Goal: Task Accomplishment & Management: Complete application form

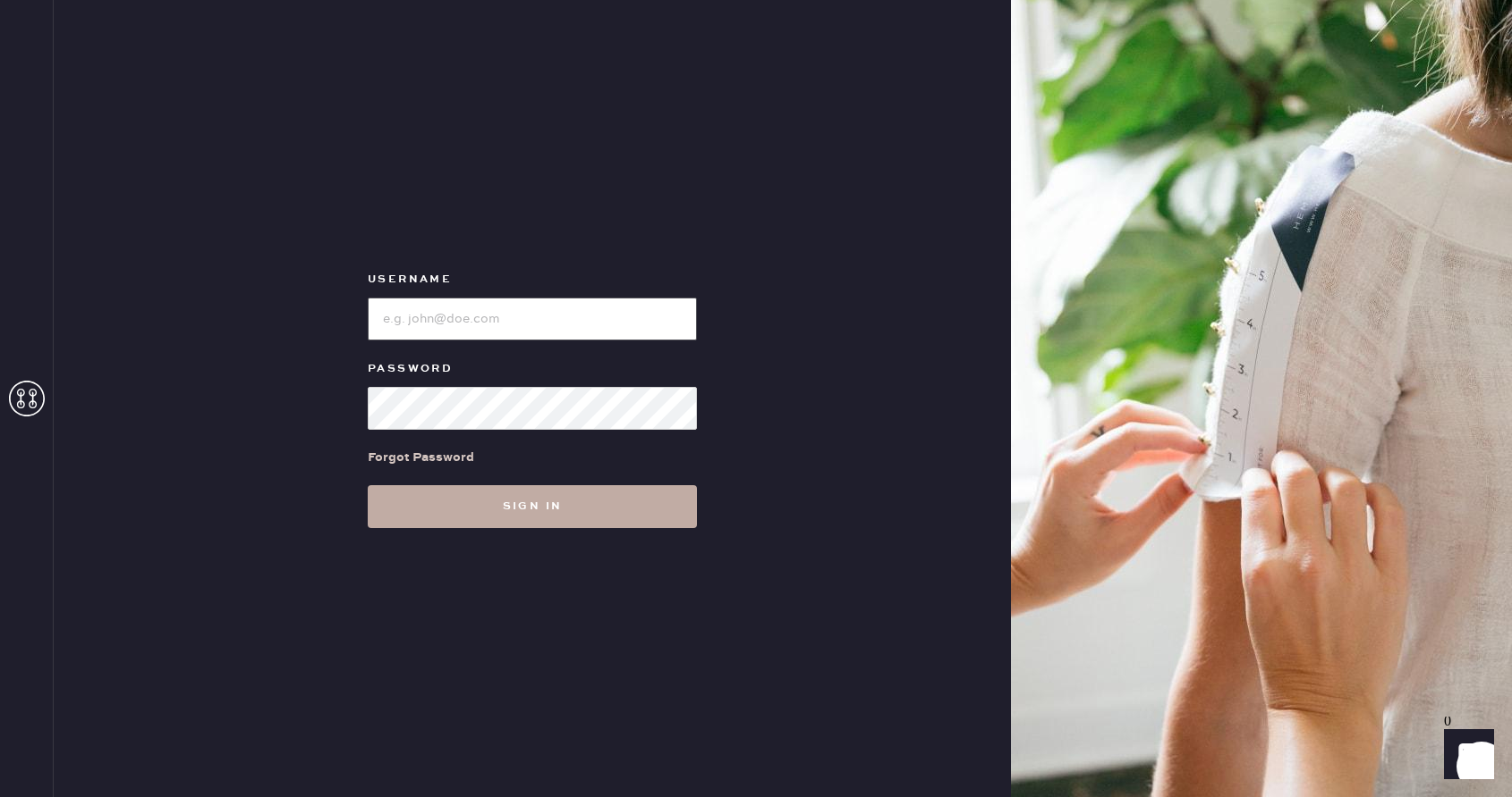
type input "reformationbellevue"
click at [523, 518] on button "Sign in" at bounding box center [532, 506] width 329 height 43
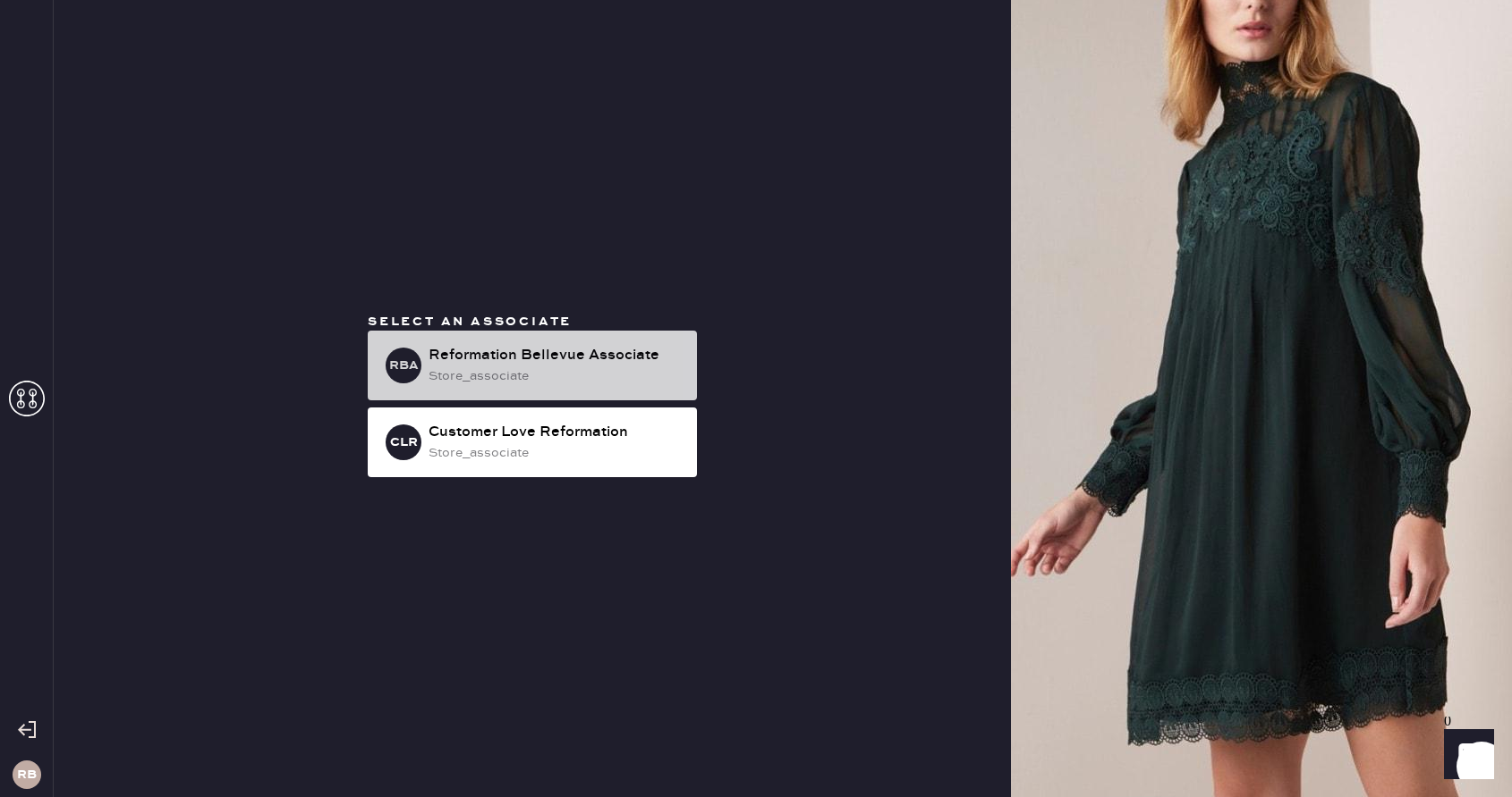
click at [488, 359] on div "Reformation Bellevue Associate" at bounding box center [556, 355] width 254 height 21
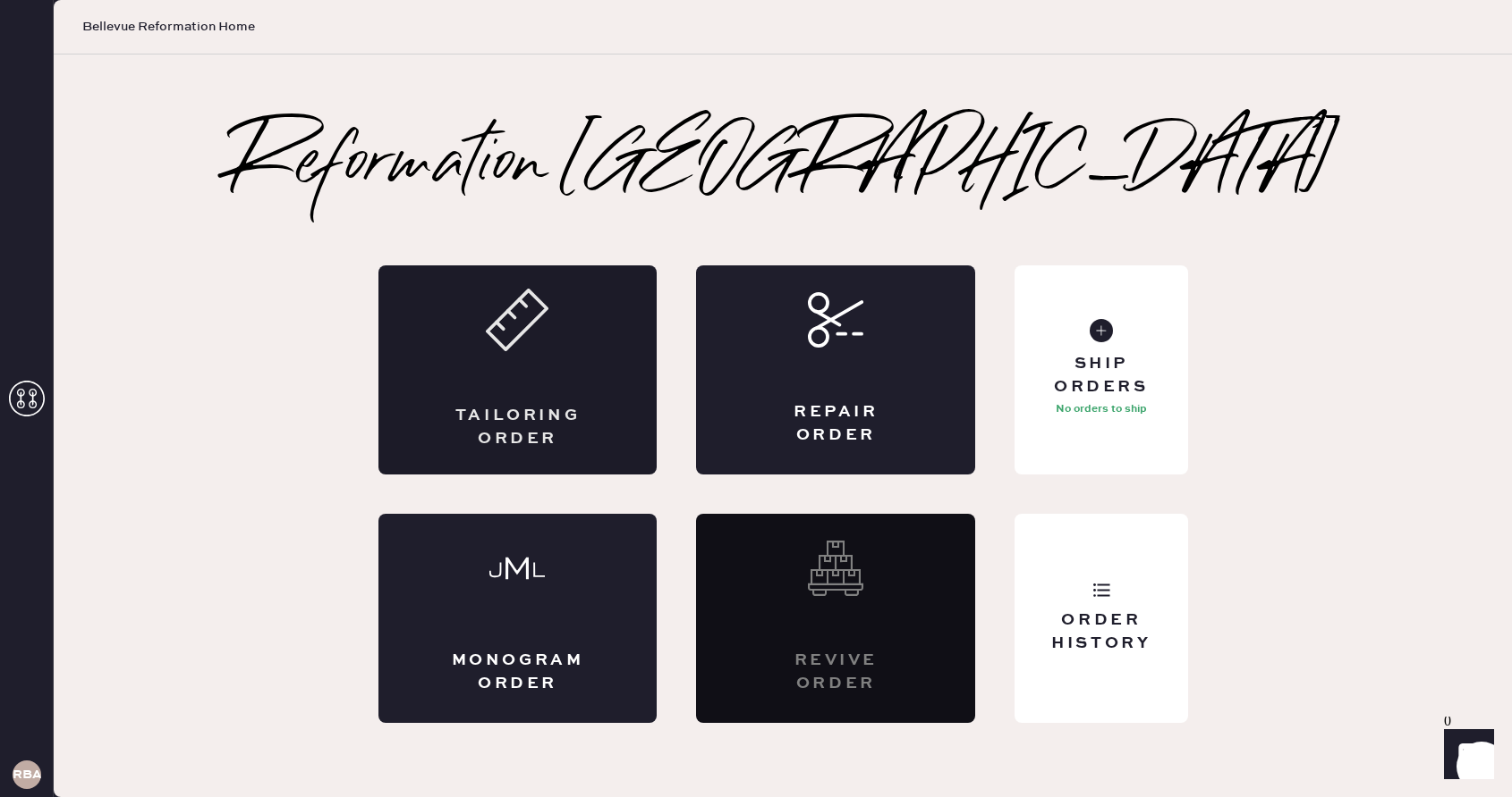
click at [583, 331] on div "Tailoring Order" at bounding box center [518, 370] width 279 height 209
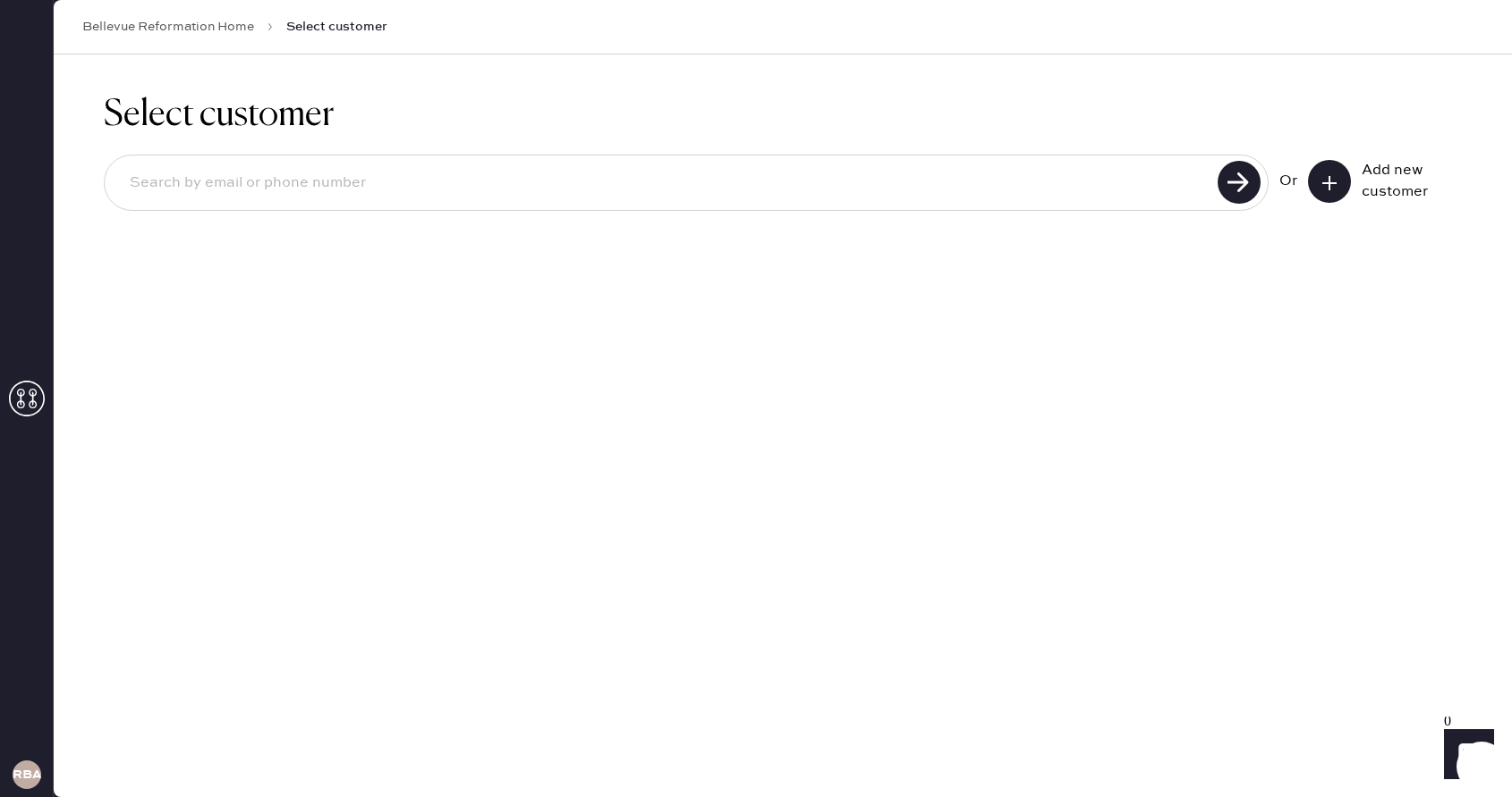
click at [1329, 182] on use at bounding box center [1329, 183] width 14 height 14
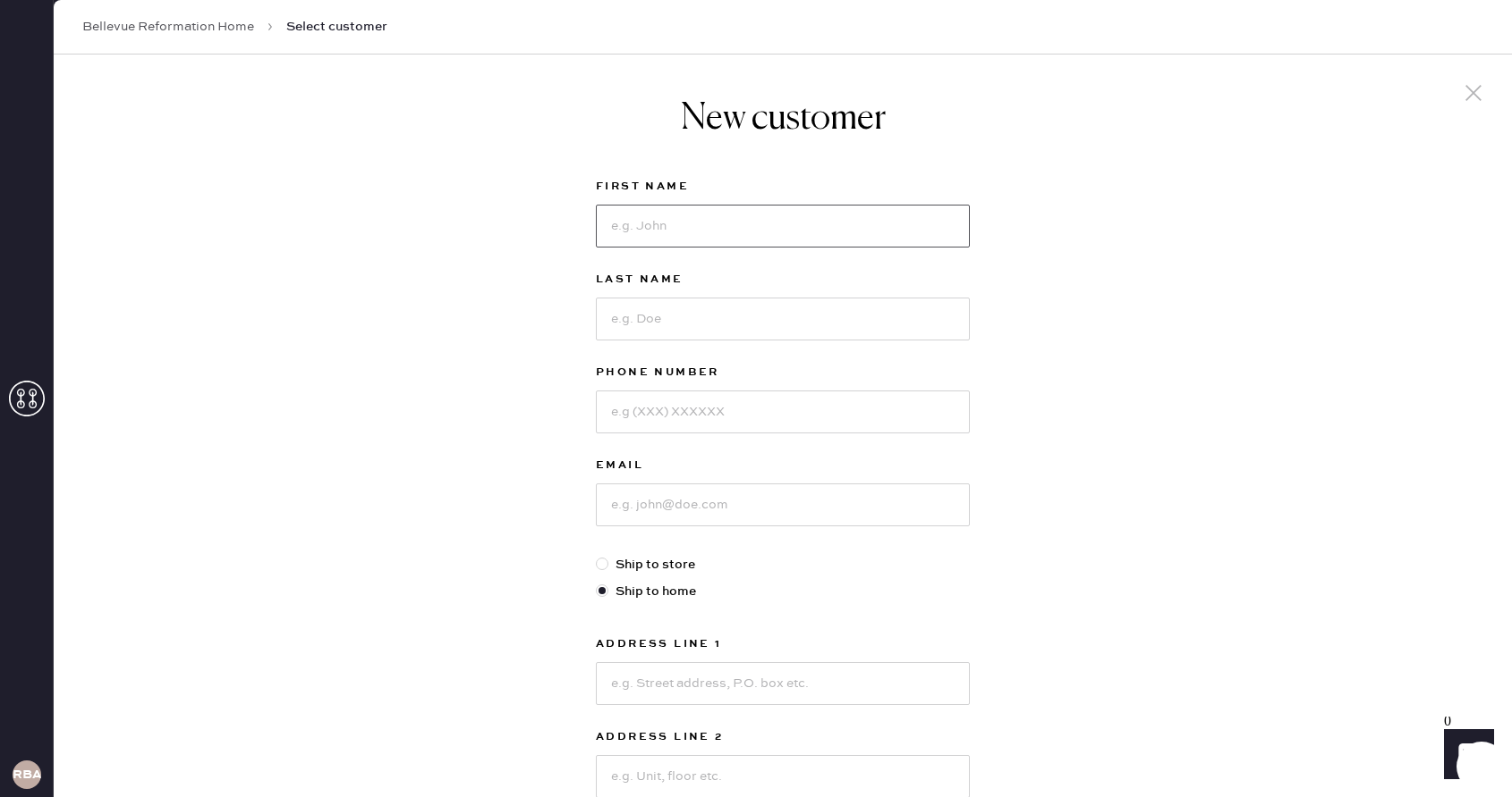
click at [821, 224] on input at bounding box center [782, 226] width 374 height 43
type input "[PERSON_NAME]"
click at [651, 318] on input at bounding box center [782, 319] width 374 height 43
type input "gooby"
click at [671, 407] on input at bounding box center [782, 411] width 374 height 43
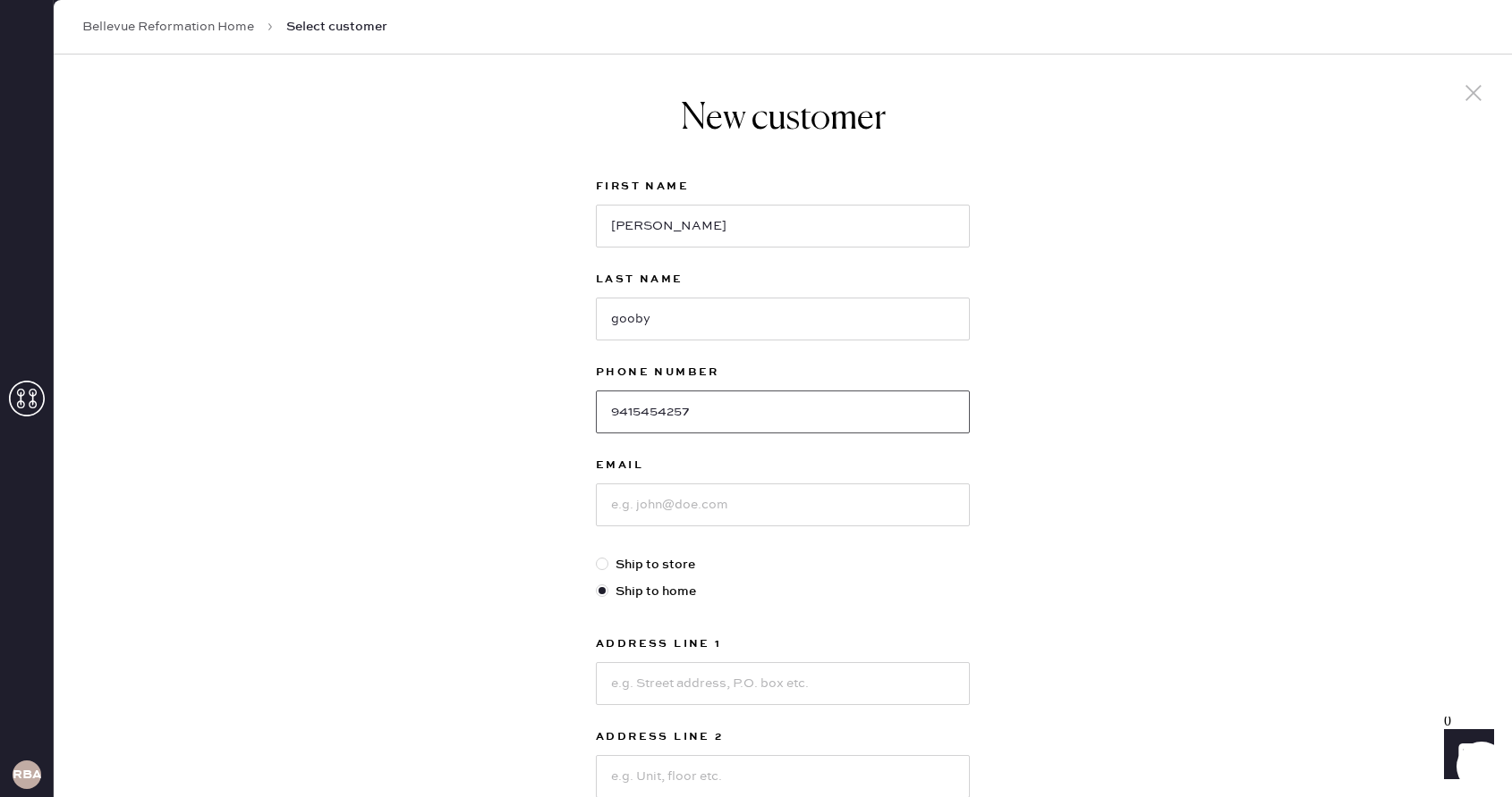
type input "9415454257"
click at [666, 496] on input at bounding box center [782, 504] width 374 height 43
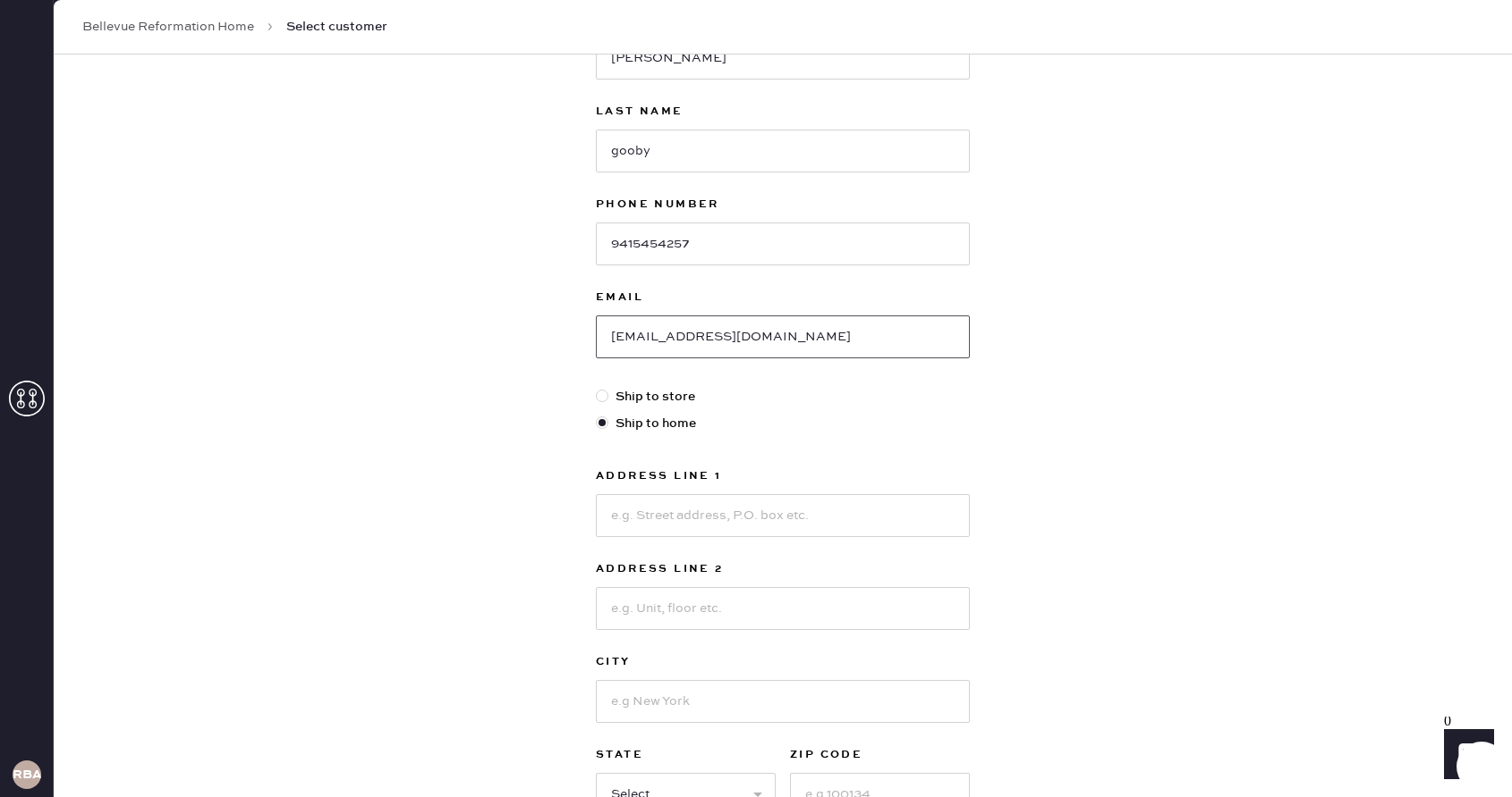
scroll to position [167, 0]
type input "[EMAIL_ADDRESS][DOMAIN_NAME]"
click at [699, 512] on input at bounding box center [782, 516] width 374 height 43
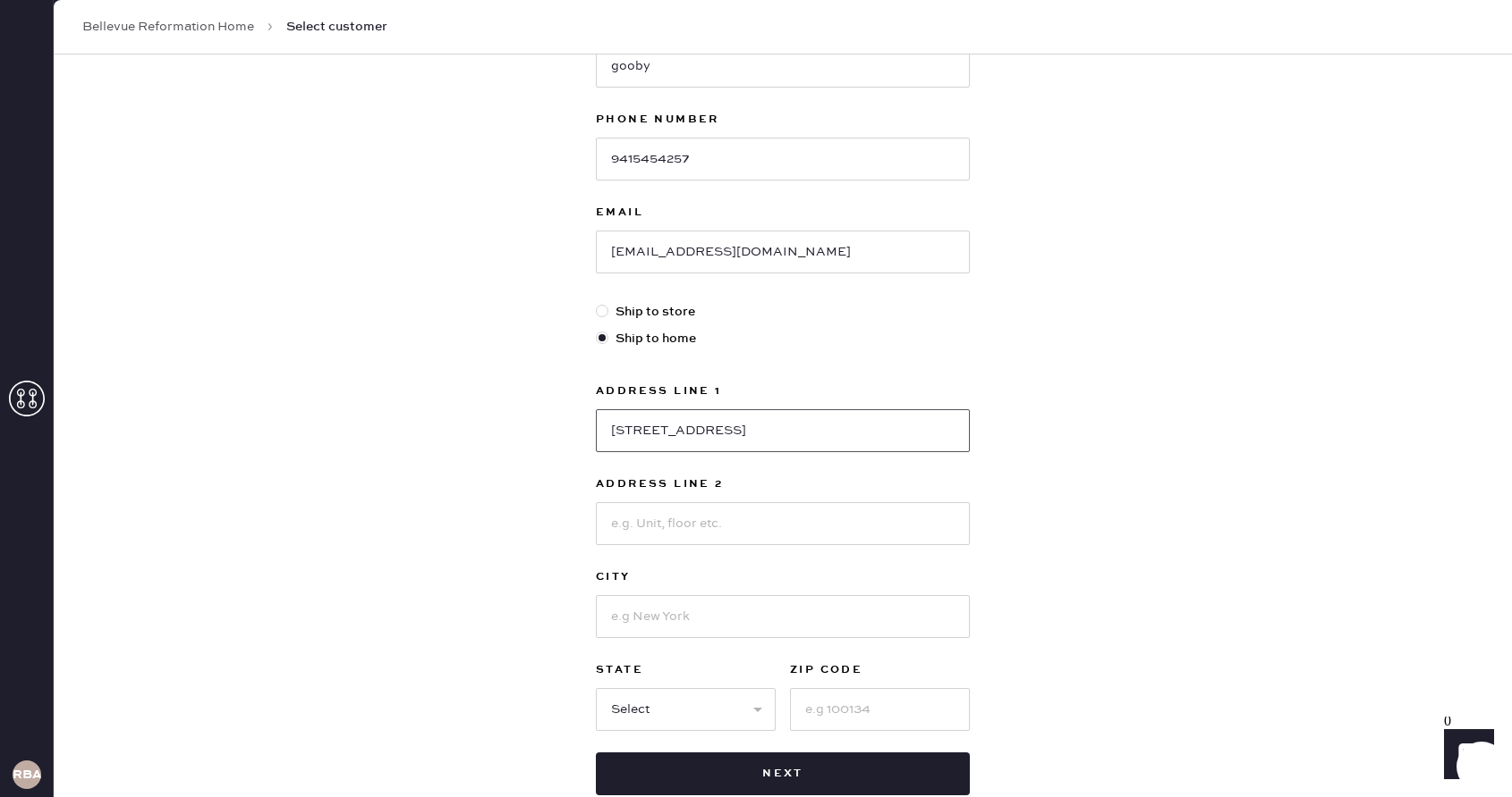
scroll to position [254, 0]
type input "[STREET_ADDRESS]"
click at [838, 710] on input at bounding box center [879, 708] width 180 height 43
type input "98199"
click at [783, 615] on input at bounding box center [782, 615] width 374 height 43
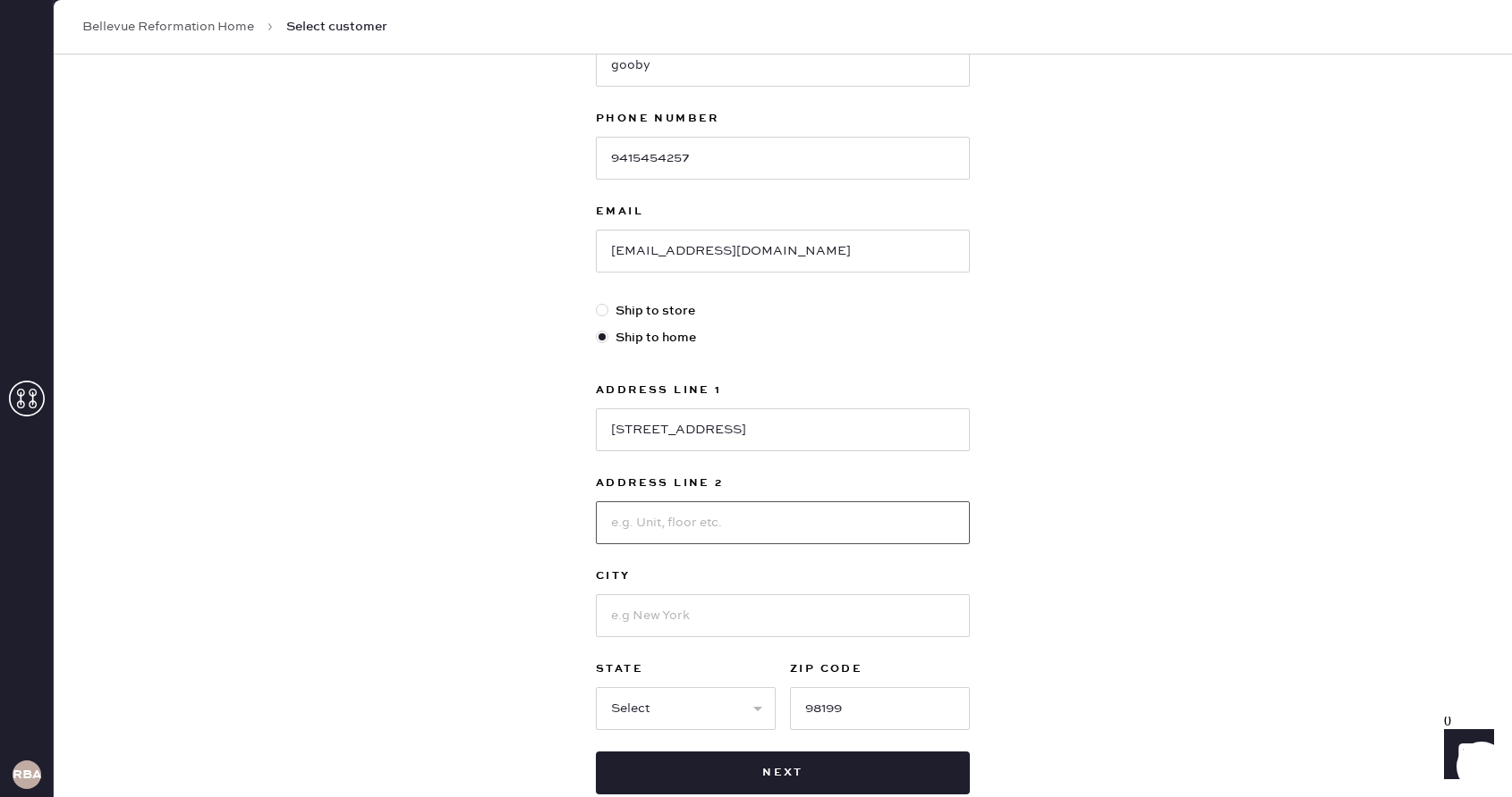
click at [626, 522] on input at bounding box center [782, 522] width 374 height 43
click at [637, 594] on input at bounding box center [782, 615] width 374 height 43
type input "[GEOGRAPHIC_DATA]"
click at [686, 702] on select "Select AK AL AR AZ CA CO CT [GEOGRAPHIC_DATA] DE FL [GEOGRAPHIC_DATA] HI [GEOGR…" at bounding box center [686, 708] width 180 height 43
select select "WA"
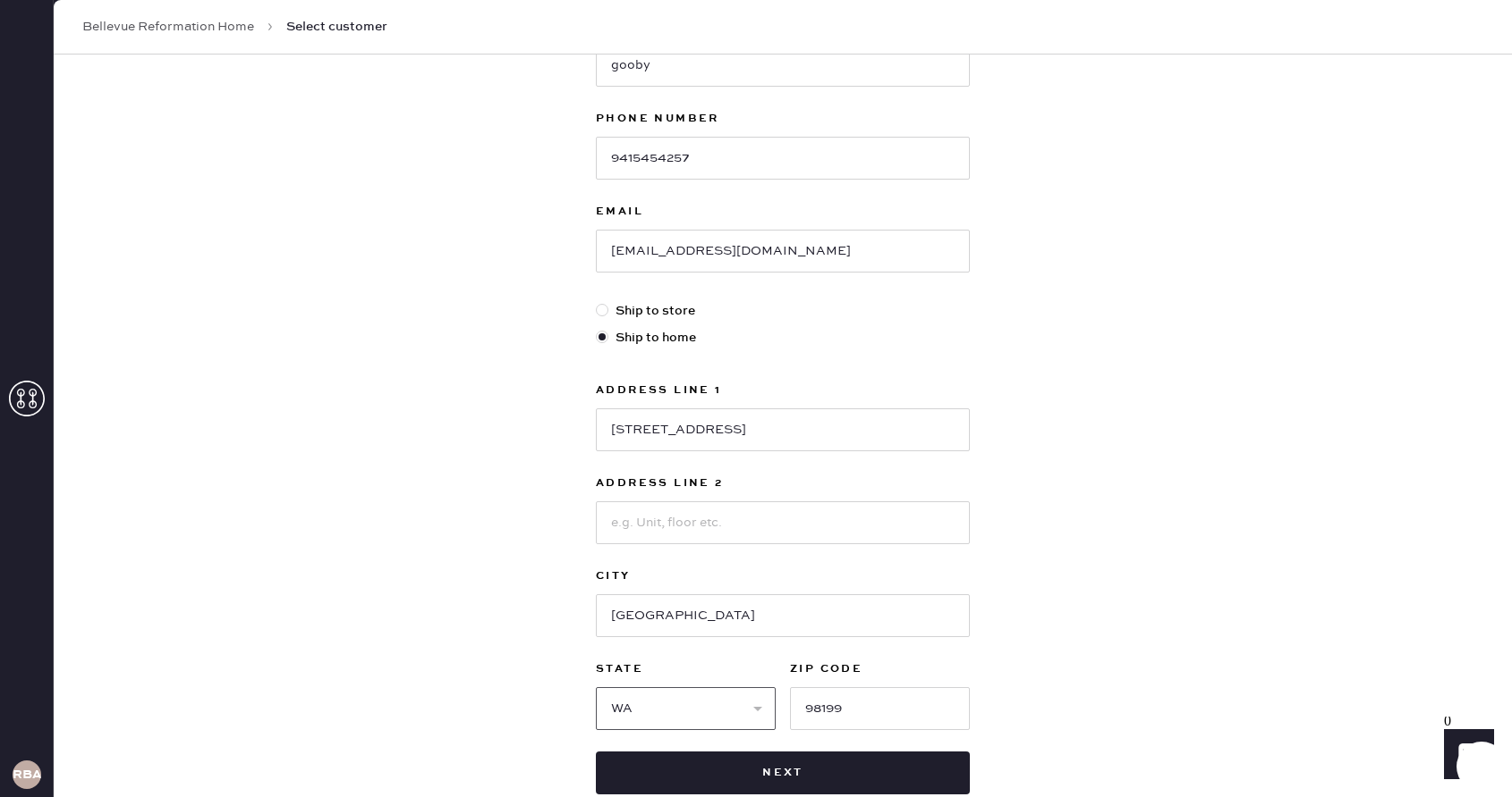
scroll to position [366, 0]
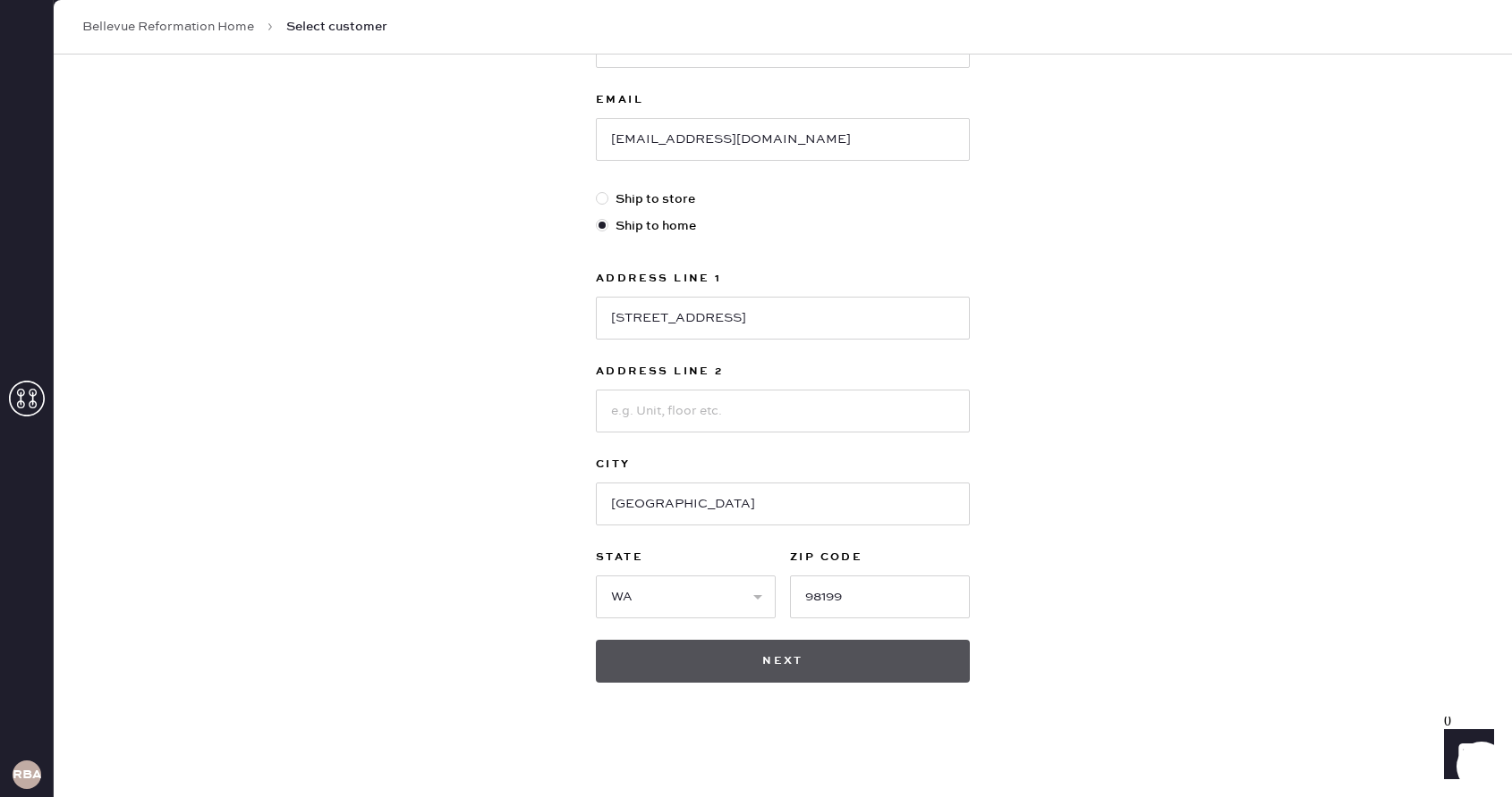
click at [830, 662] on button "Next" at bounding box center [782, 661] width 374 height 43
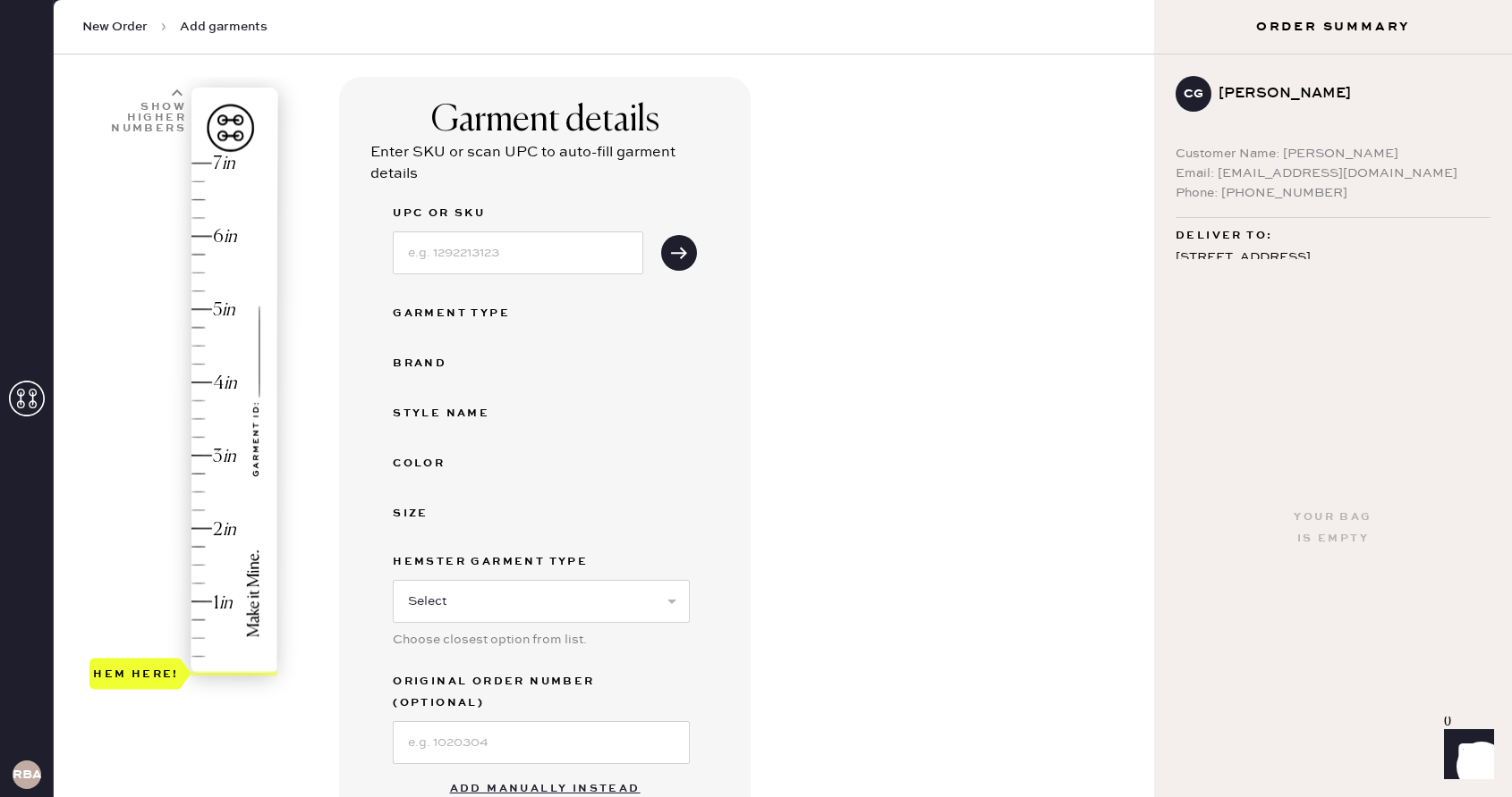
scroll to position [109, 0]
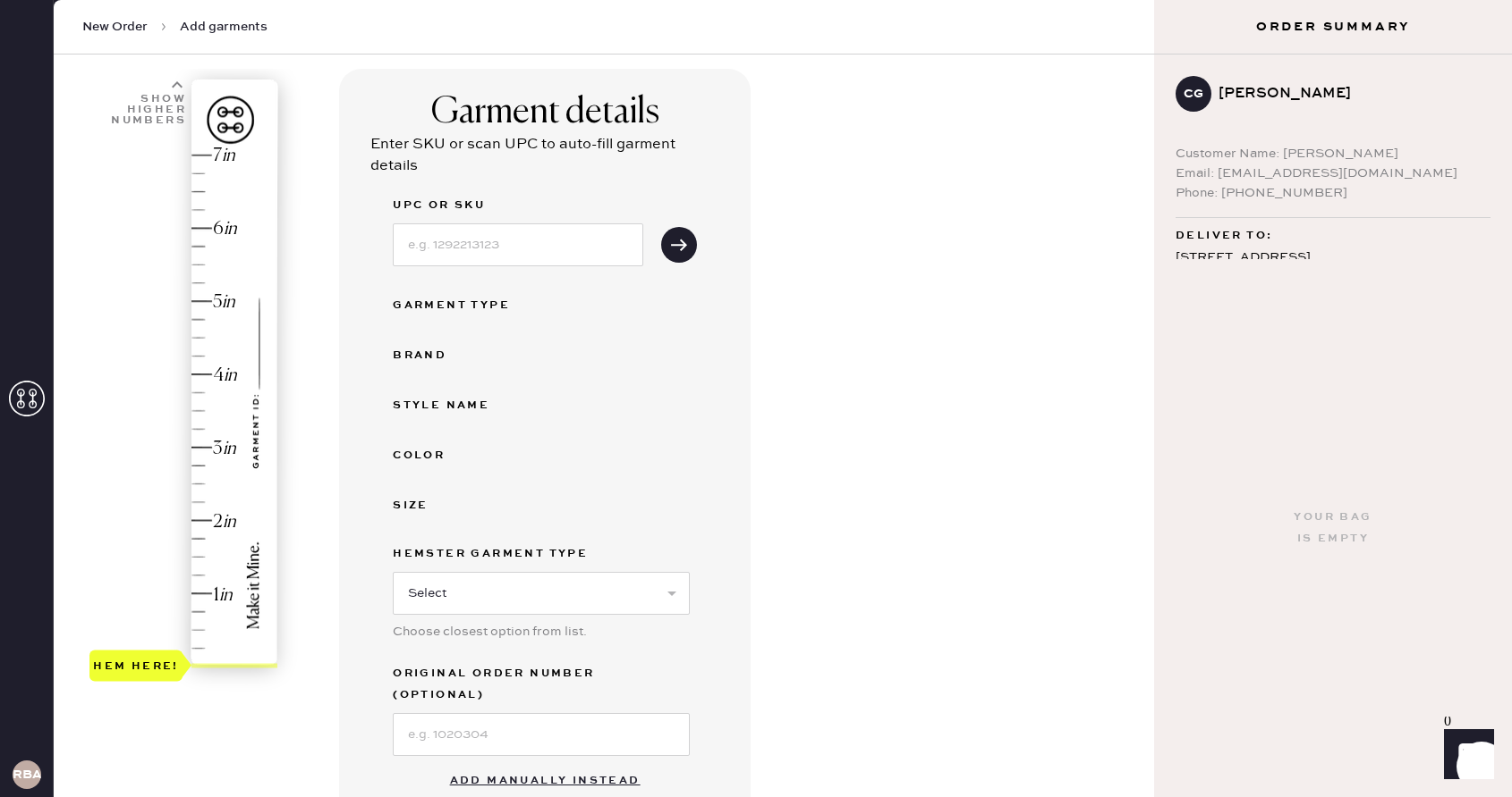
click at [202, 305] on div "Hem here!" at bounding box center [184, 411] width 191 height 527
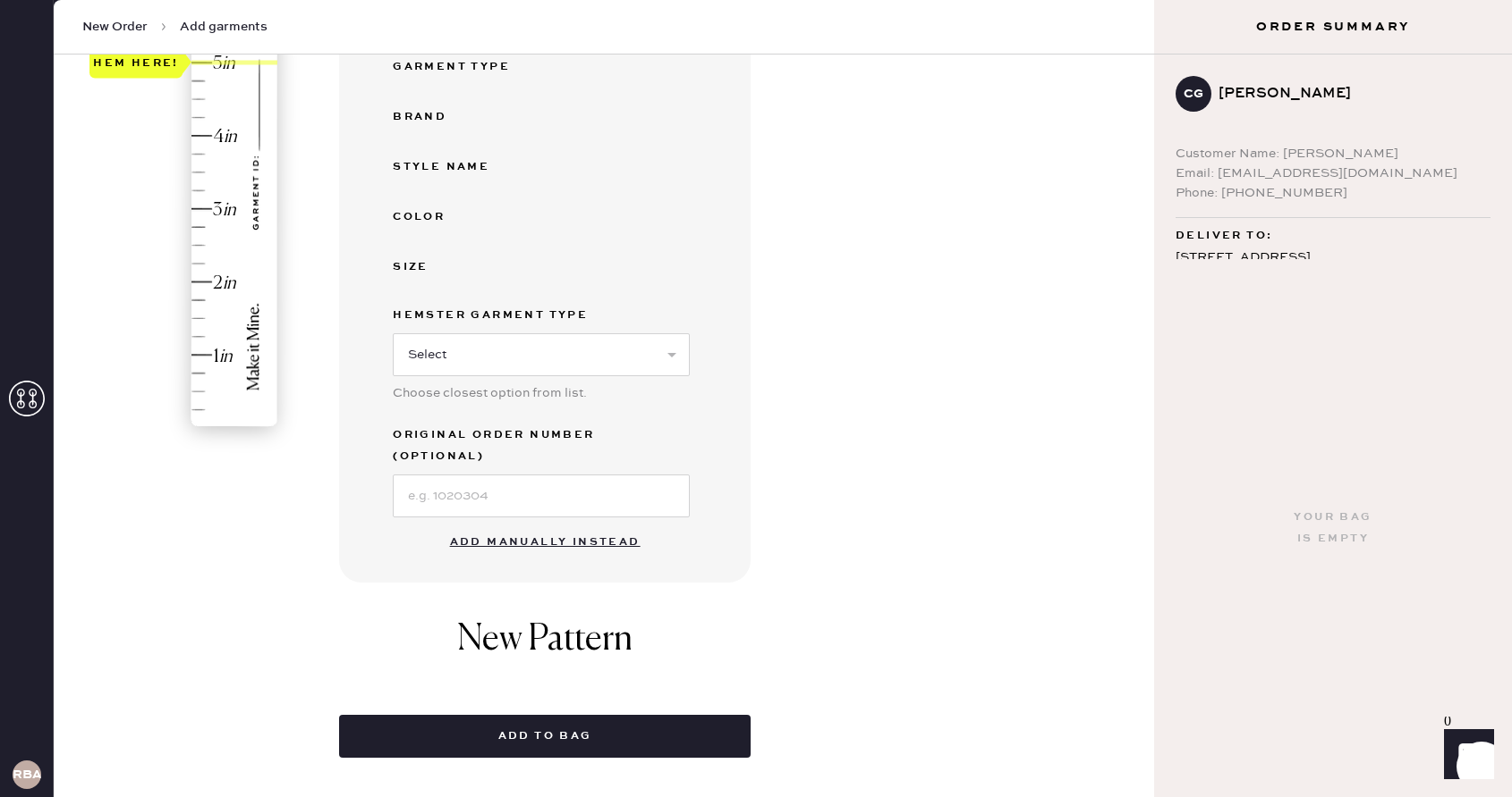
scroll to position [345, 0]
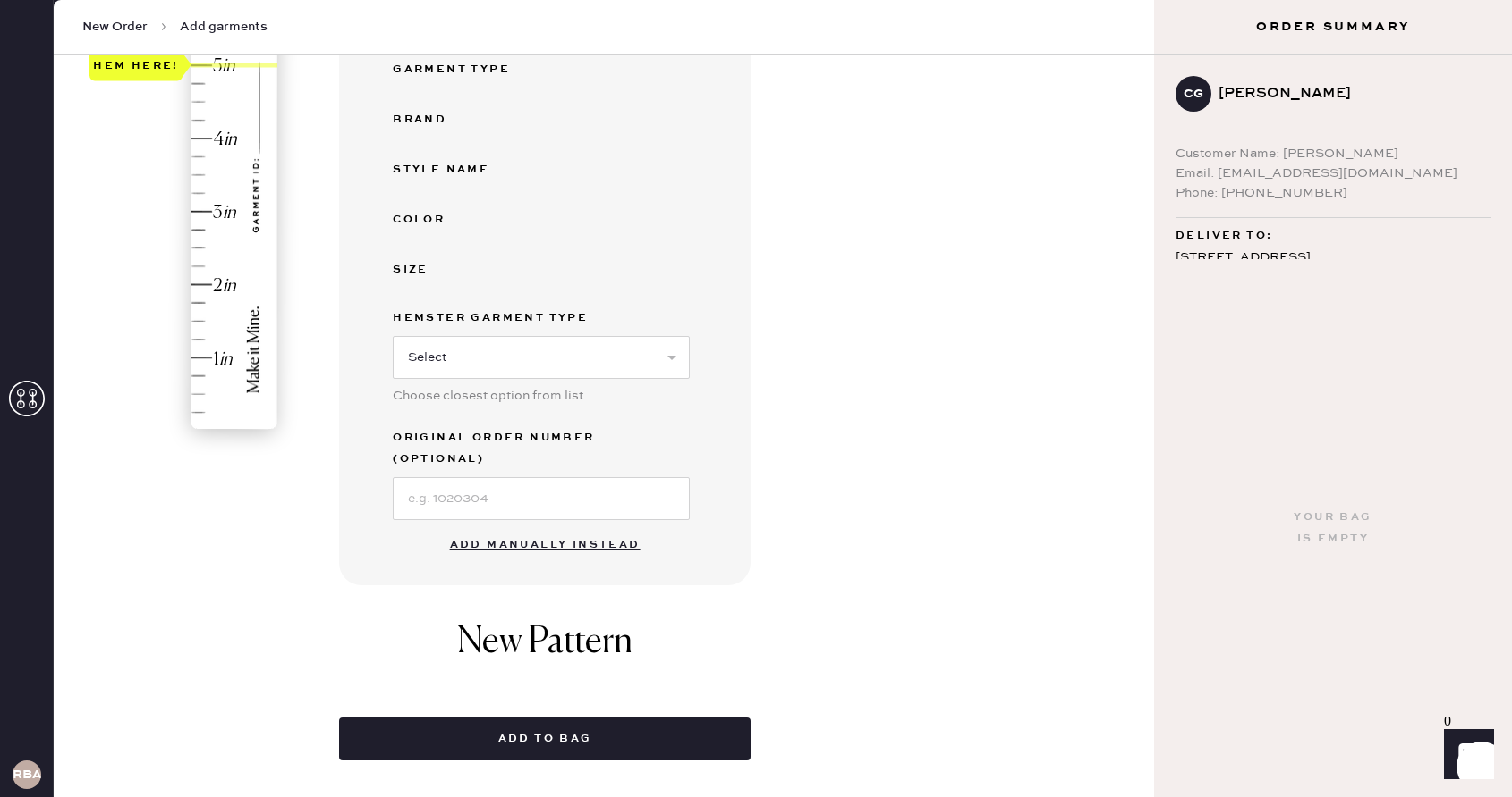
click at [542, 530] on button "Add manually instead" at bounding box center [545, 545] width 212 height 36
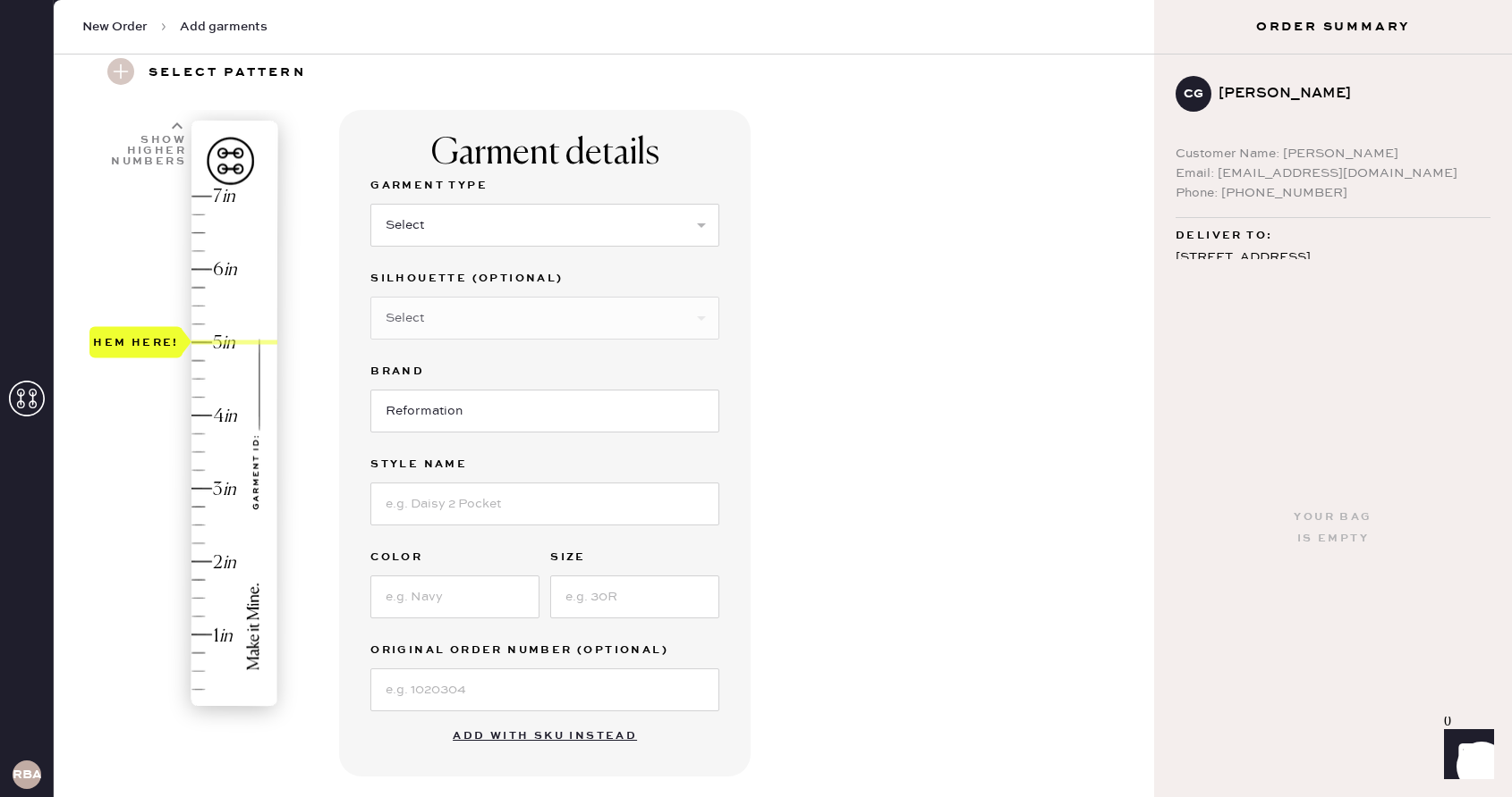
scroll to position [59, 0]
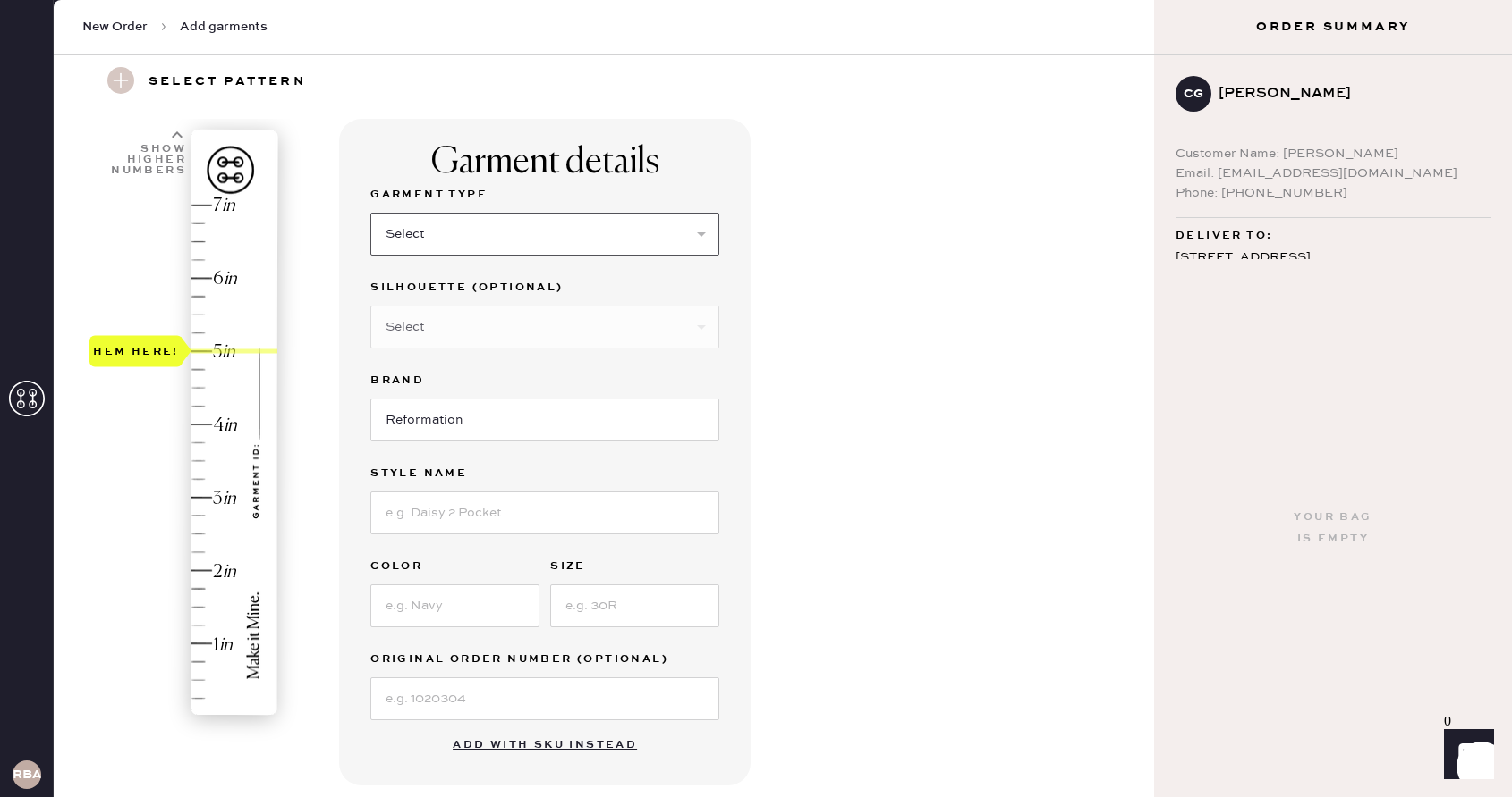
click at [463, 235] on select "Select Basic Skirt Jeans Leggings Pants Shorts Basic Sleeved Dress Basic Sleeve…" at bounding box center [545, 234] width 349 height 43
select select "6"
click at [551, 329] on select "Select Maxi Dress Midi Dress Mini Dress Other" at bounding box center [545, 327] width 349 height 43
select select "39"
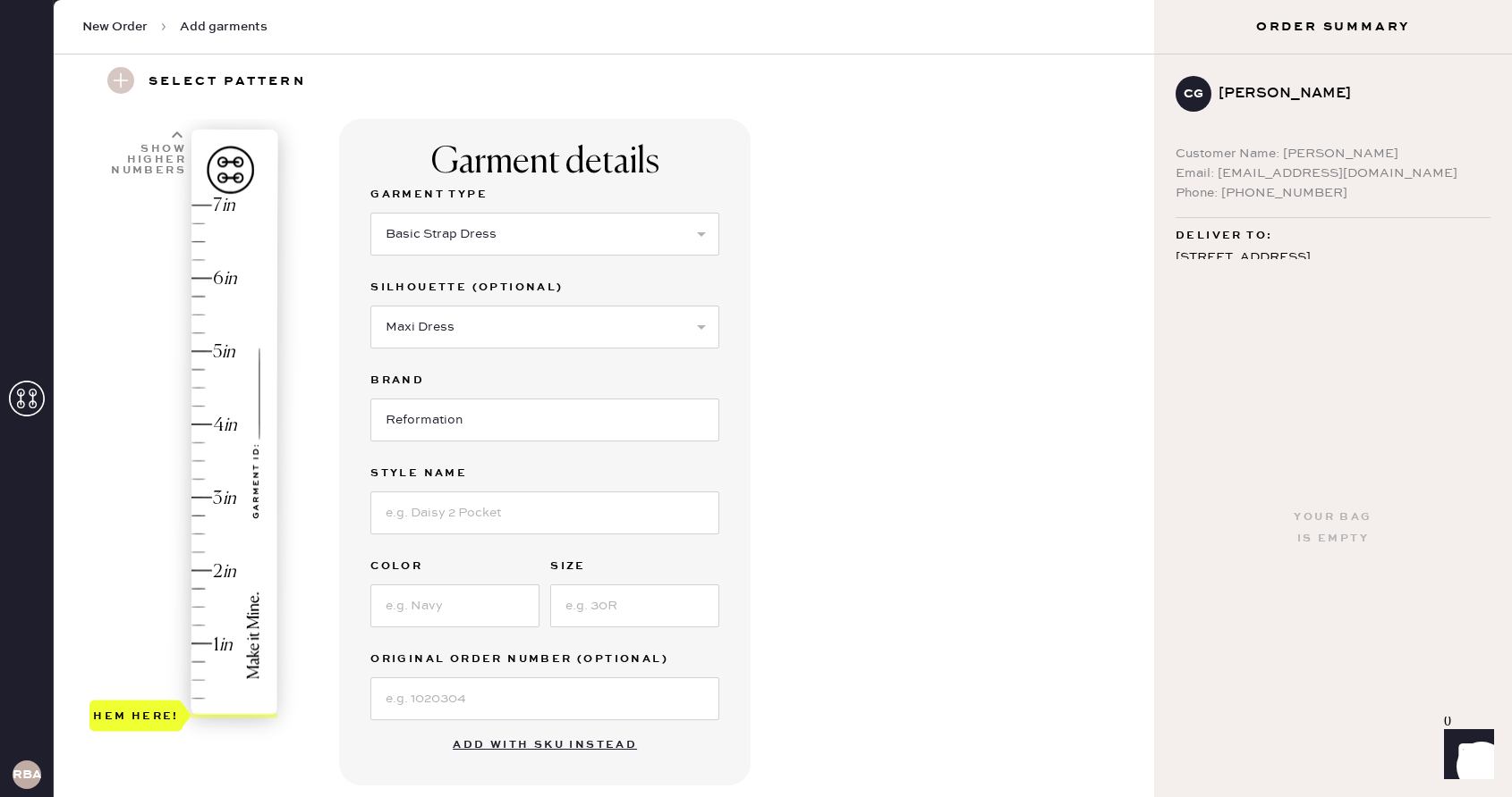
type input "5"
click at [221, 356] on div "Hem here!" at bounding box center [184, 461] width 191 height 527
click at [509, 441] on div "Garment Type Select Basic Skirt Jeans Leggings Pants Shorts Basic Sleeved Dress…" at bounding box center [545, 451] width 349 height 536
click at [490, 422] on input "Reformation" at bounding box center [545, 419] width 349 height 43
click at [528, 510] on input at bounding box center [545, 512] width 349 height 43
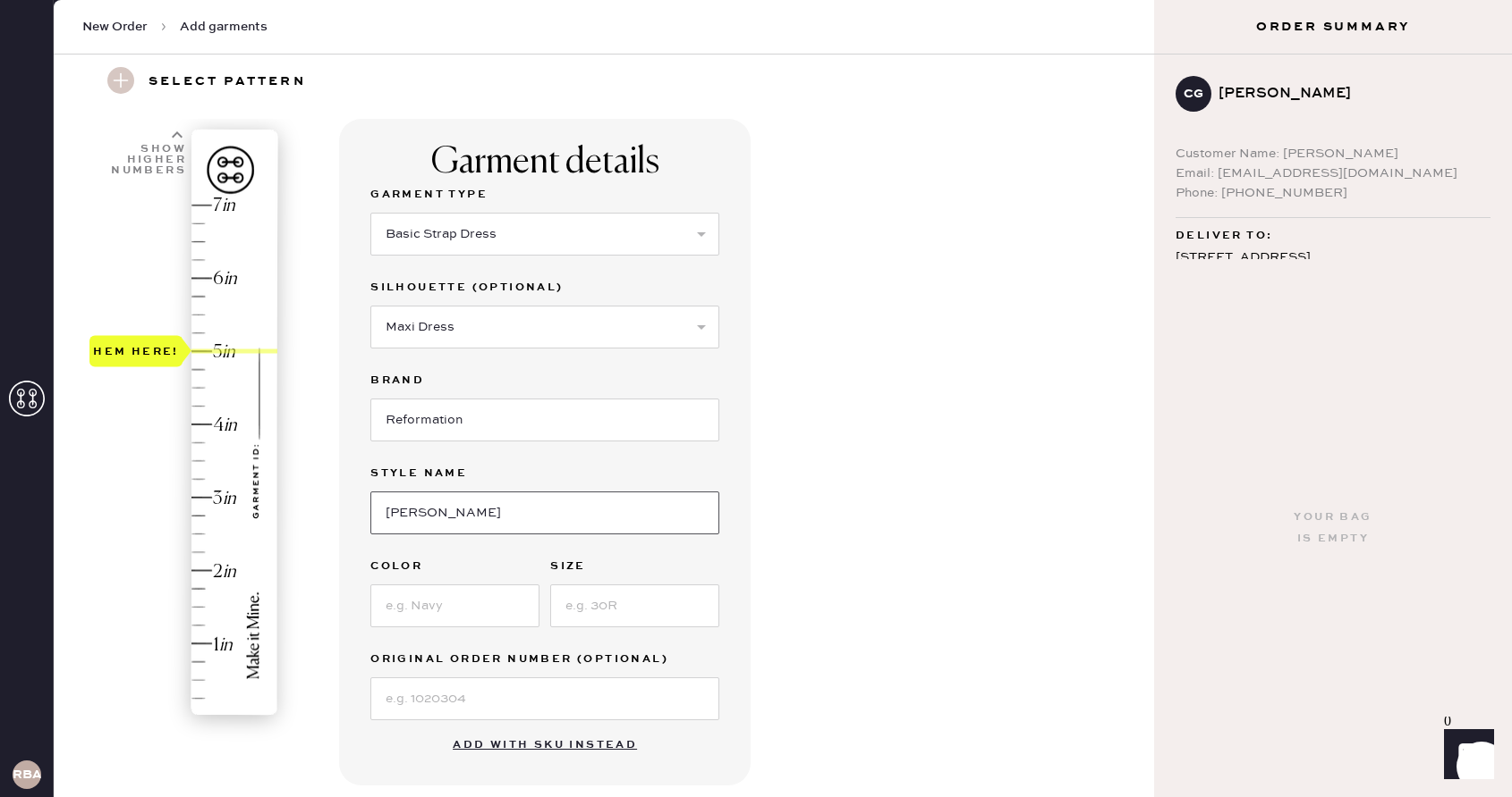
type input "[PERSON_NAME]"
click at [473, 608] on input at bounding box center [455, 605] width 169 height 43
type input "Trieste Border"
click at [601, 623] on input at bounding box center [634, 605] width 169 height 43
type input "12"
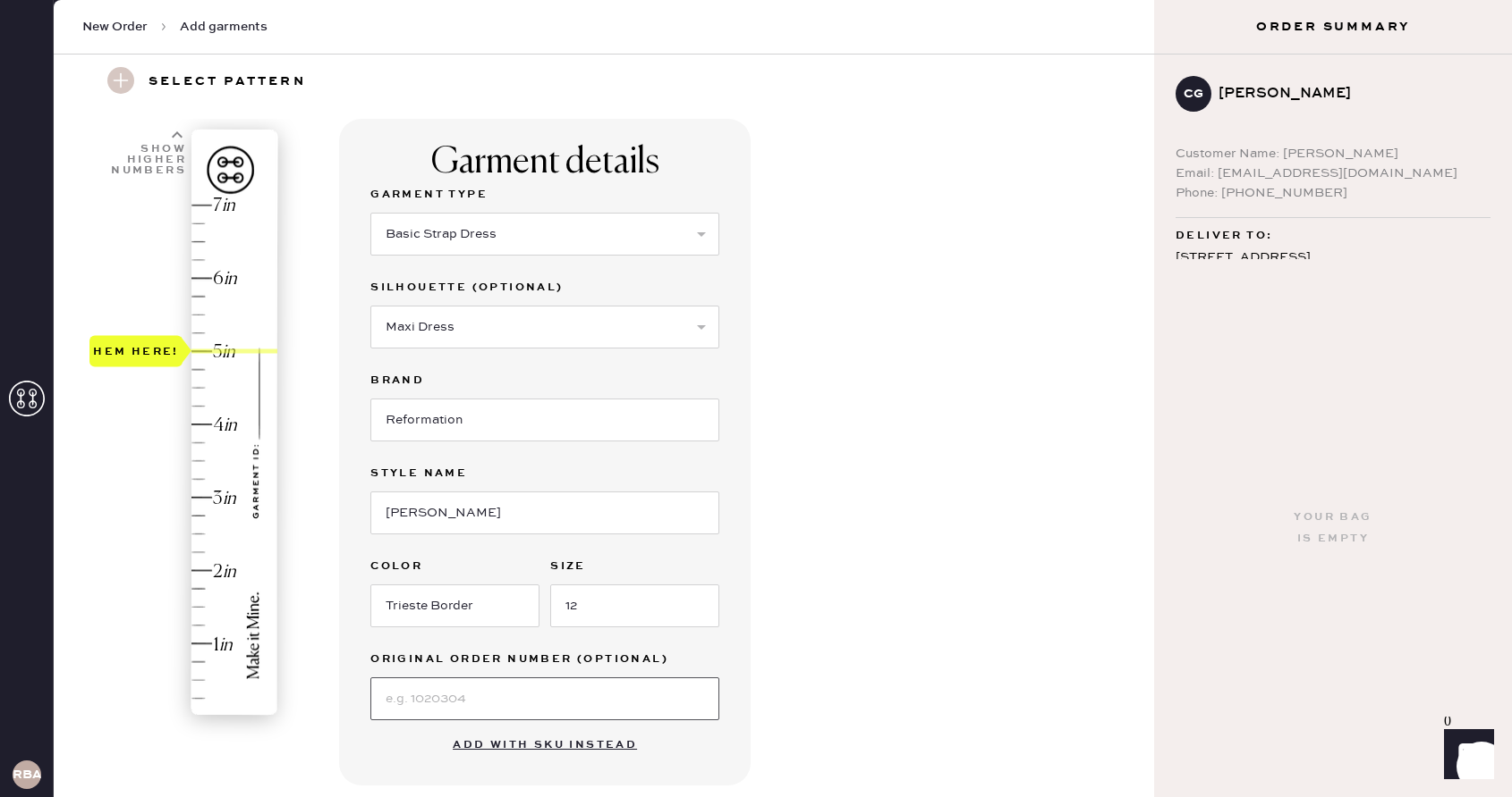
click at [495, 702] on input at bounding box center [545, 698] width 349 height 43
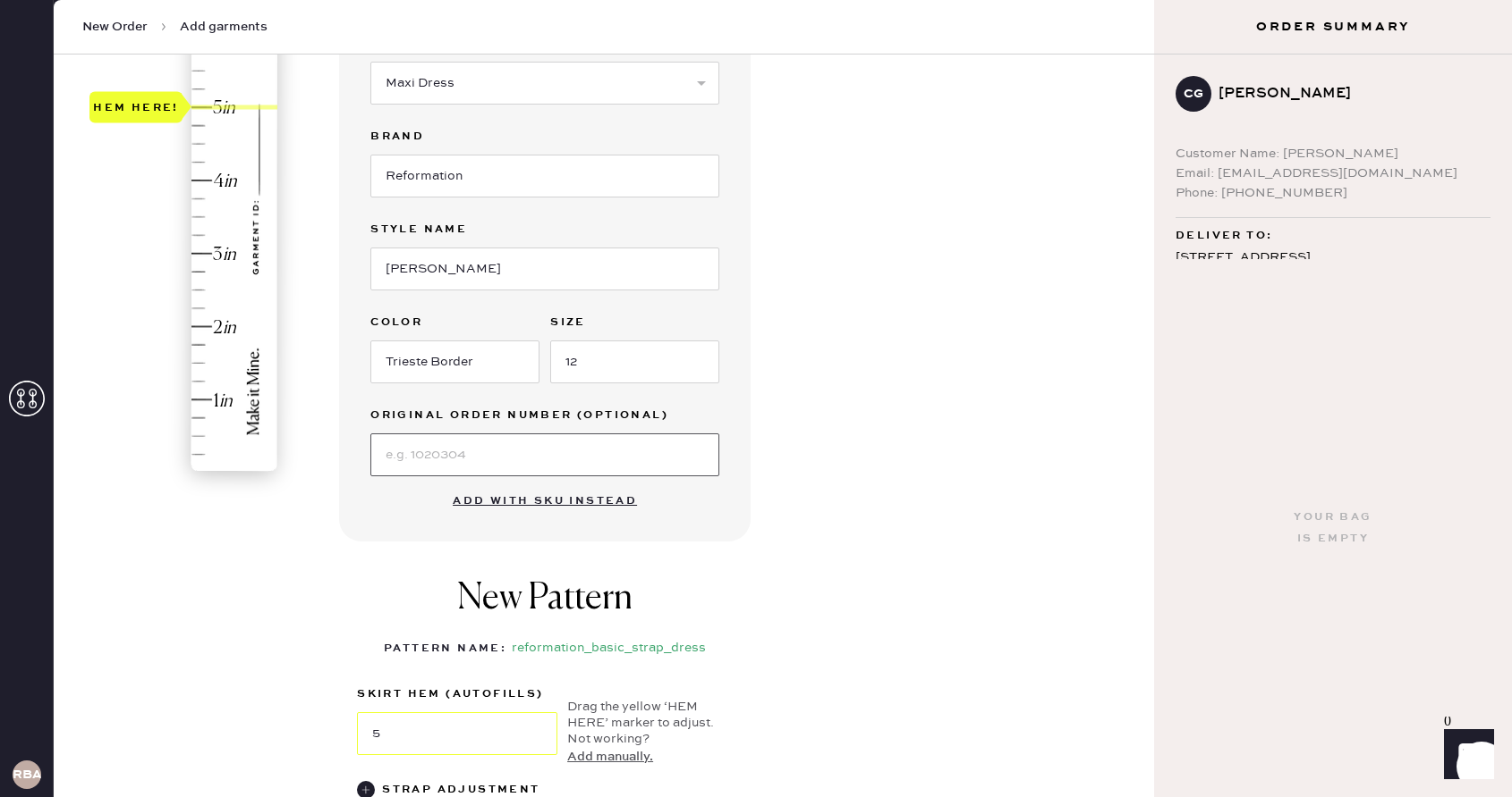
scroll to position [305, 0]
click at [673, 540] on div "New Pattern Pattern Name : reformation_basic_strap_dress 4 in 5 in 6 in 7 in Sh…" at bounding box center [545, 687] width 412 height 295
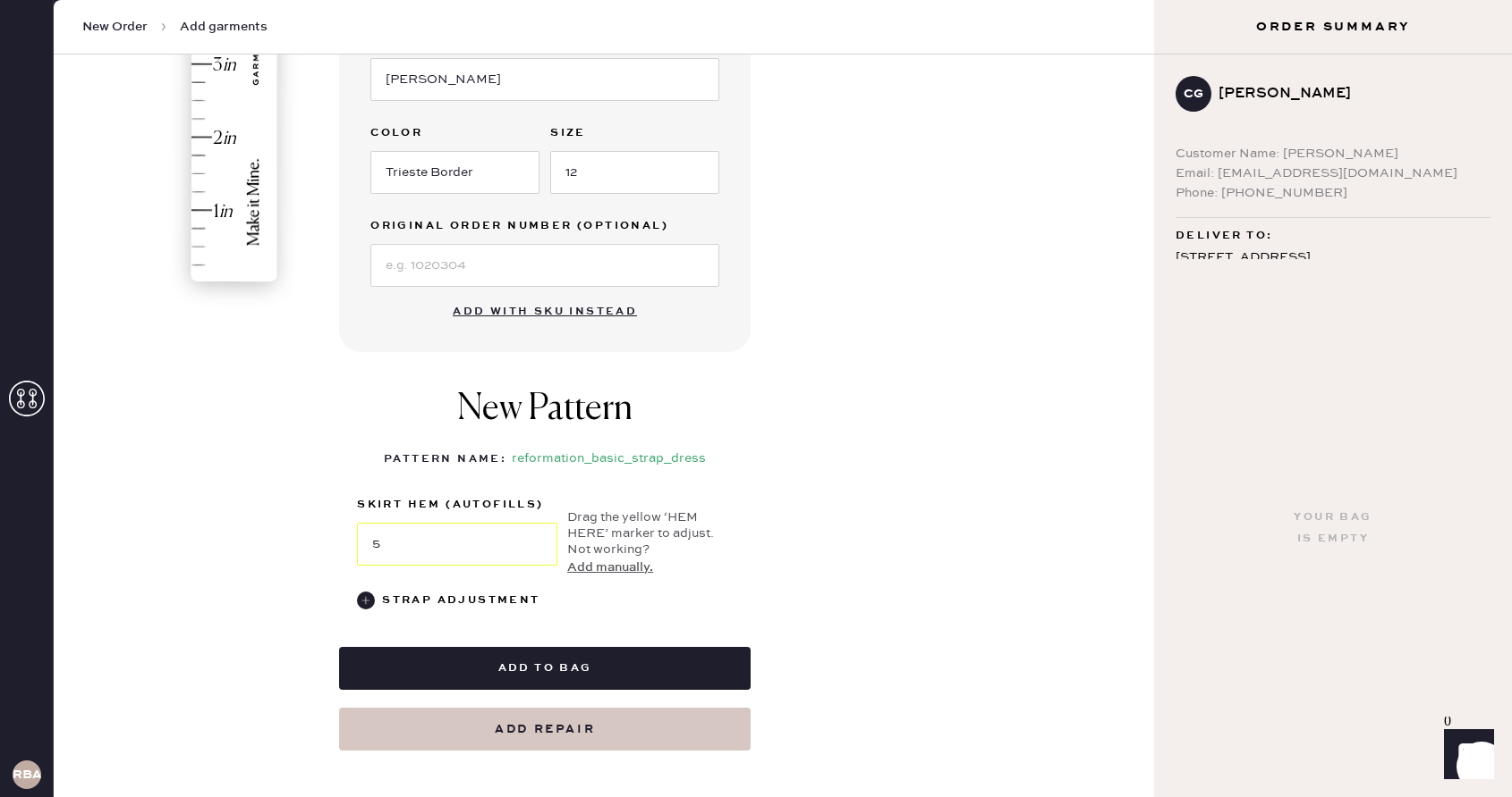
scroll to position [577, 0]
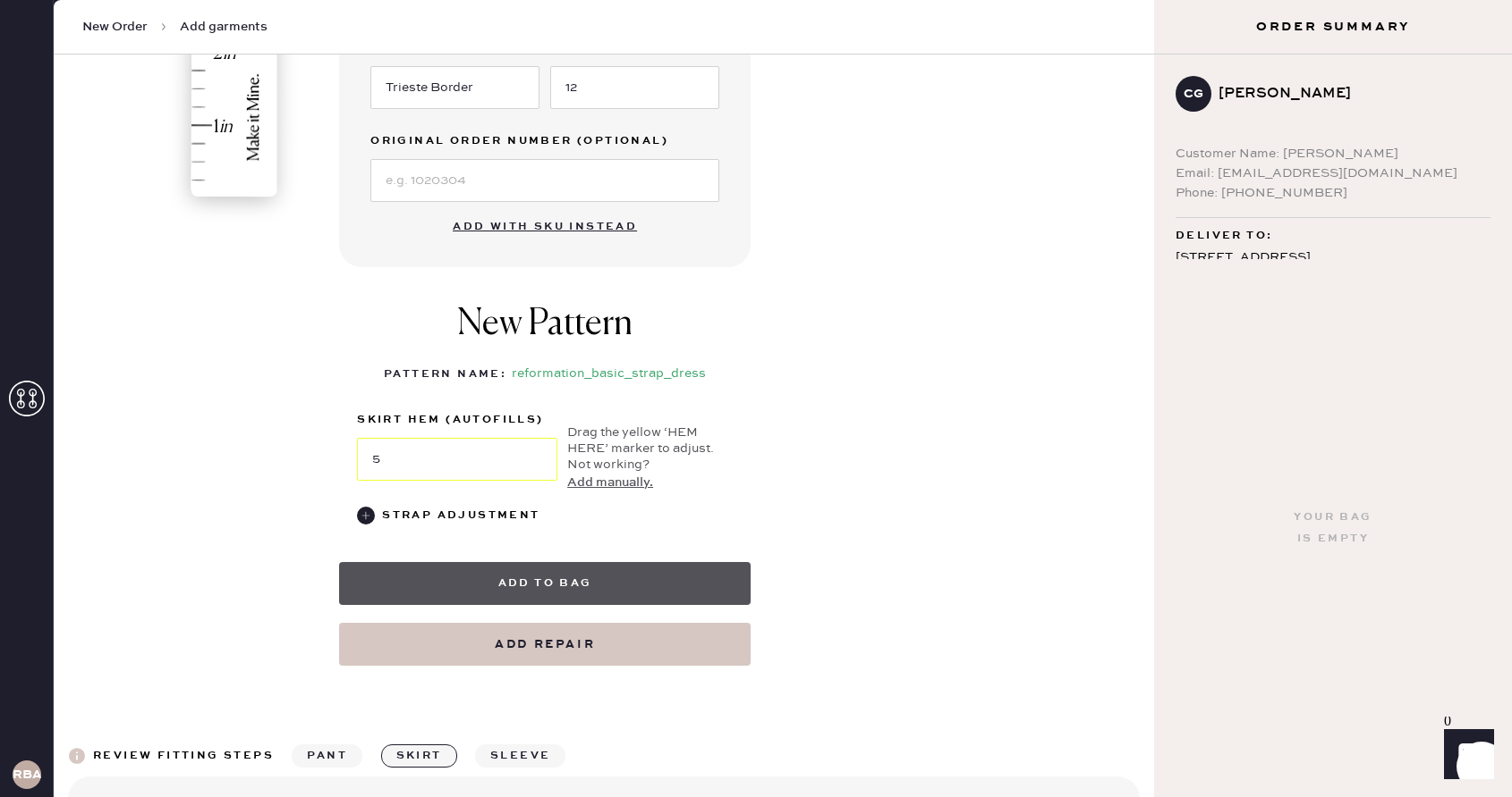
click at [585, 589] on button "Add to bag" at bounding box center [545, 583] width 412 height 43
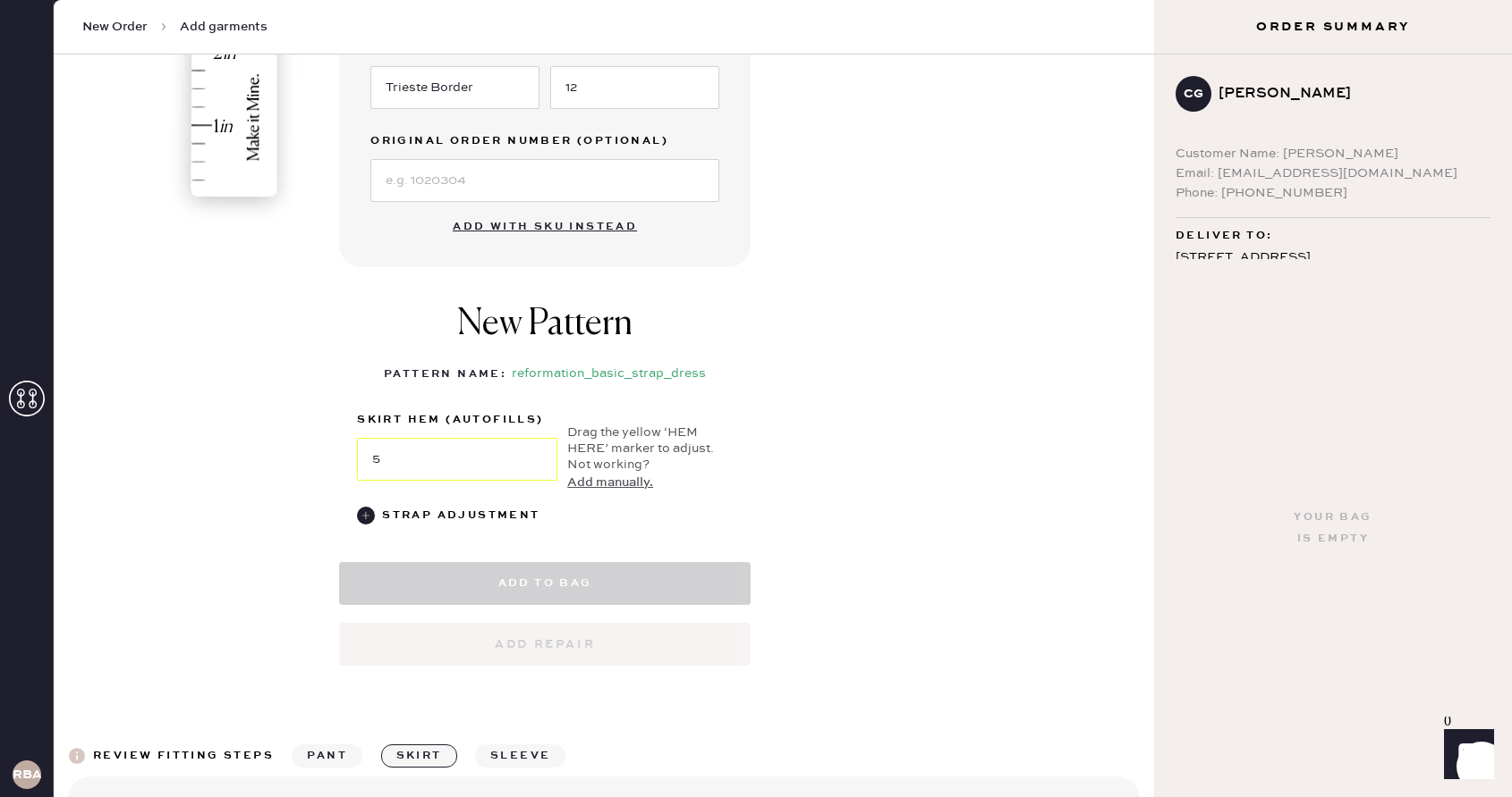
select select "6"
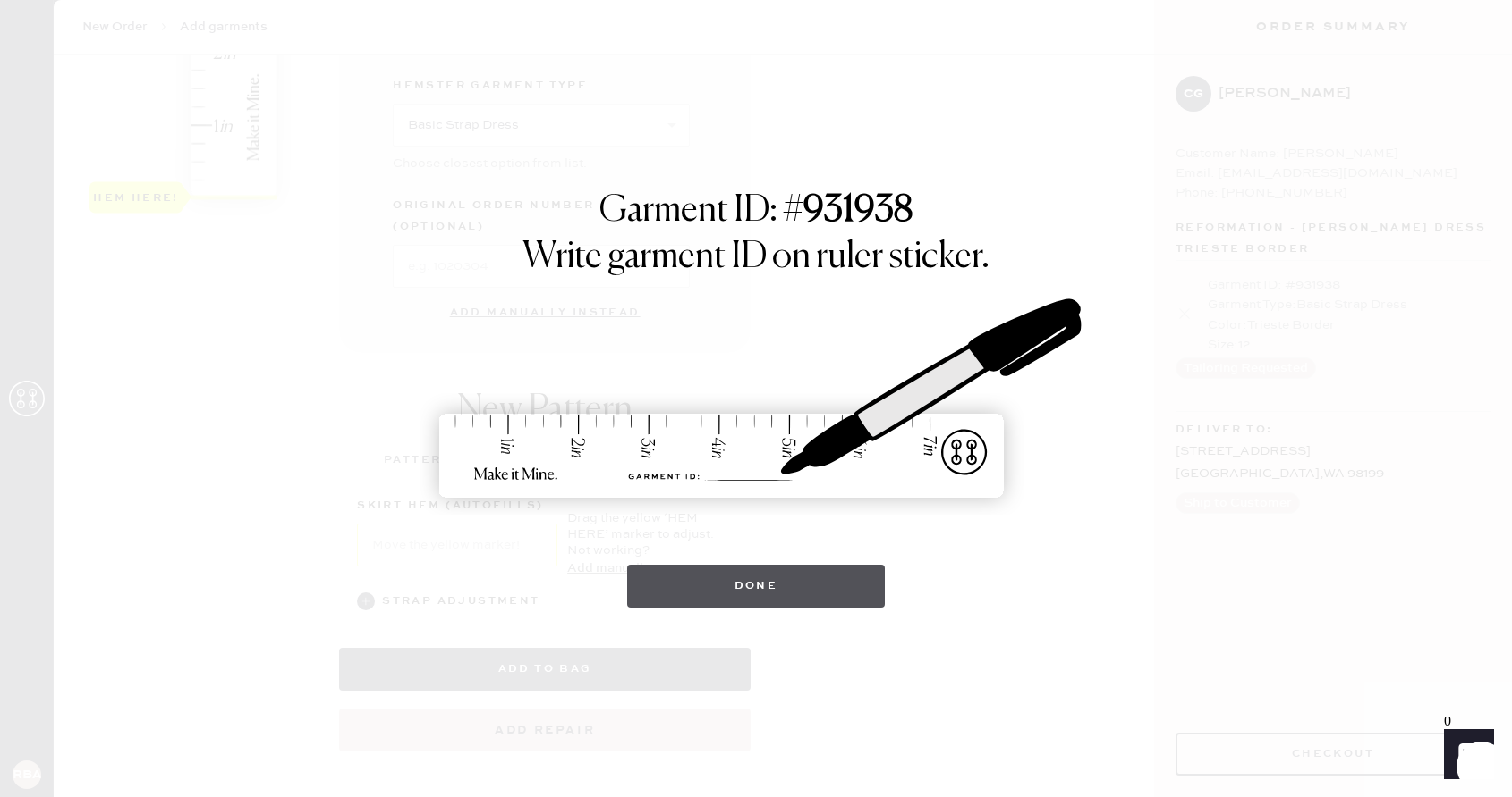
click at [730, 600] on button "Done" at bounding box center [756, 586] width 259 height 43
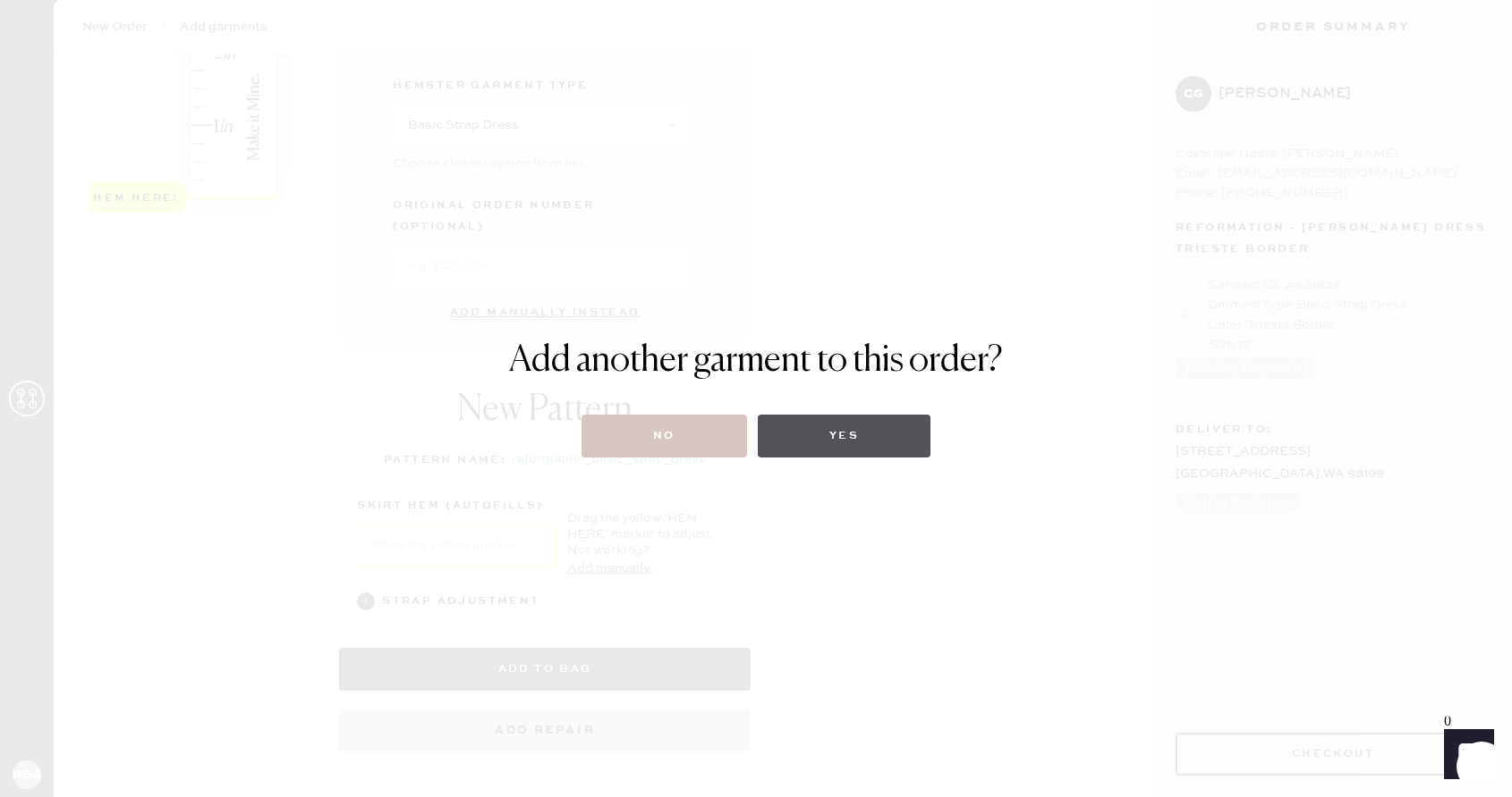
click at [830, 441] on button "Yes" at bounding box center [843, 435] width 173 height 43
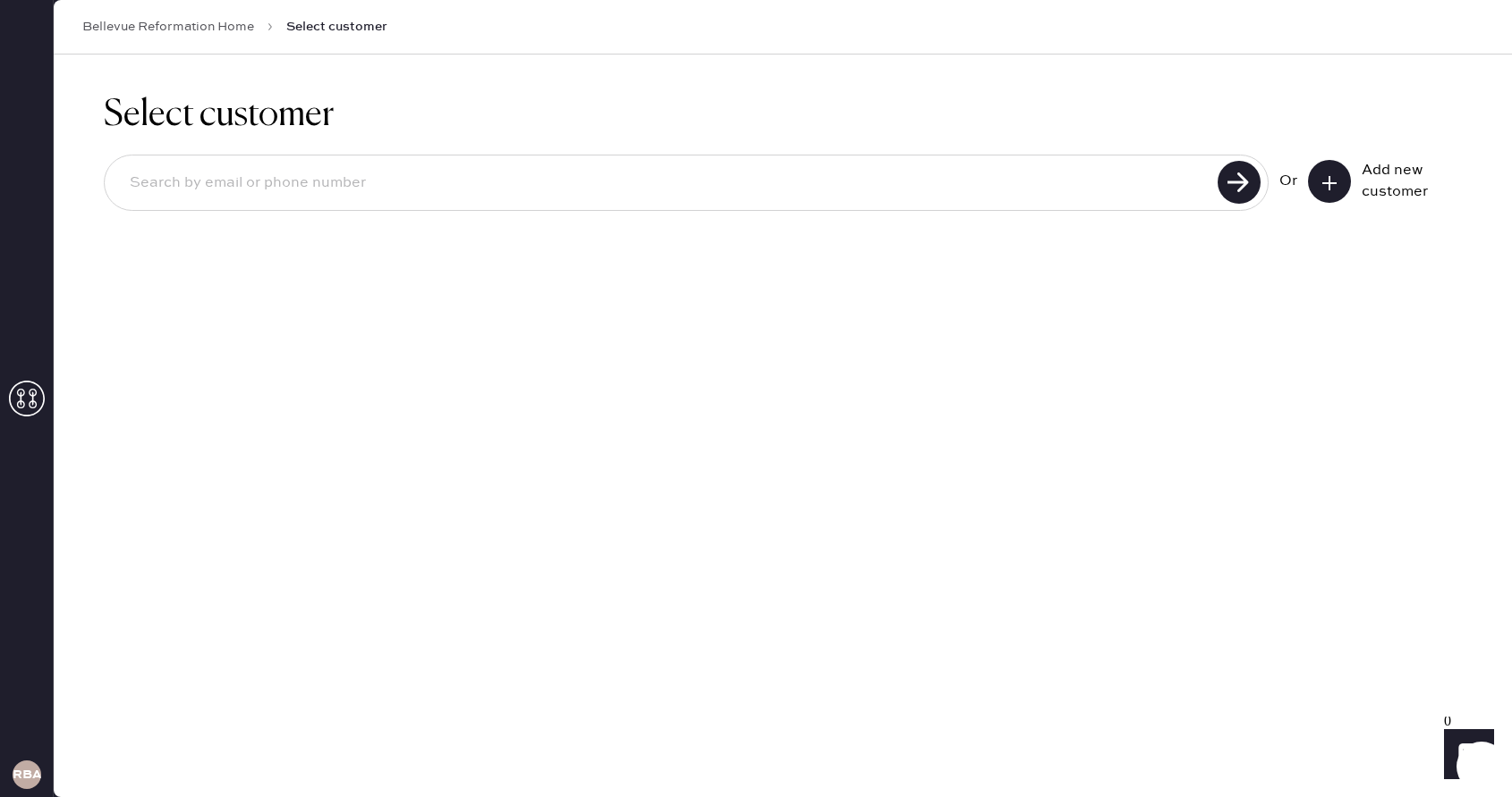
click at [1339, 179] on button at bounding box center [1328, 181] width 43 height 43
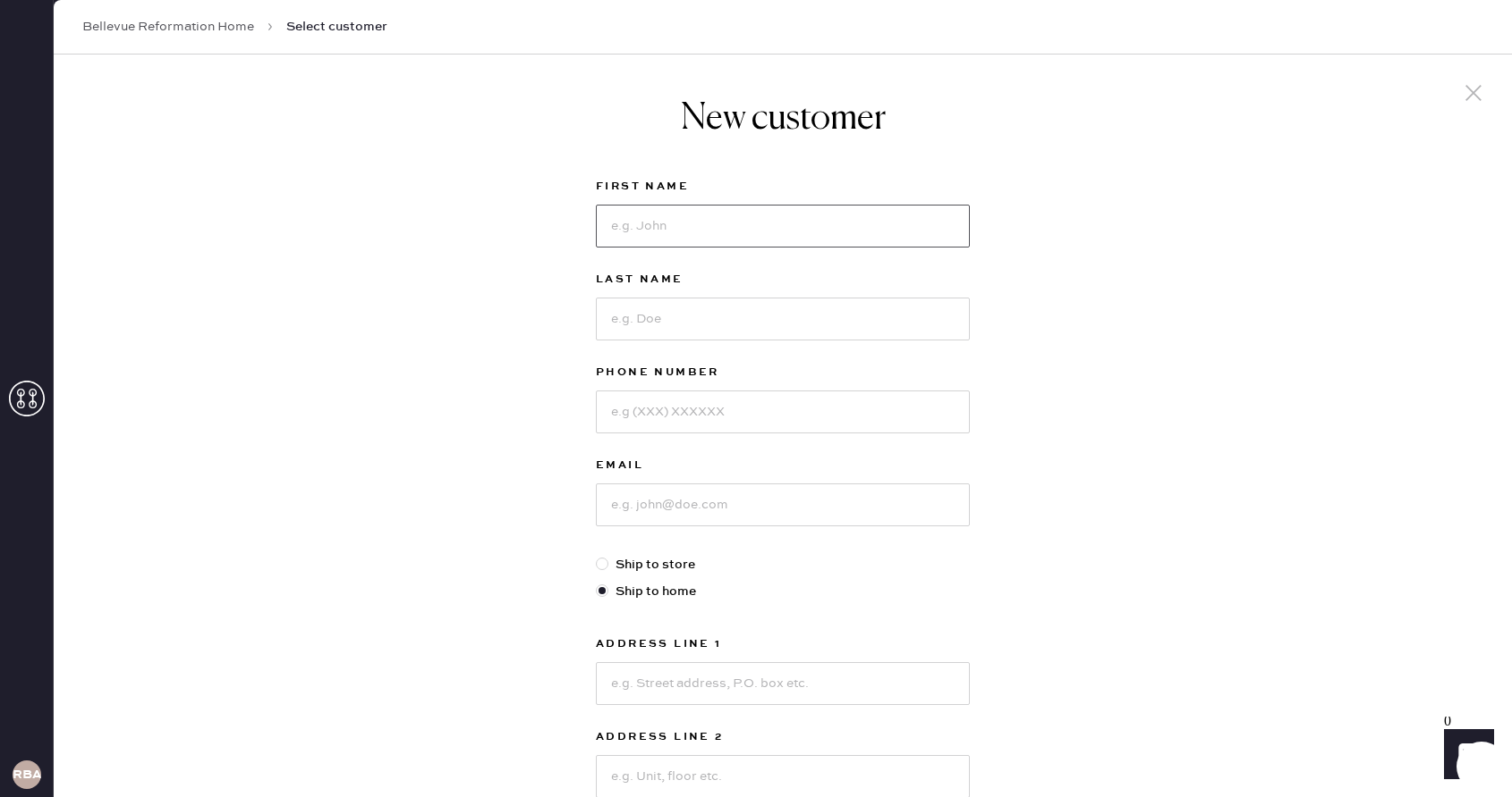
click at [793, 222] on input at bounding box center [782, 226] width 374 height 43
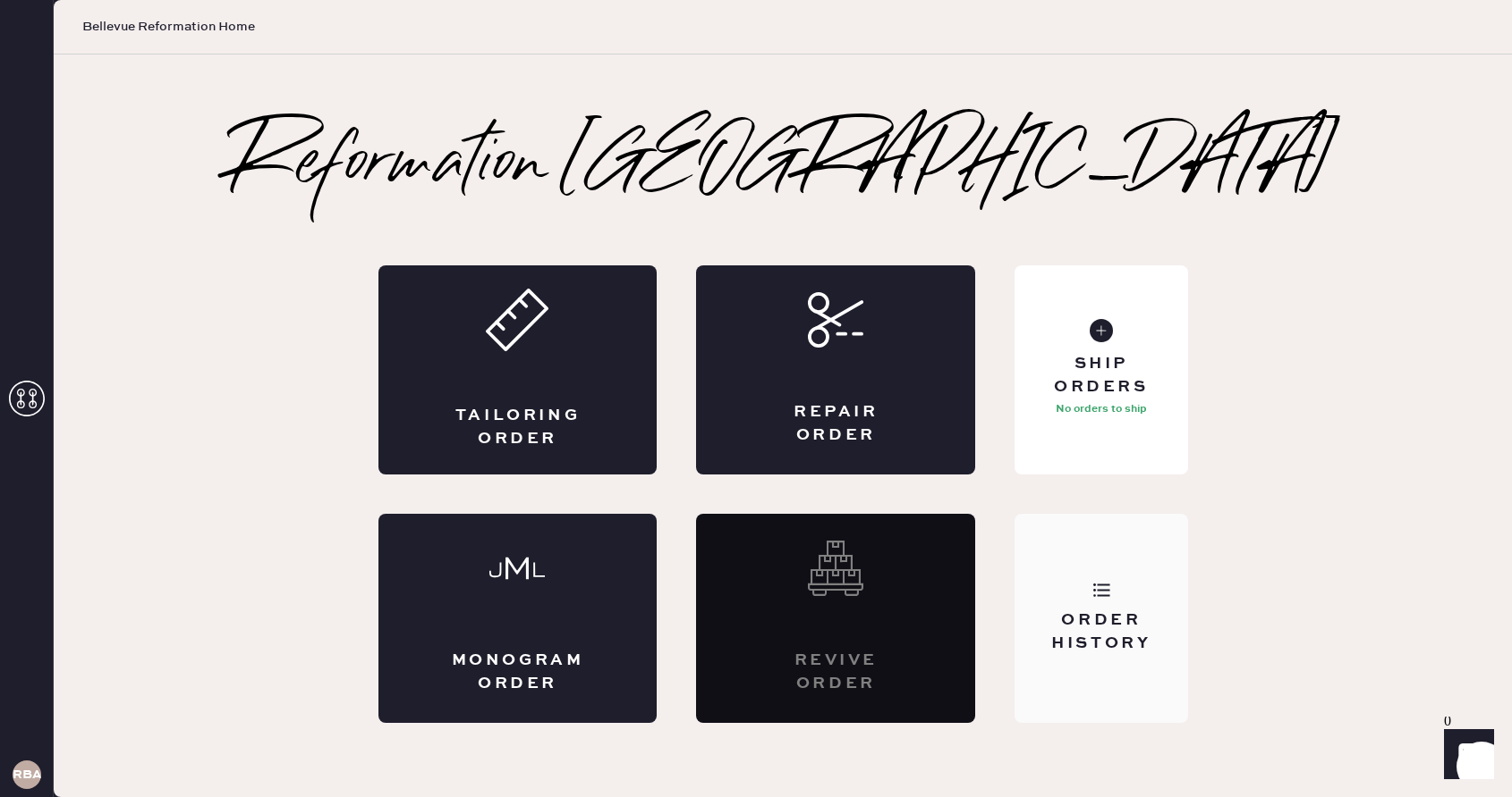
click at [1118, 623] on div "Order History" at bounding box center [1100, 631] width 144 height 45
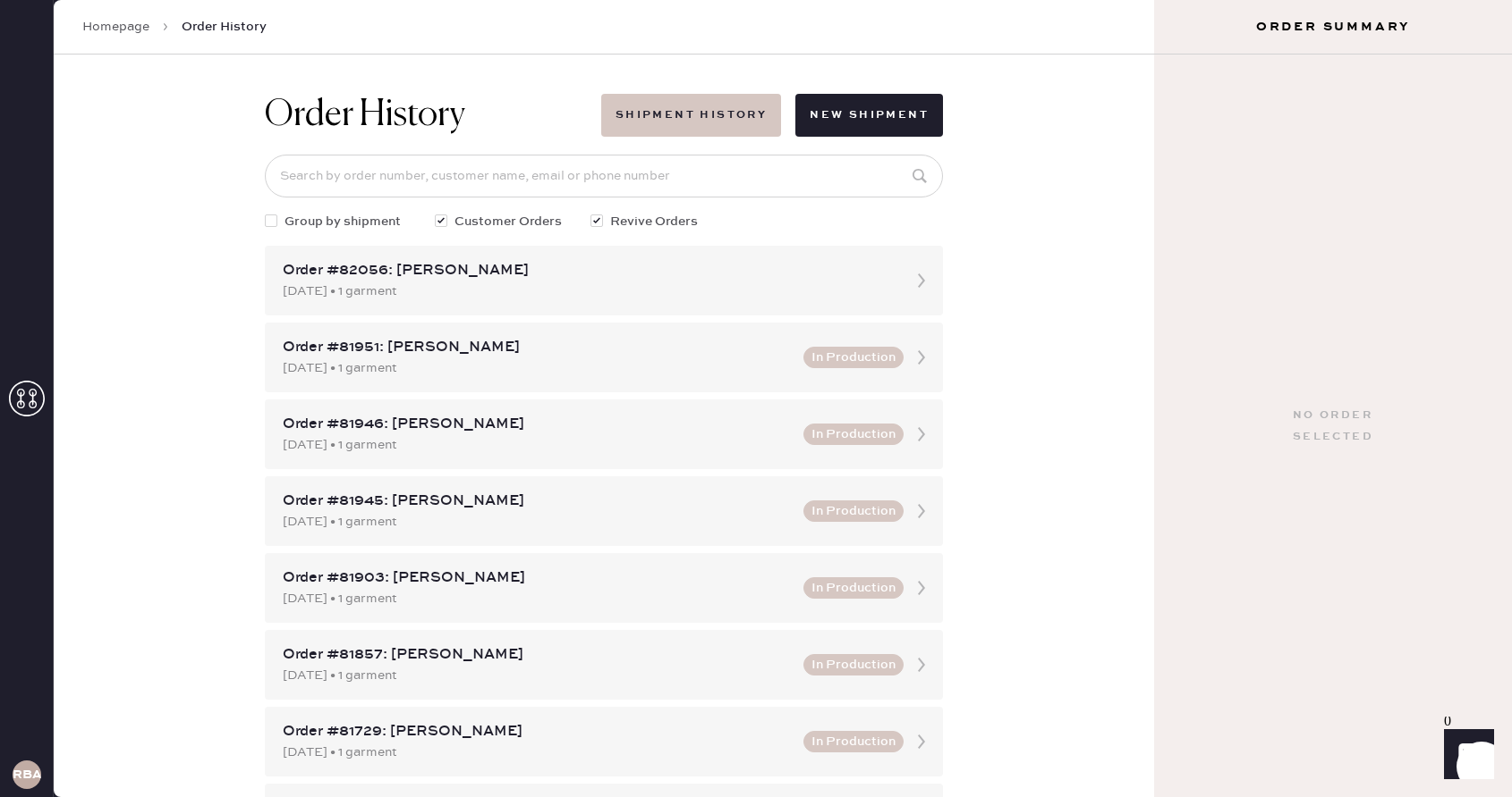
click at [750, 130] on button "Shipment History" at bounding box center [691, 115] width 180 height 43
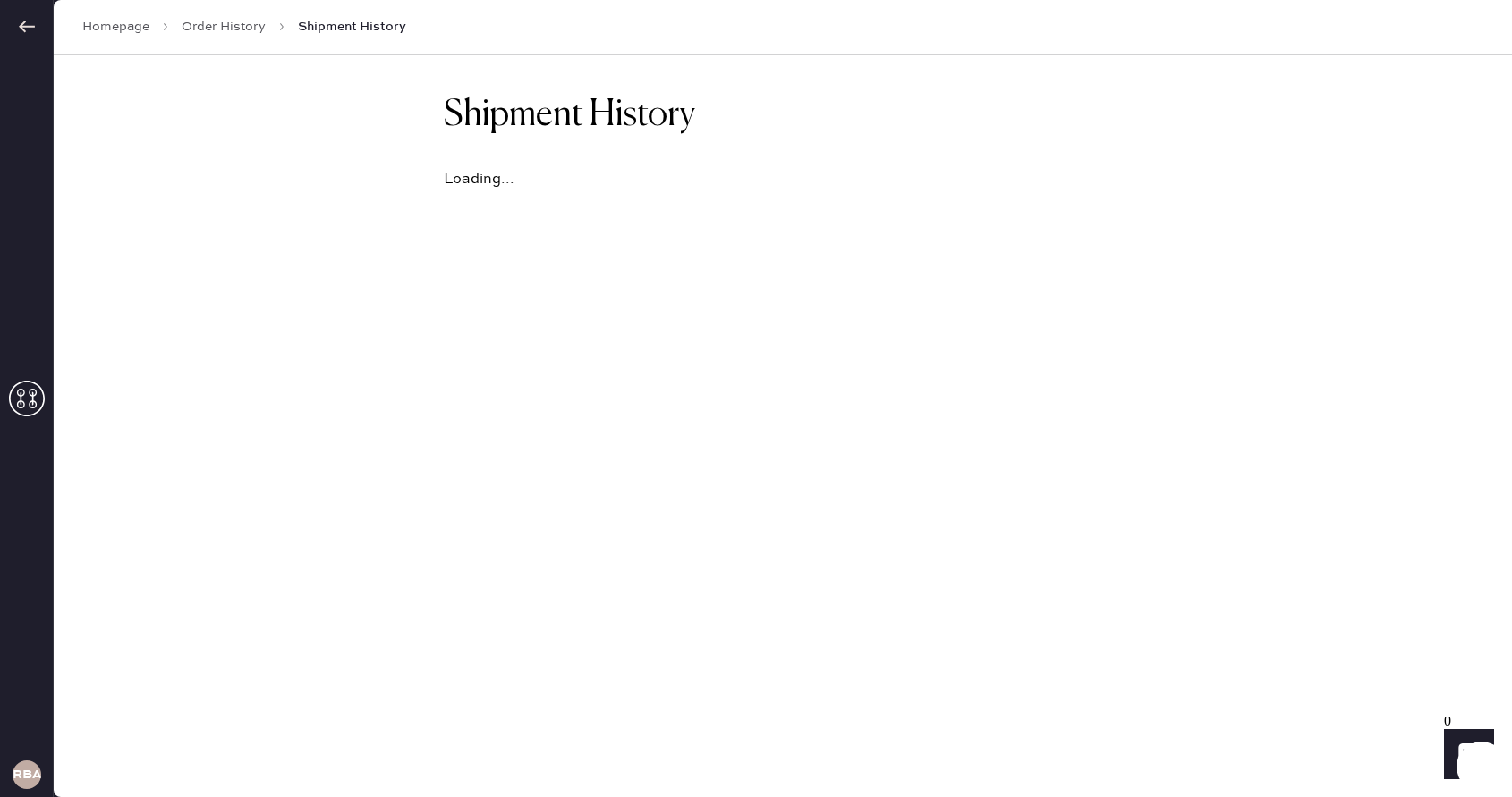
click at [19, 30] on icon at bounding box center [27, 27] width 18 height 18
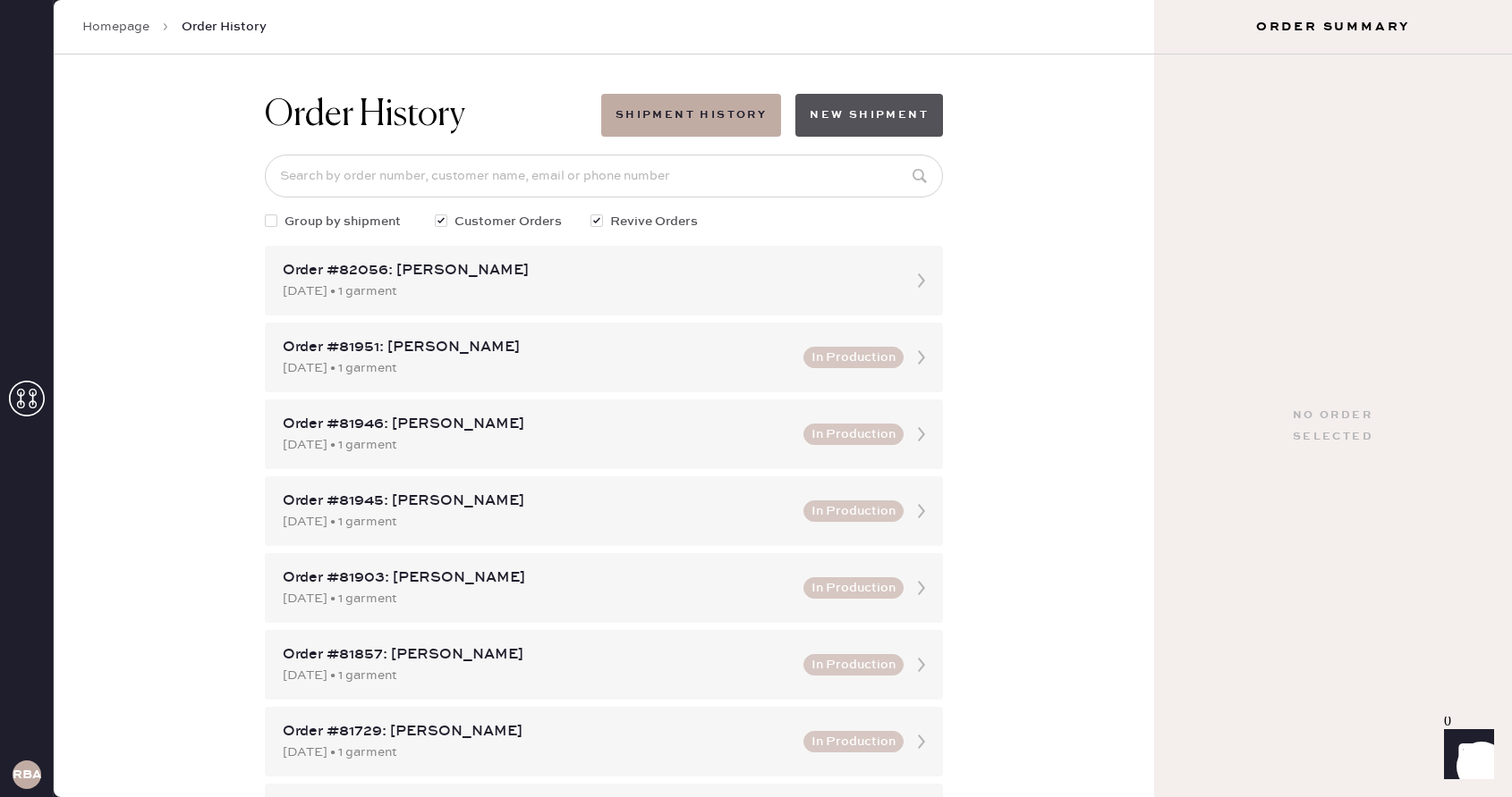
click at [834, 127] on button "New Shipment" at bounding box center [869, 115] width 148 height 43
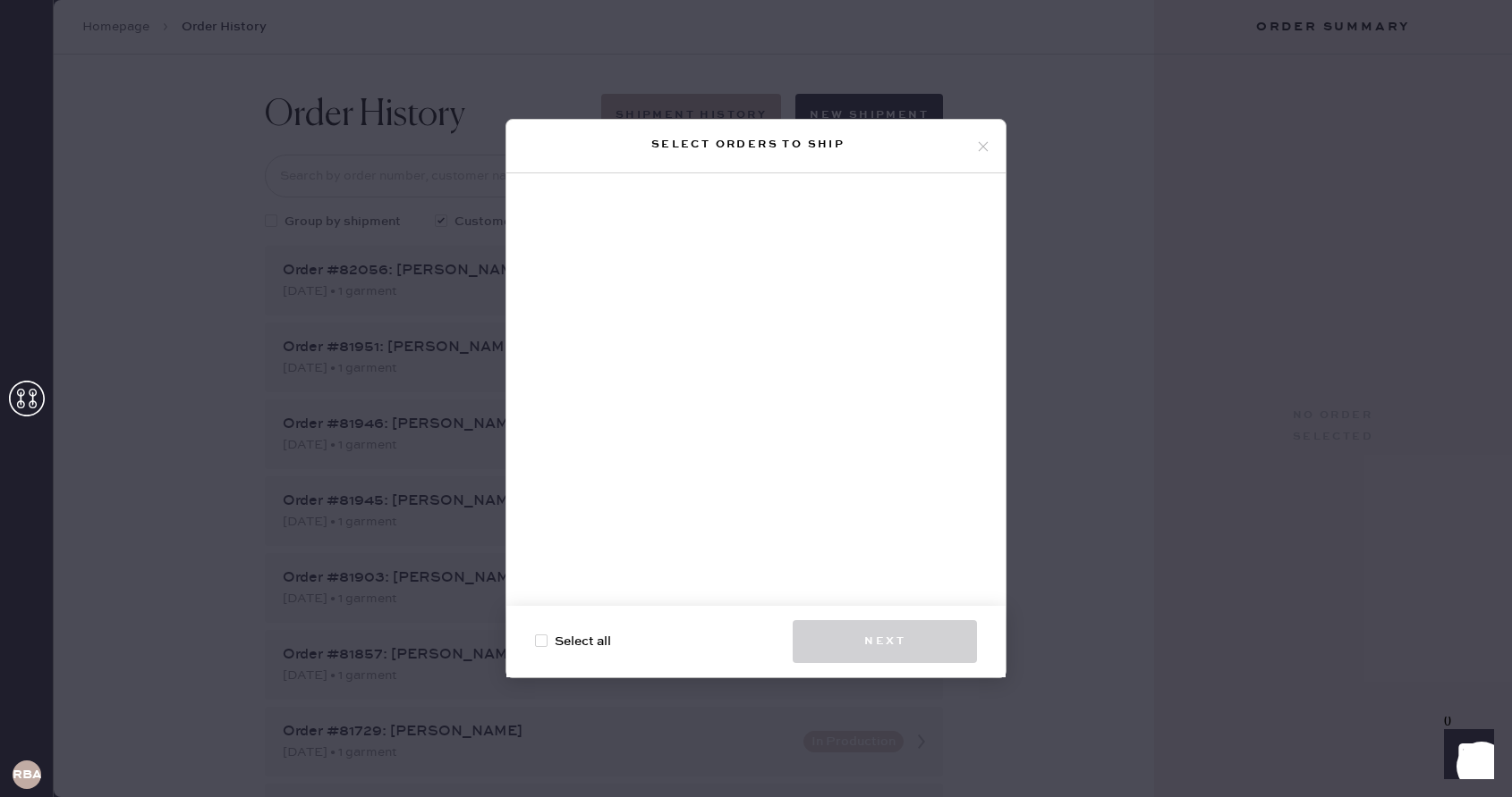
click at [969, 143] on div "Select orders to ship" at bounding box center [748, 144] width 455 height 21
click at [981, 144] on use at bounding box center [983, 146] width 10 height 10
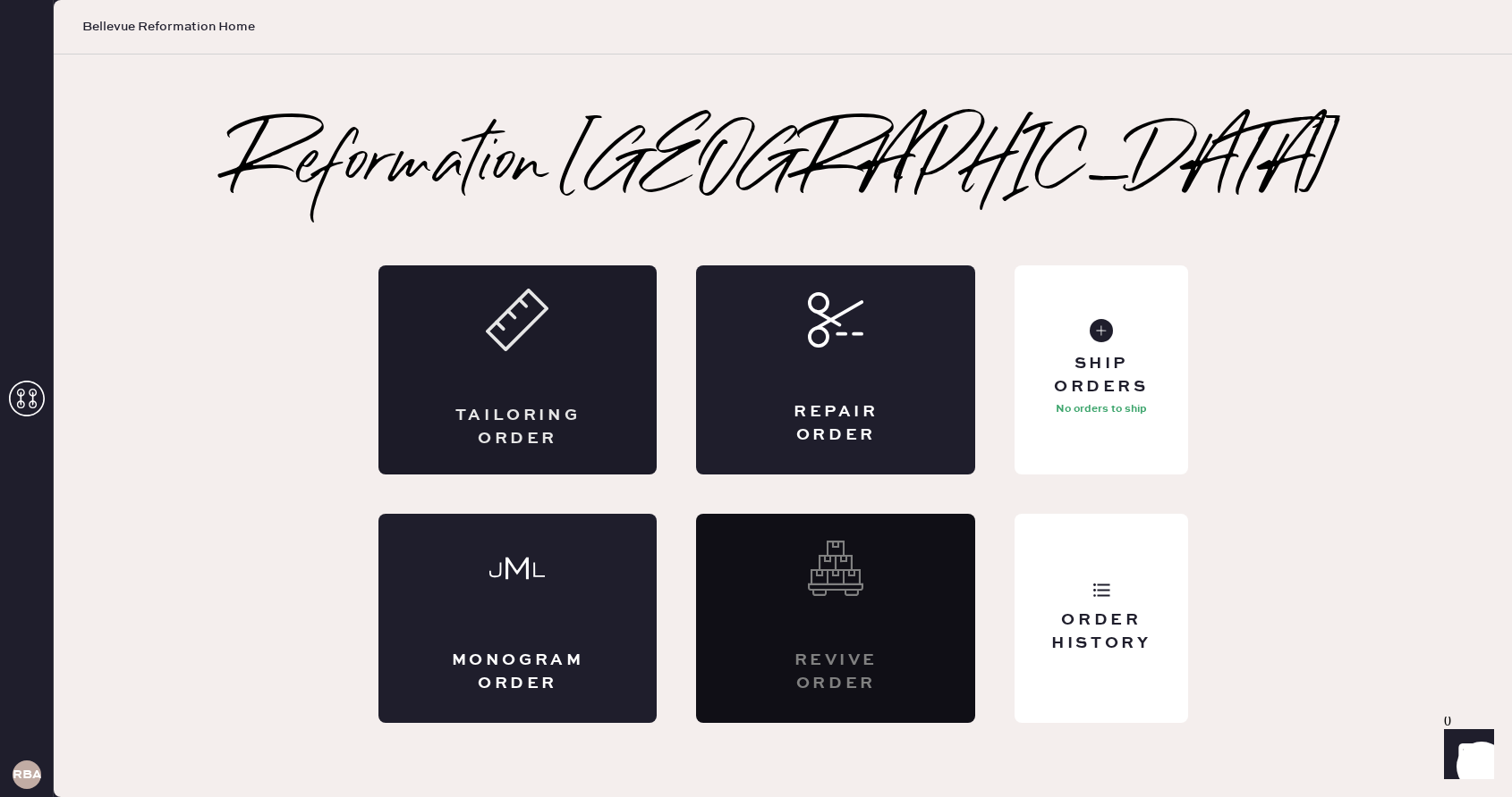
click at [512, 388] on div "Tailoring Order" at bounding box center [518, 370] width 279 height 209
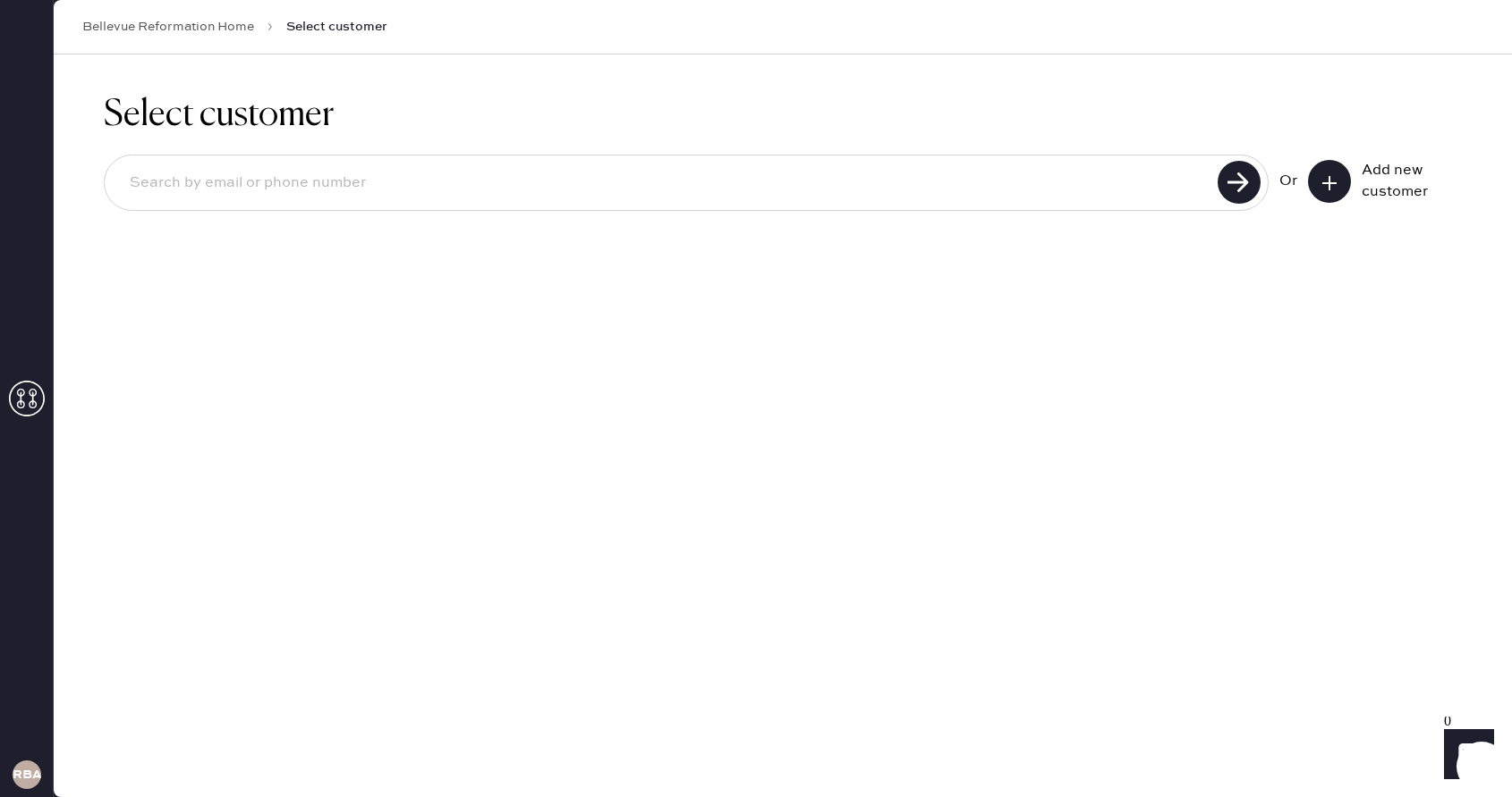
click at [898, 198] on input at bounding box center [663, 183] width 1096 height 41
type input "[PERSON_NAME]"
click at [1321, 175] on icon at bounding box center [1329, 184] width 18 height 18
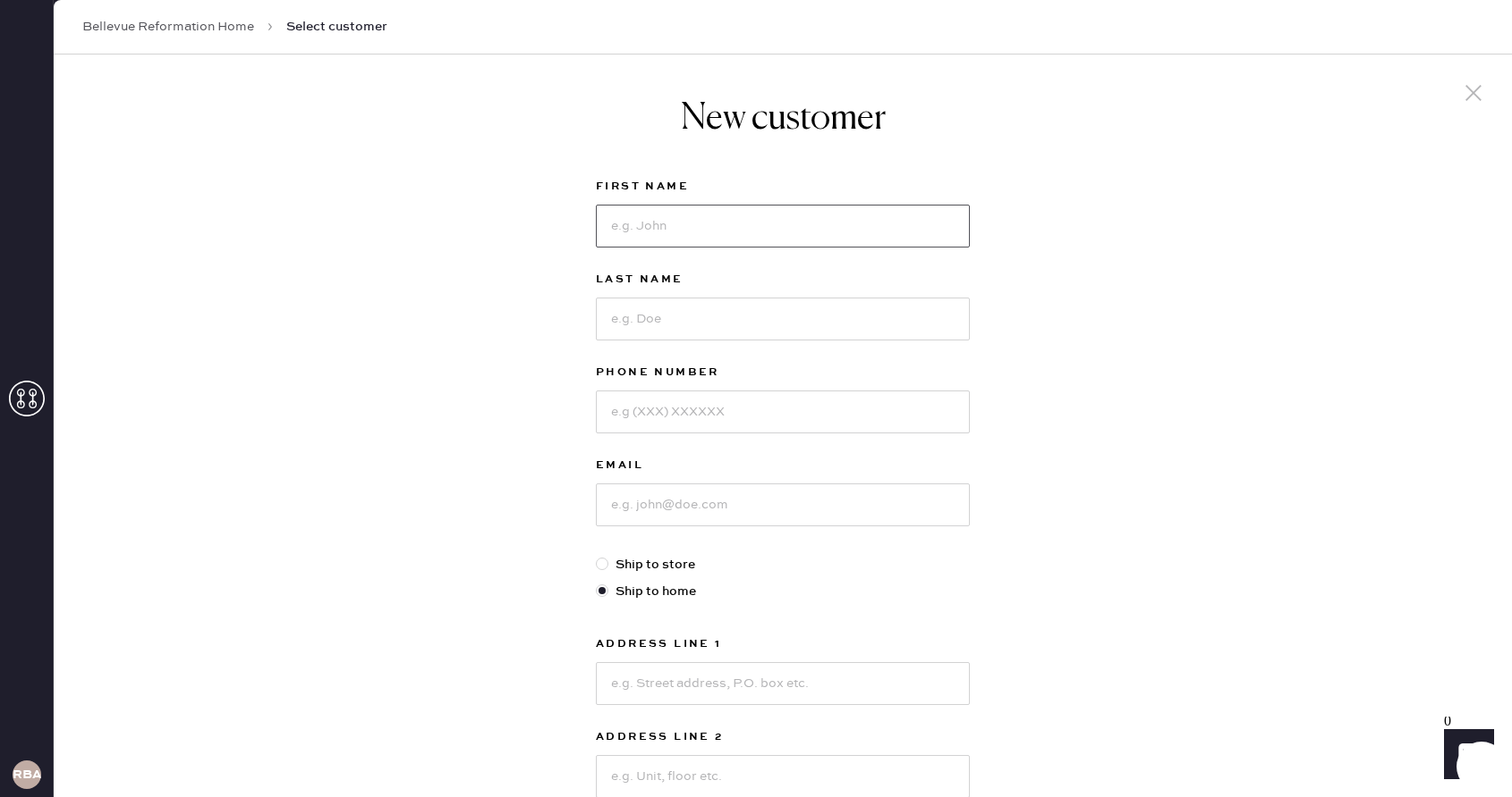
click at [646, 232] on input at bounding box center [782, 226] width 374 height 43
type input "[PERSON_NAME]"
click at [660, 327] on input at bounding box center [782, 319] width 374 height 43
type input "gooby"
click at [671, 396] on input at bounding box center [782, 411] width 374 height 43
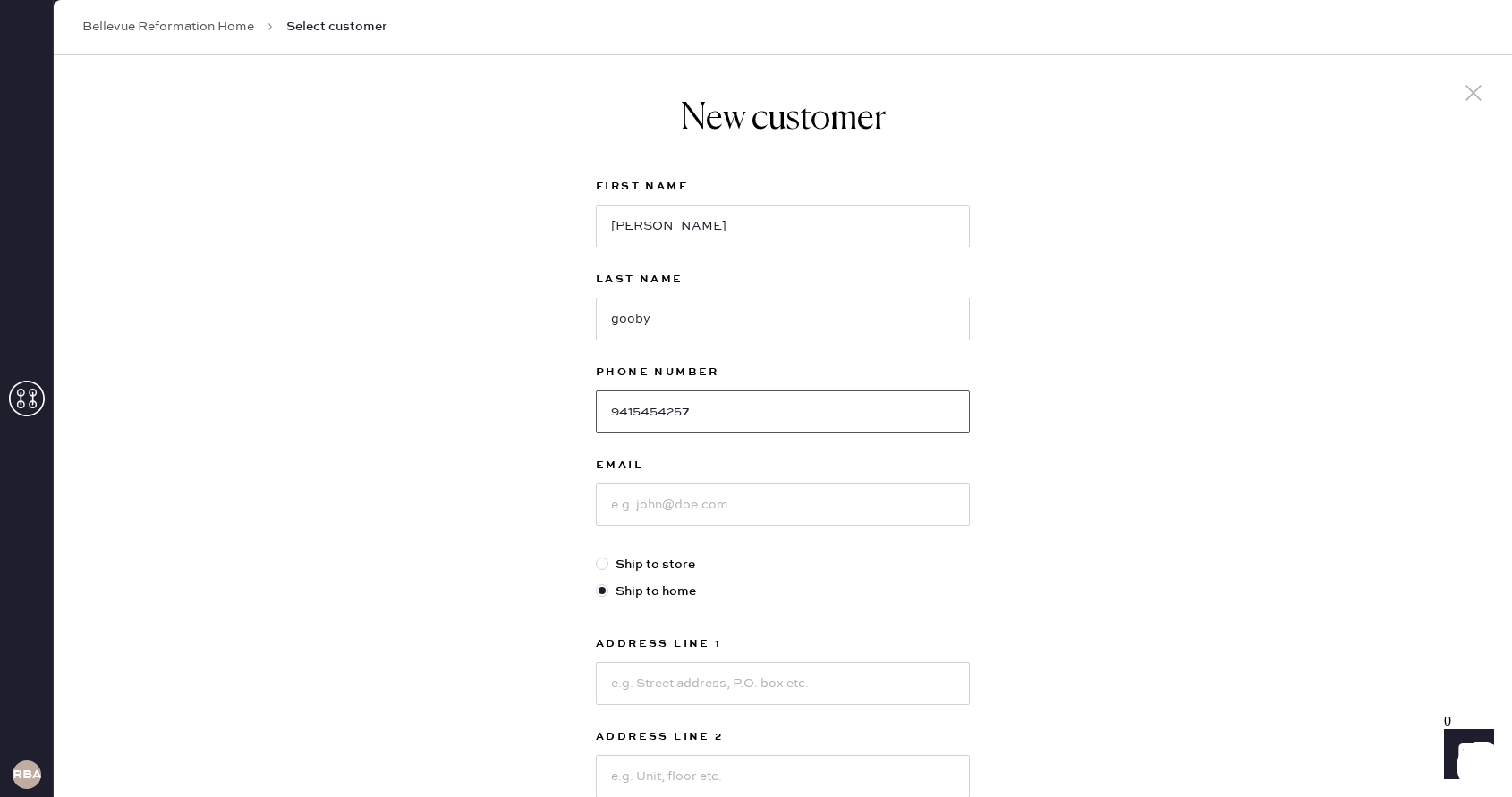
type input "9415454257"
click at [659, 508] on input at bounding box center [782, 504] width 374 height 43
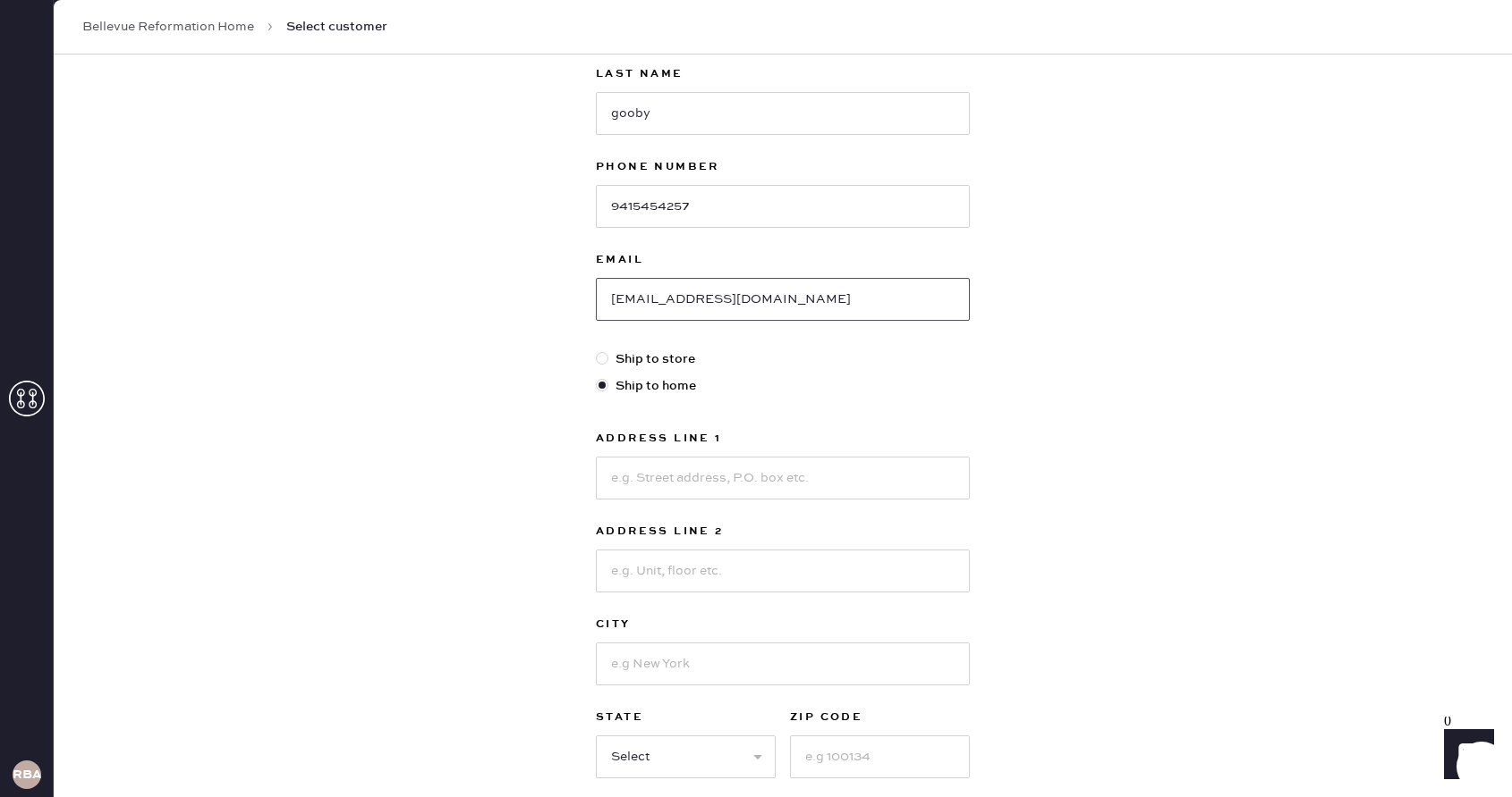
scroll to position [244, 0]
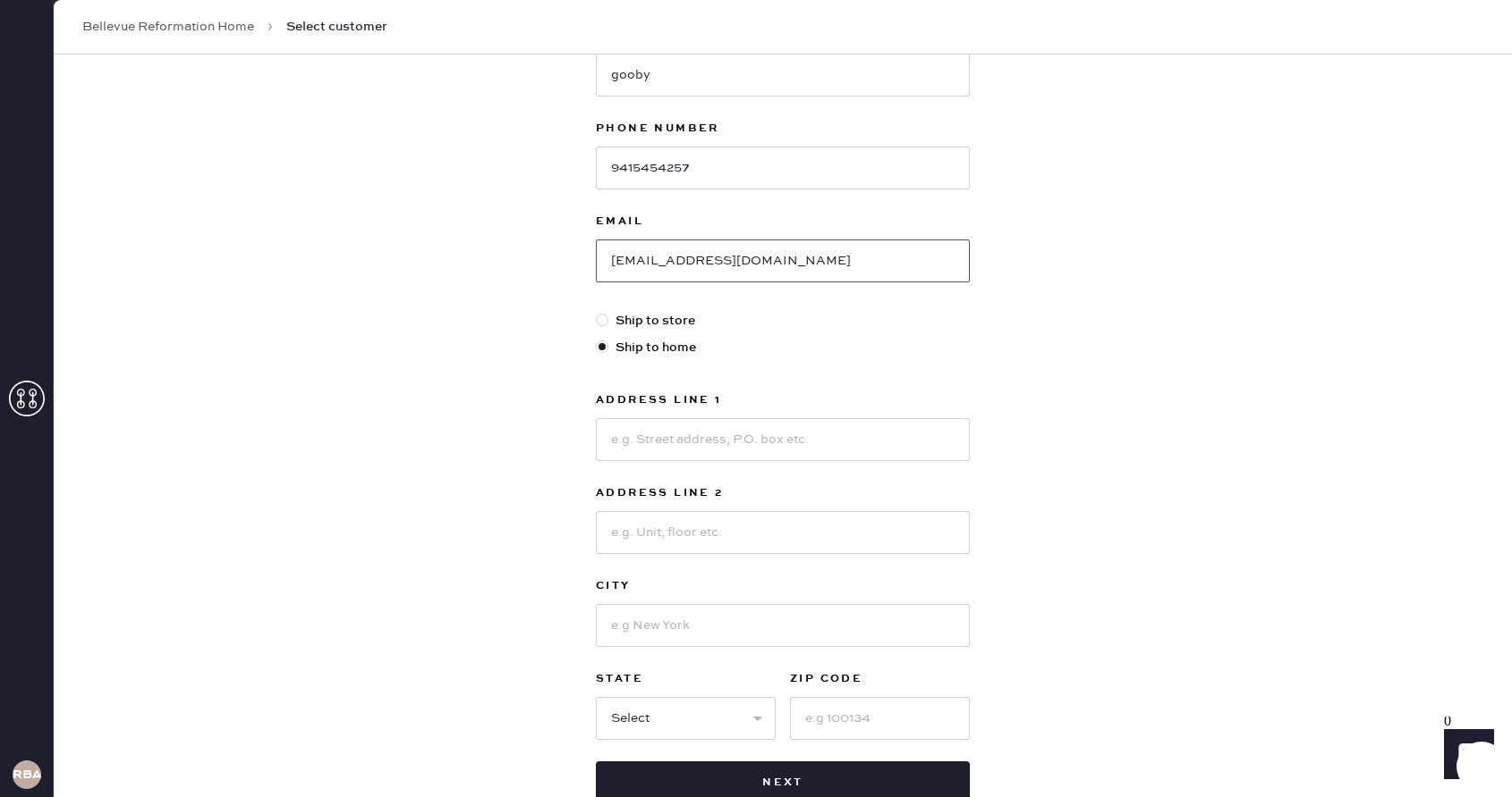
type input "[EMAIL_ADDRESS][DOMAIN_NAME]"
click at [676, 470] on div "Address Line 1 Address Line 2 City State Select AK [GEOGRAPHIC_DATA] CO [GEOGRA…" at bounding box center [782, 564] width 374 height 351
click at [660, 436] on input at bounding box center [782, 439] width 374 height 43
type input "2512 42 sve west"
click at [834, 697] on input at bounding box center [879, 718] width 180 height 43
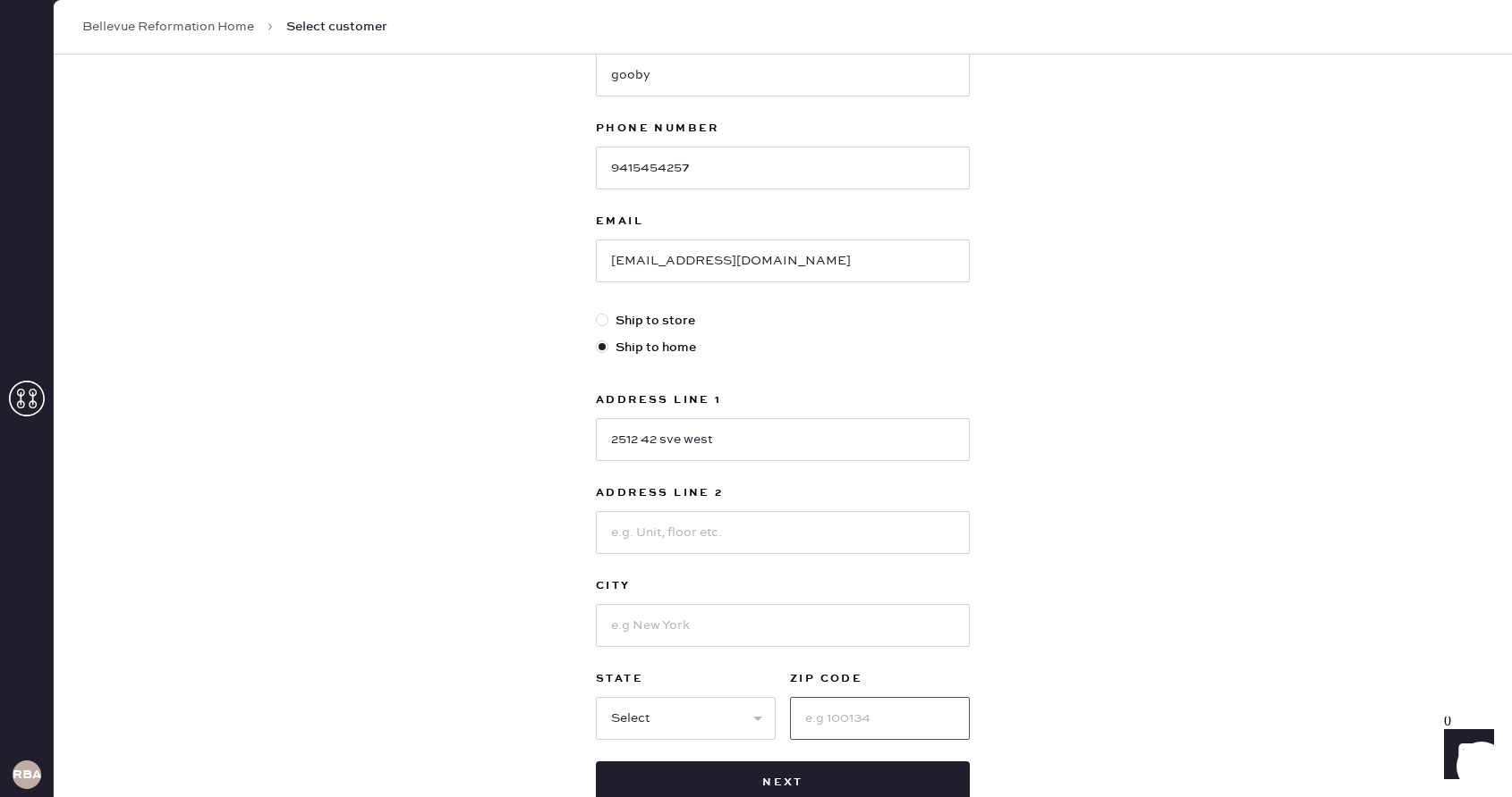
click at [834, 709] on input at bounding box center [879, 718] width 180 height 43
type input "98199"
click at [728, 713] on select "Select AK AL AR AZ CA CO CT [GEOGRAPHIC_DATA] DE FL [GEOGRAPHIC_DATA] HI [GEOGR…" at bounding box center [686, 718] width 180 height 43
click at [665, 624] on input at bounding box center [782, 625] width 374 height 43
type input "[GEOGRAPHIC_DATA]"
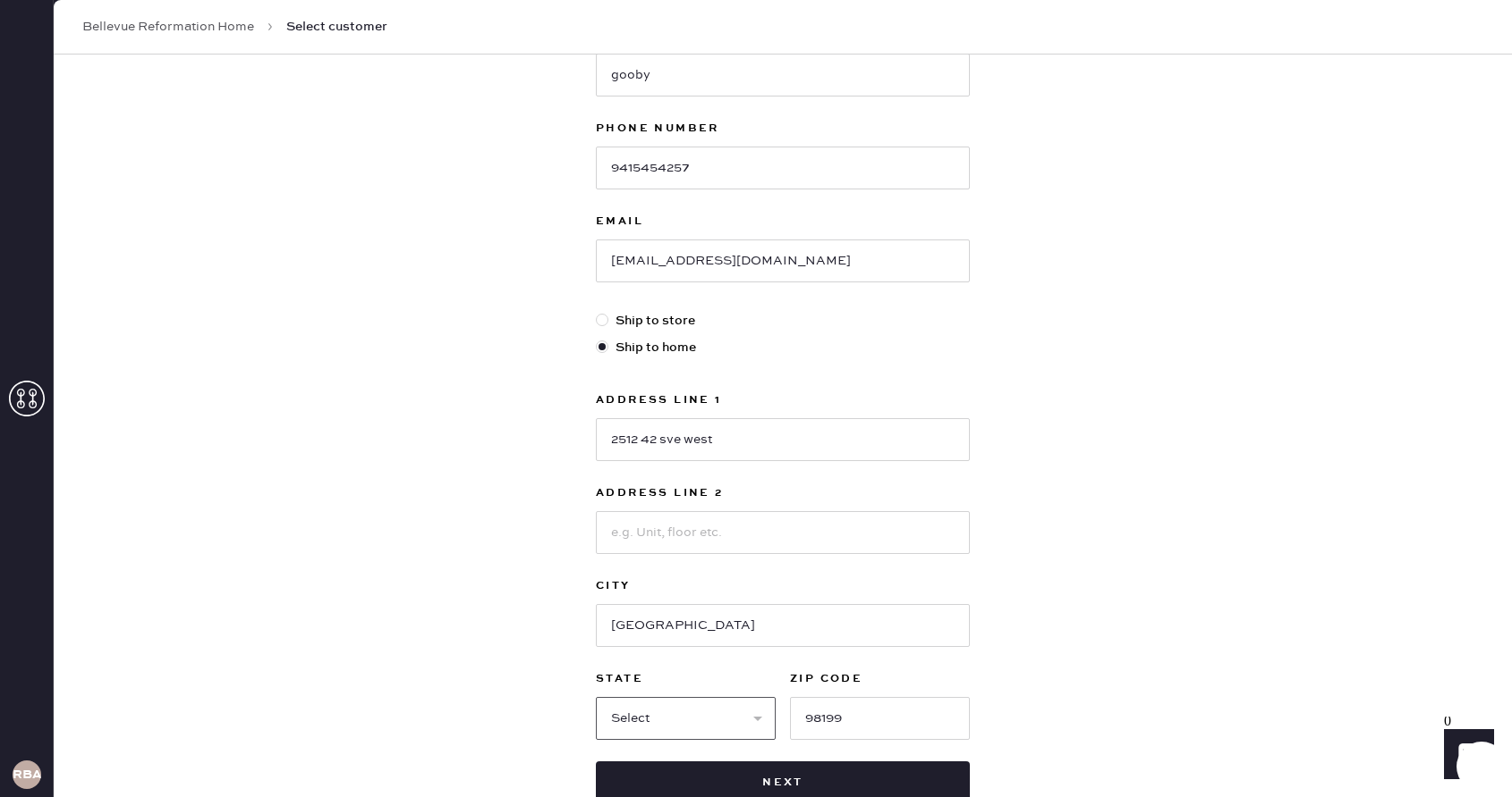
click at [667, 723] on select "Select AK AL AR AZ CA CO CT [GEOGRAPHIC_DATA] DE FL [GEOGRAPHIC_DATA] HI [GEOGR…" at bounding box center [686, 718] width 180 height 43
select select "WA"
click at [669, 444] on input "2512 42 sve west" at bounding box center [782, 439] width 374 height 43
type input "[STREET_ADDRESS]"
click at [762, 498] on label "Address Line 2" at bounding box center [782, 492] width 374 height 21
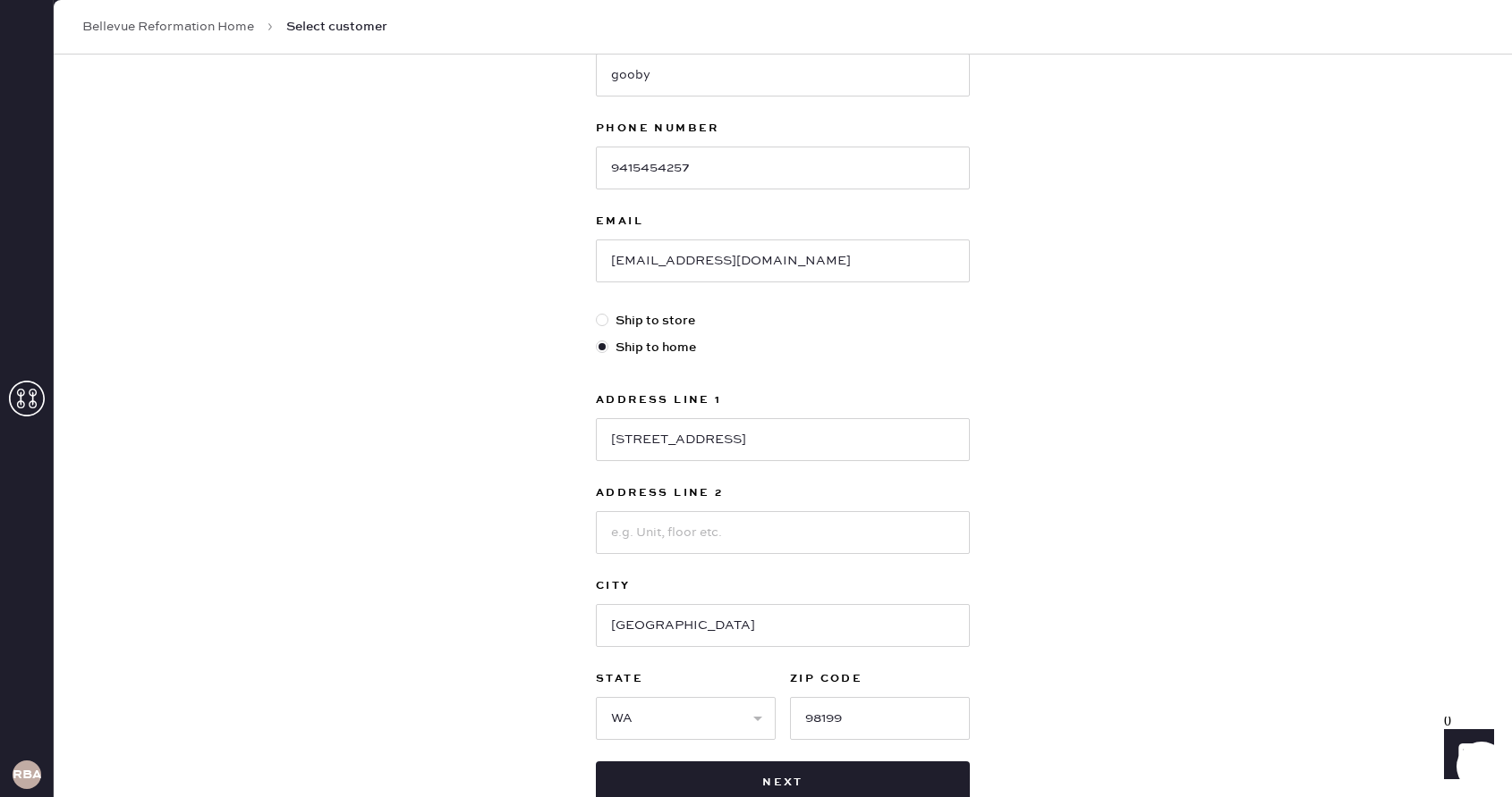
scroll to position [366, 0]
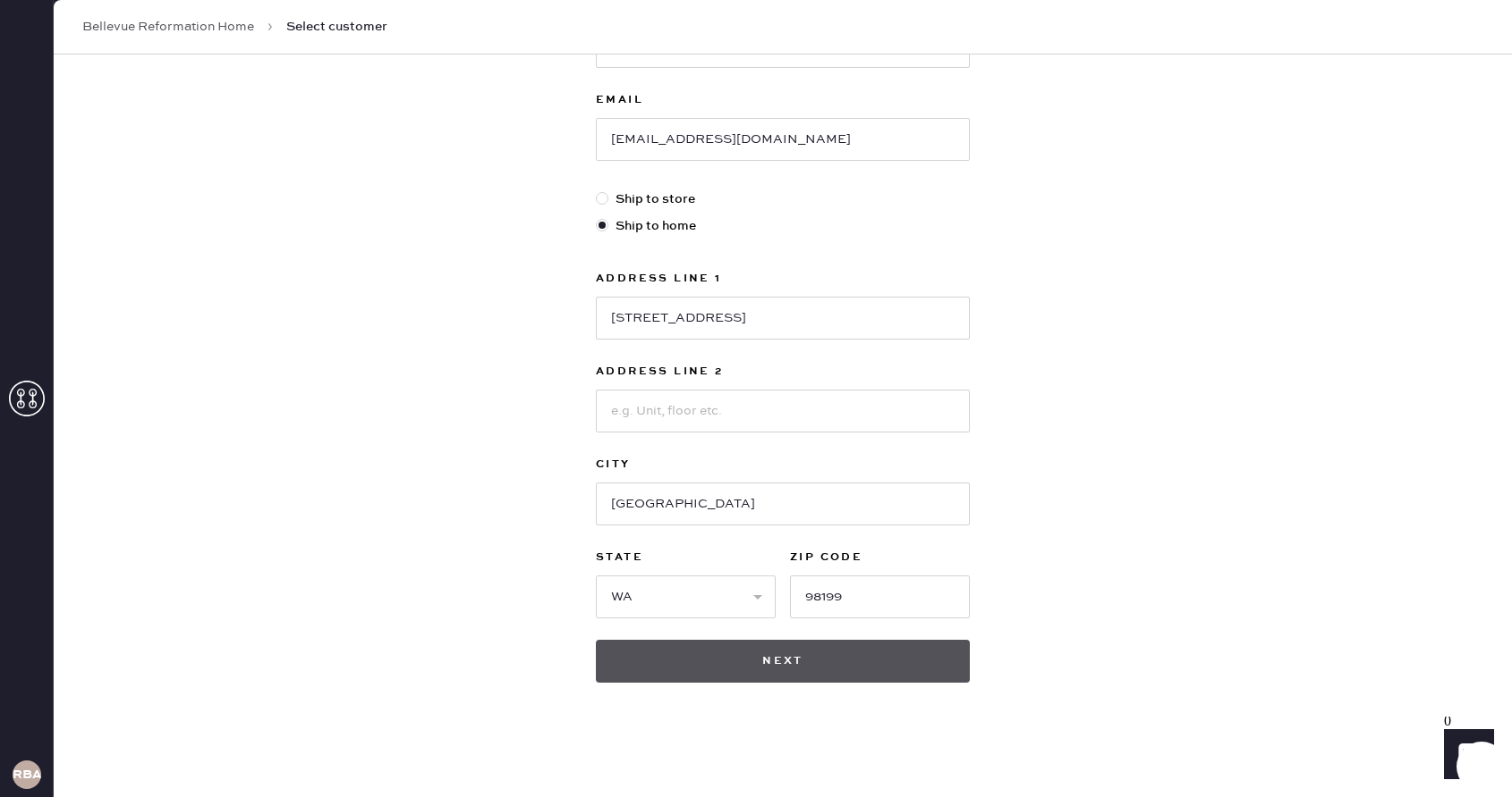
click at [757, 674] on button "Next" at bounding box center [782, 661] width 374 height 43
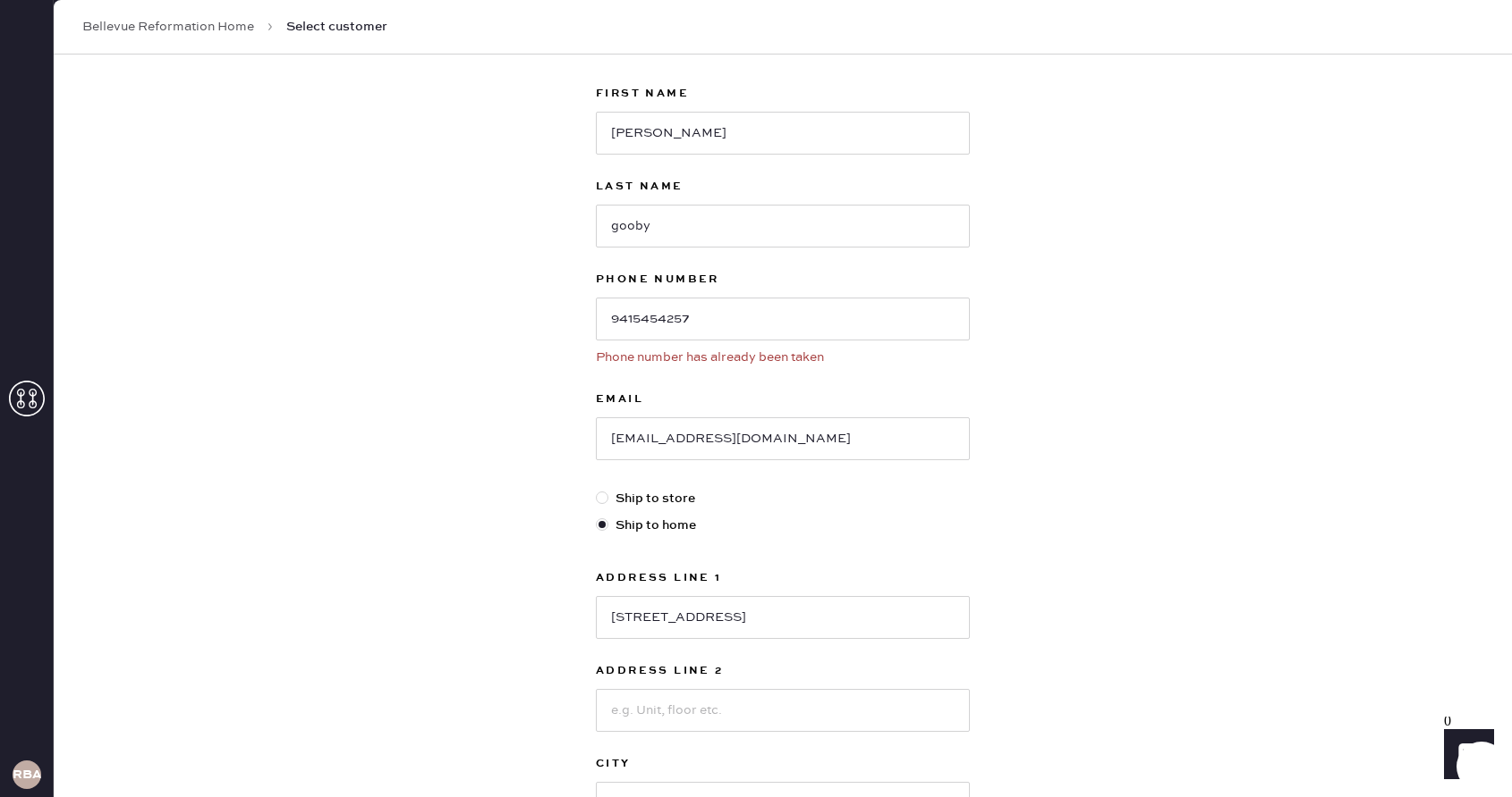
scroll to position [0, 0]
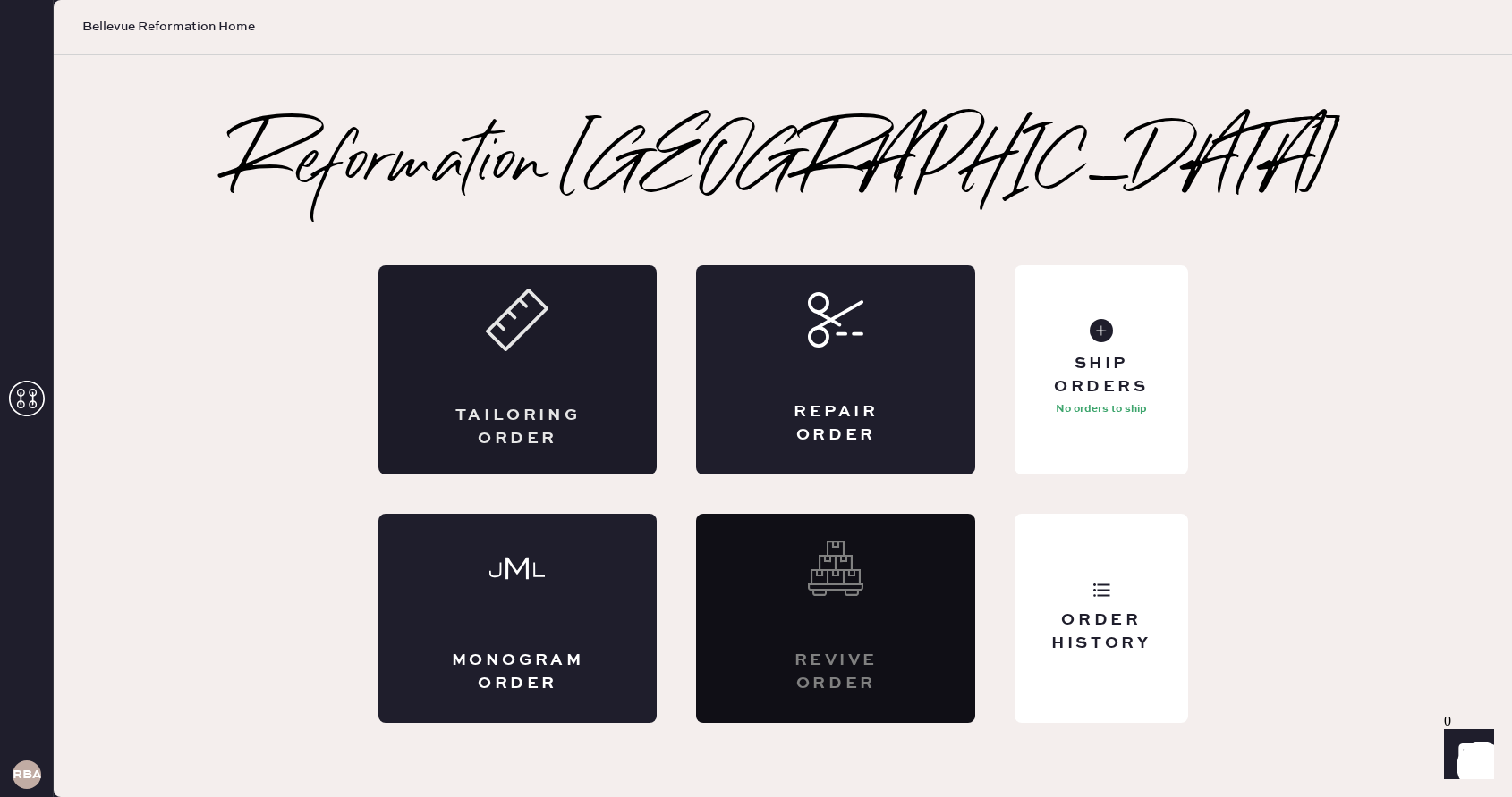
click at [557, 367] on div "Tailoring Order" at bounding box center [518, 370] width 279 height 209
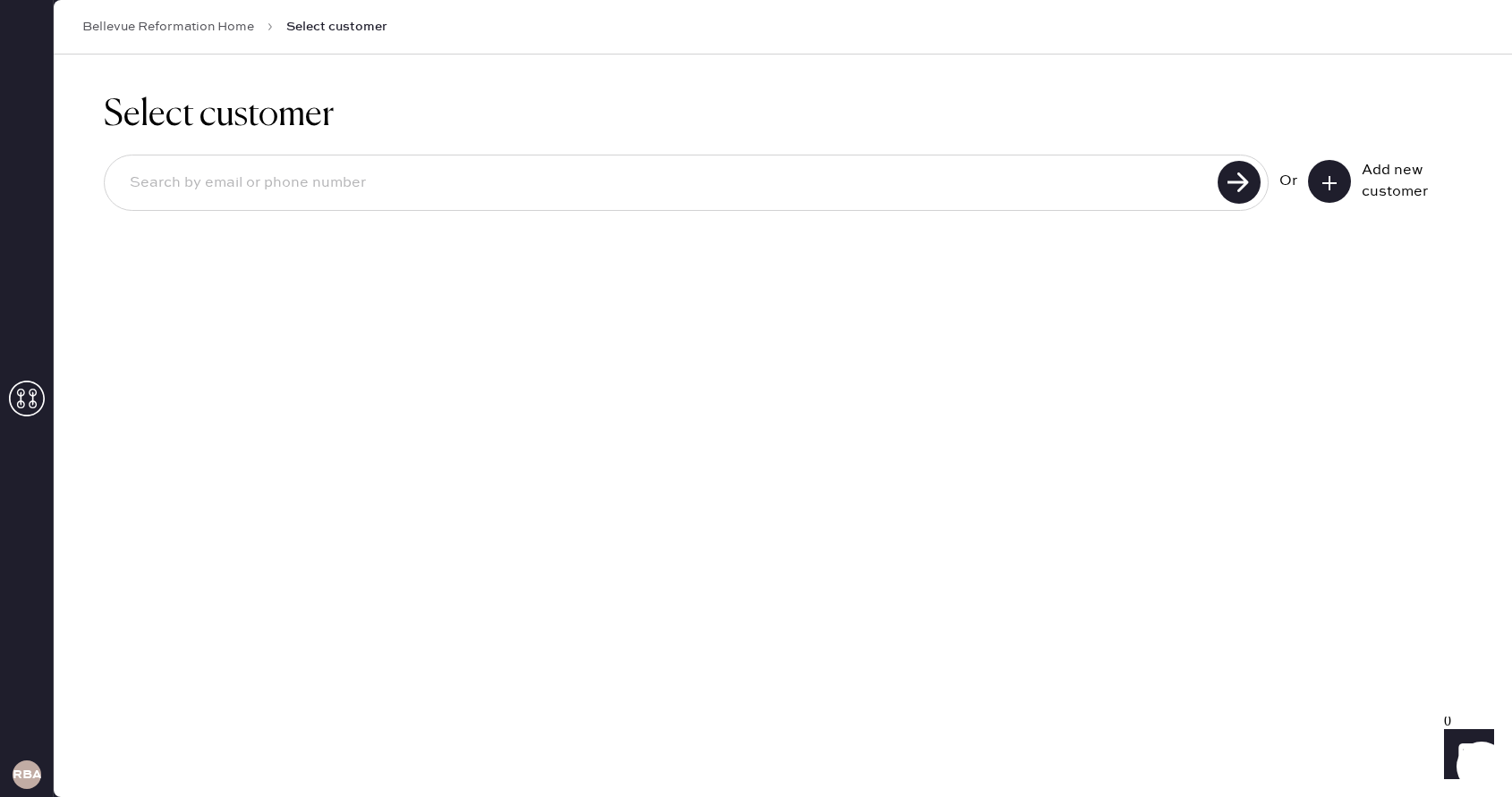
click at [906, 171] on input at bounding box center [663, 183] width 1096 height 41
type input "9415454257"
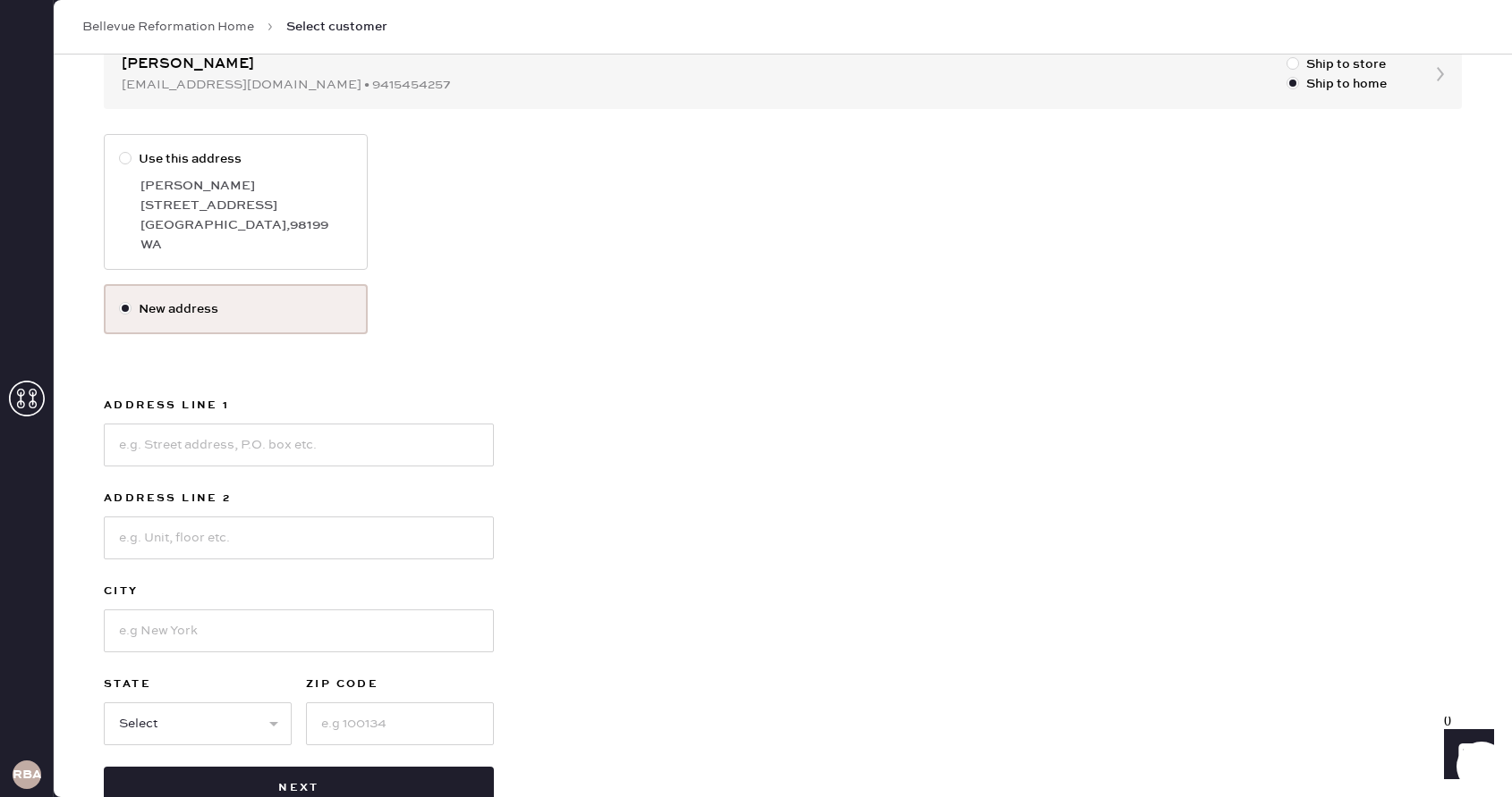
scroll to position [252, 0]
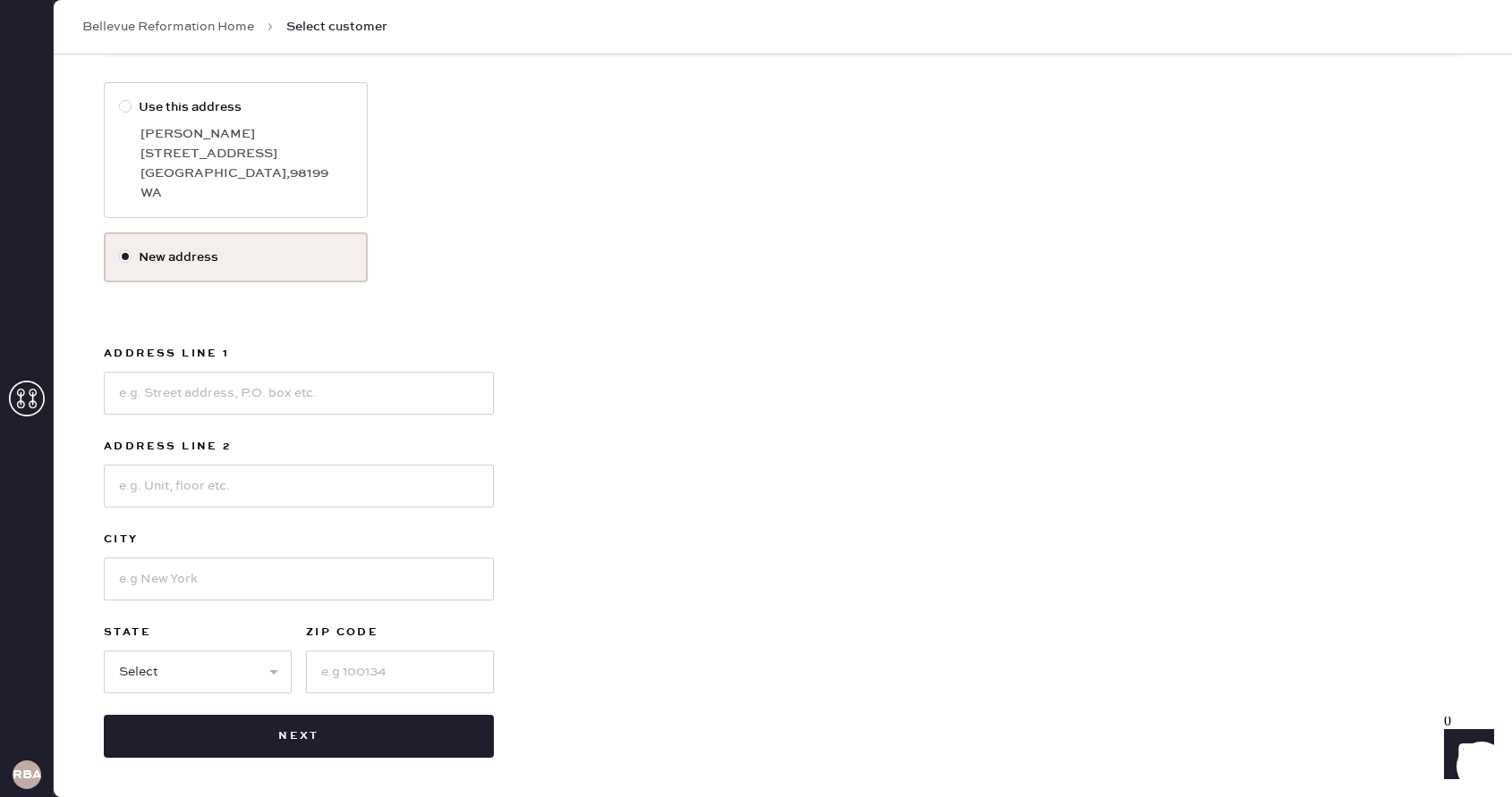
click at [212, 101] on label "Use this address" at bounding box center [236, 108] width 234 height 20
click at [120, 98] on input "Use this address" at bounding box center [119, 98] width 1 height 1
radio input "true"
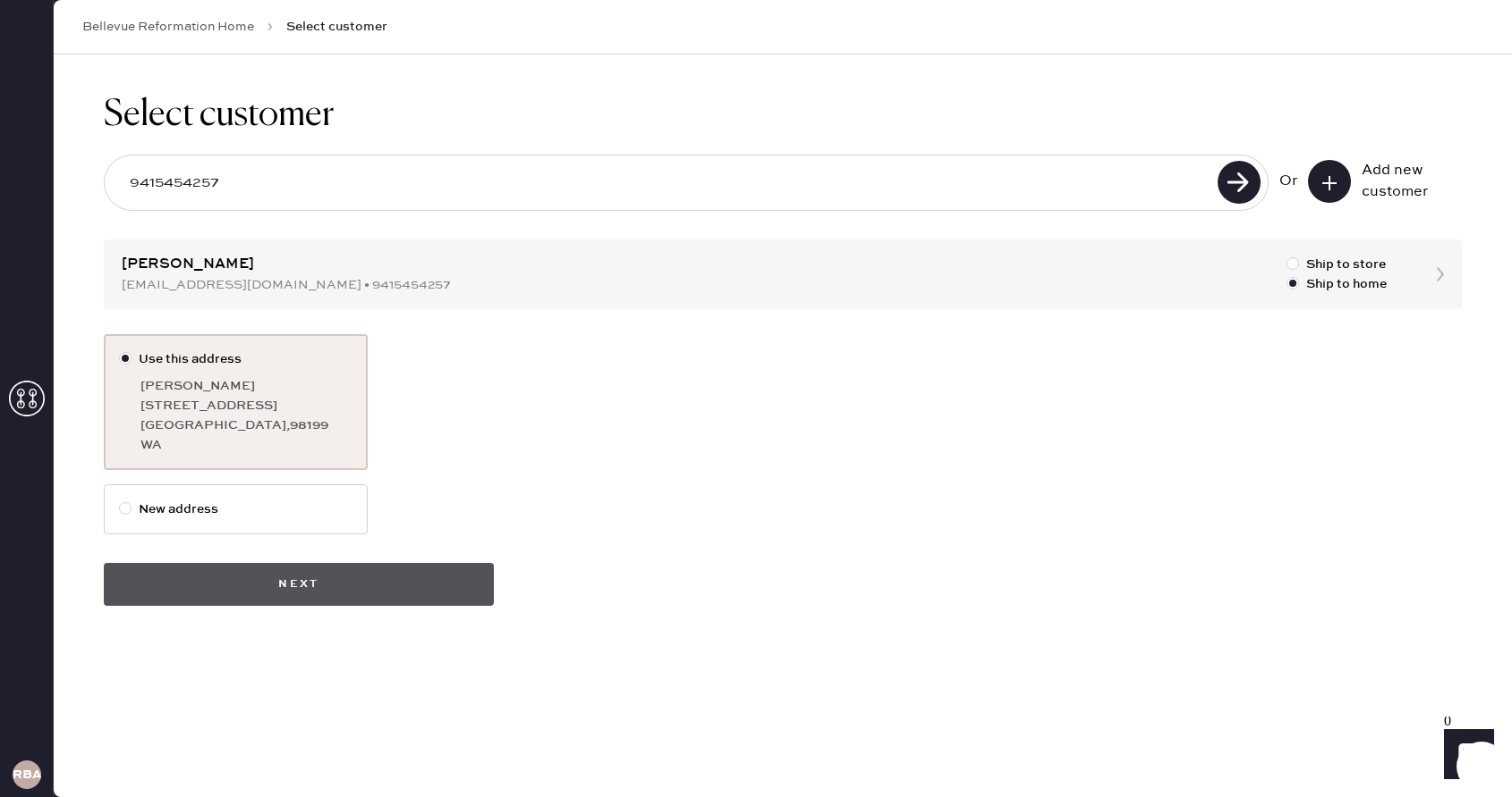
click at [407, 570] on button "Next" at bounding box center [299, 584] width 390 height 43
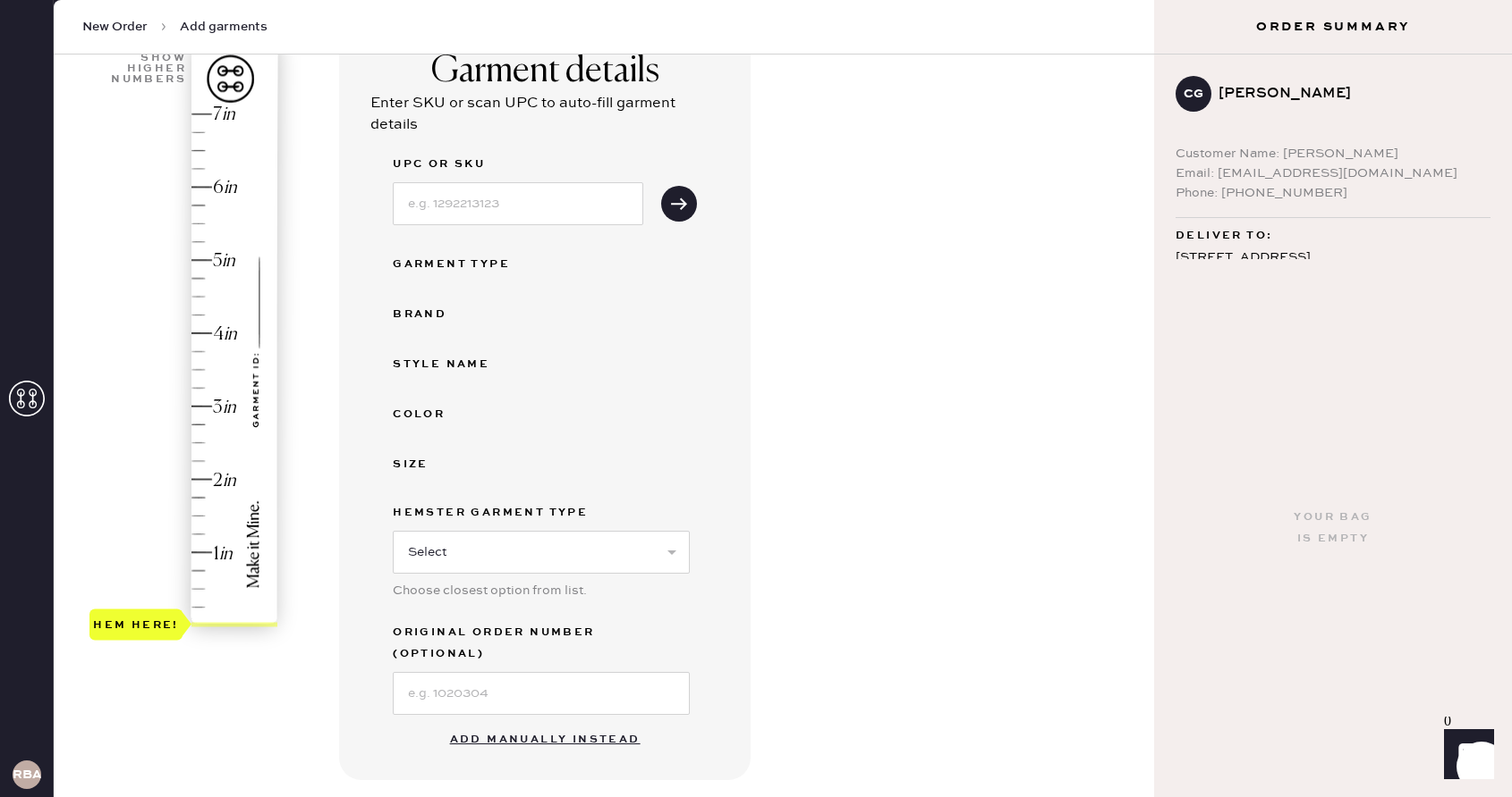
scroll to position [172, 0]
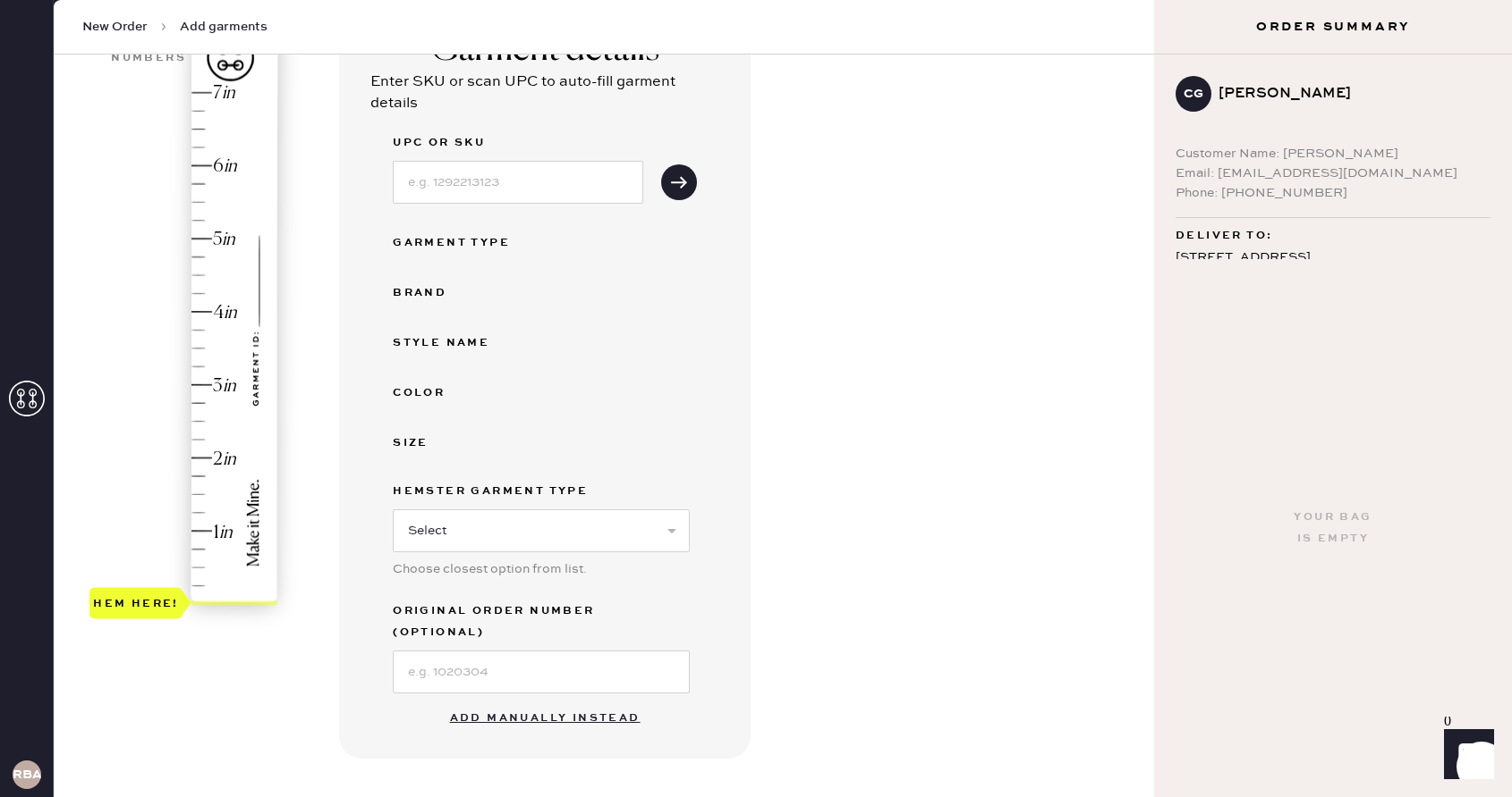
click at [192, 247] on div "Hem here!" at bounding box center [184, 349] width 191 height 527
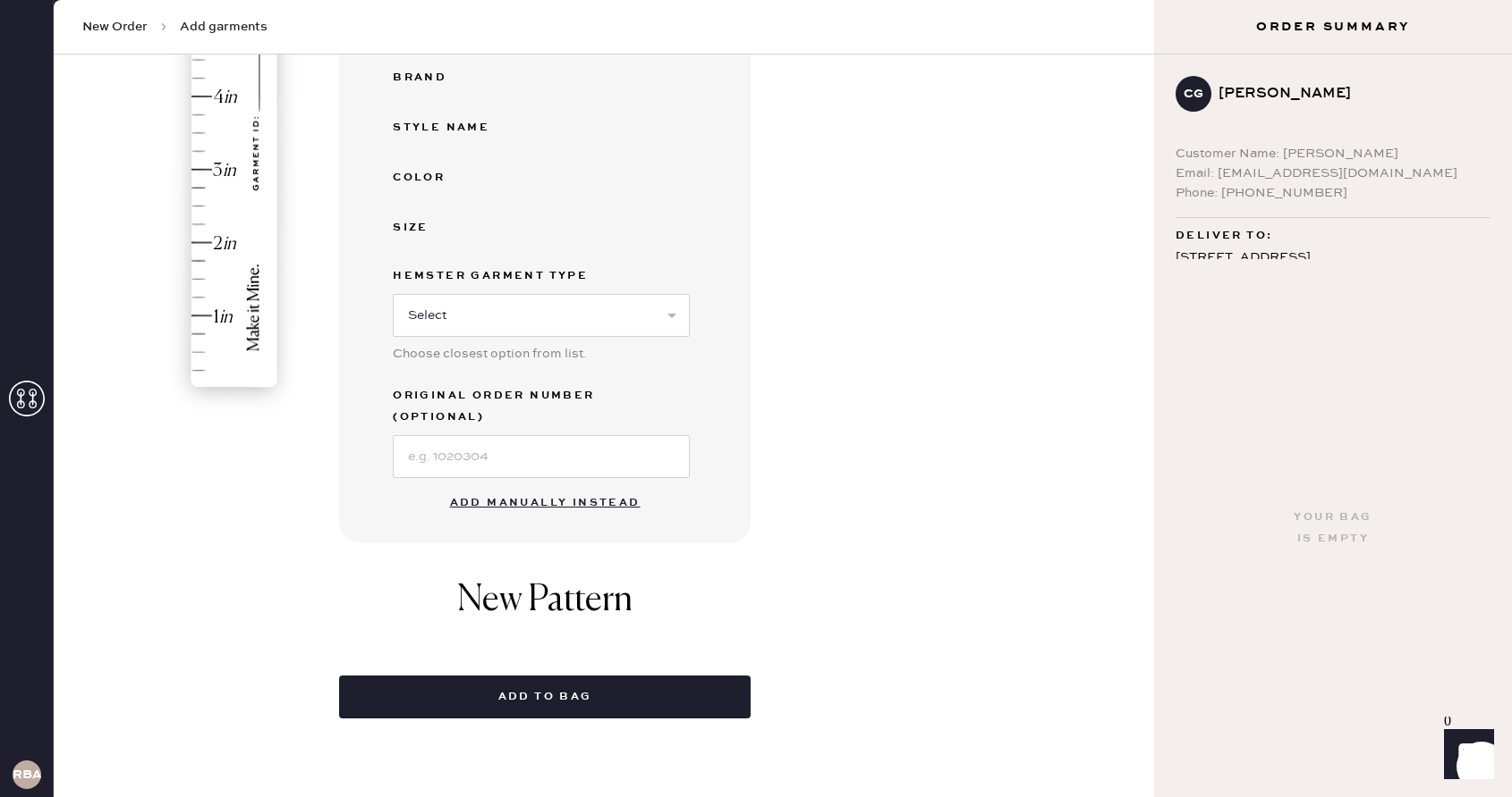
scroll to position [404, 0]
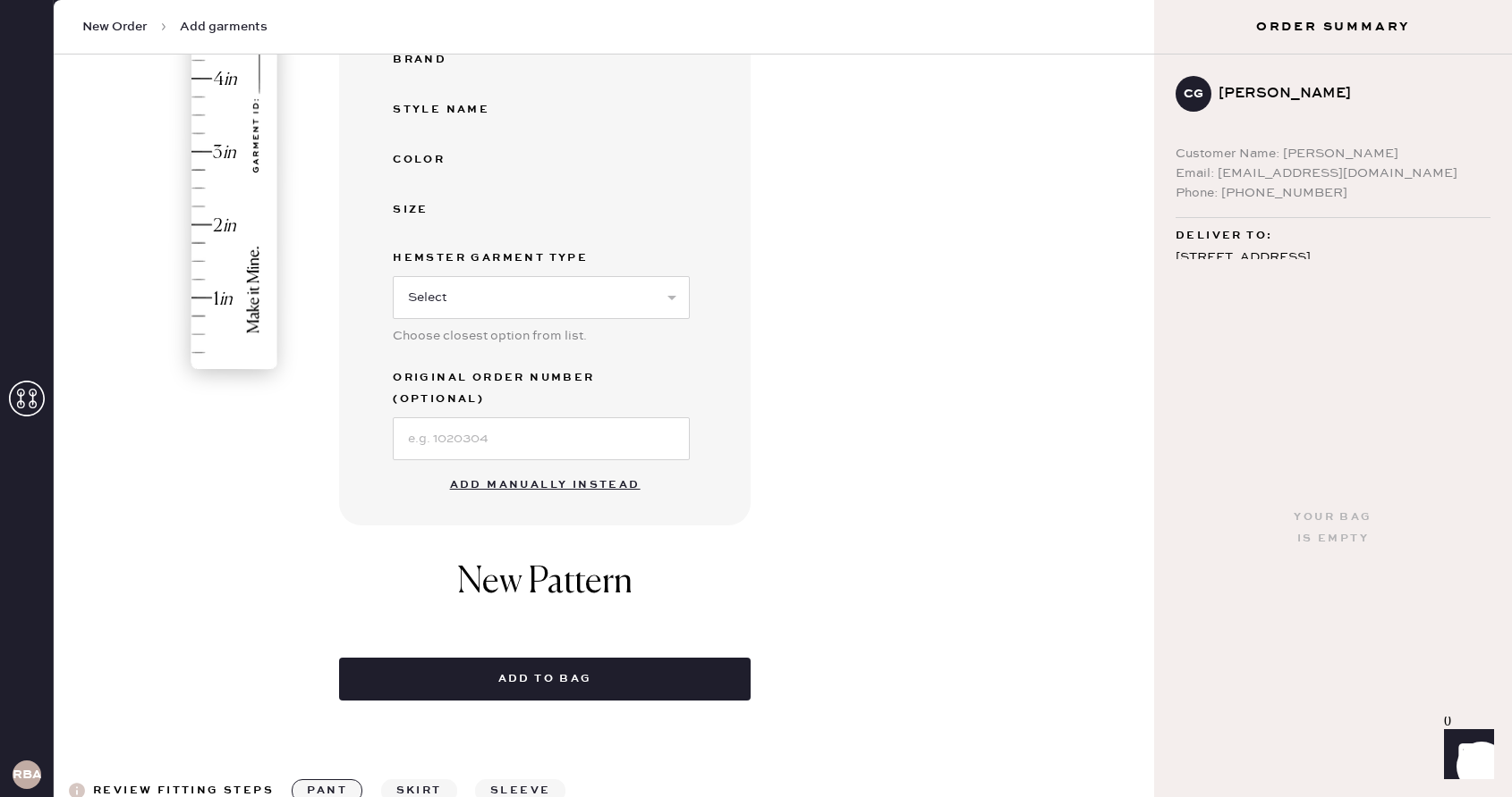
click at [569, 467] on button "Add manually instead" at bounding box center [545, 485] width 212 height 36
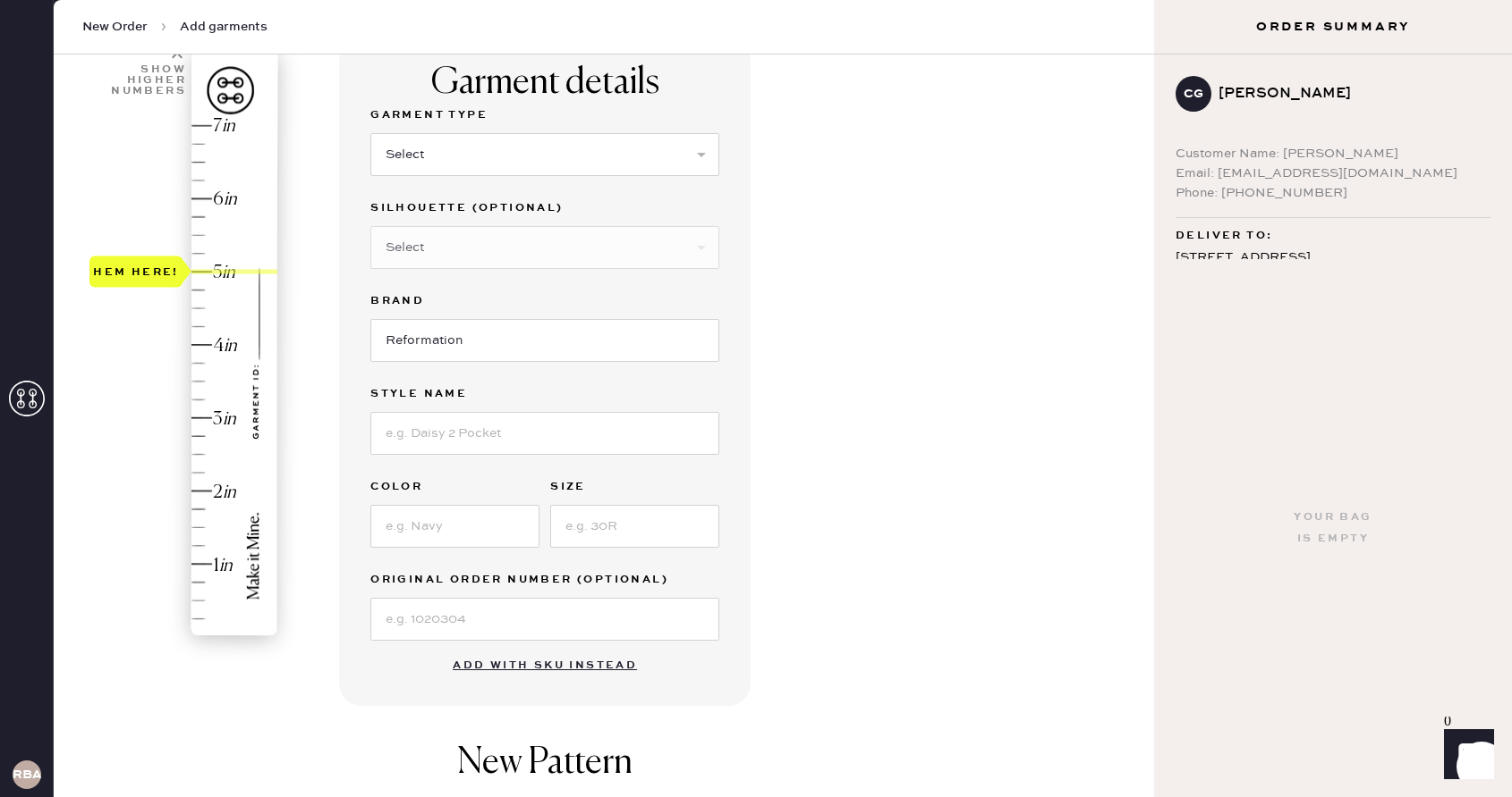
scroll to position [135, 0]
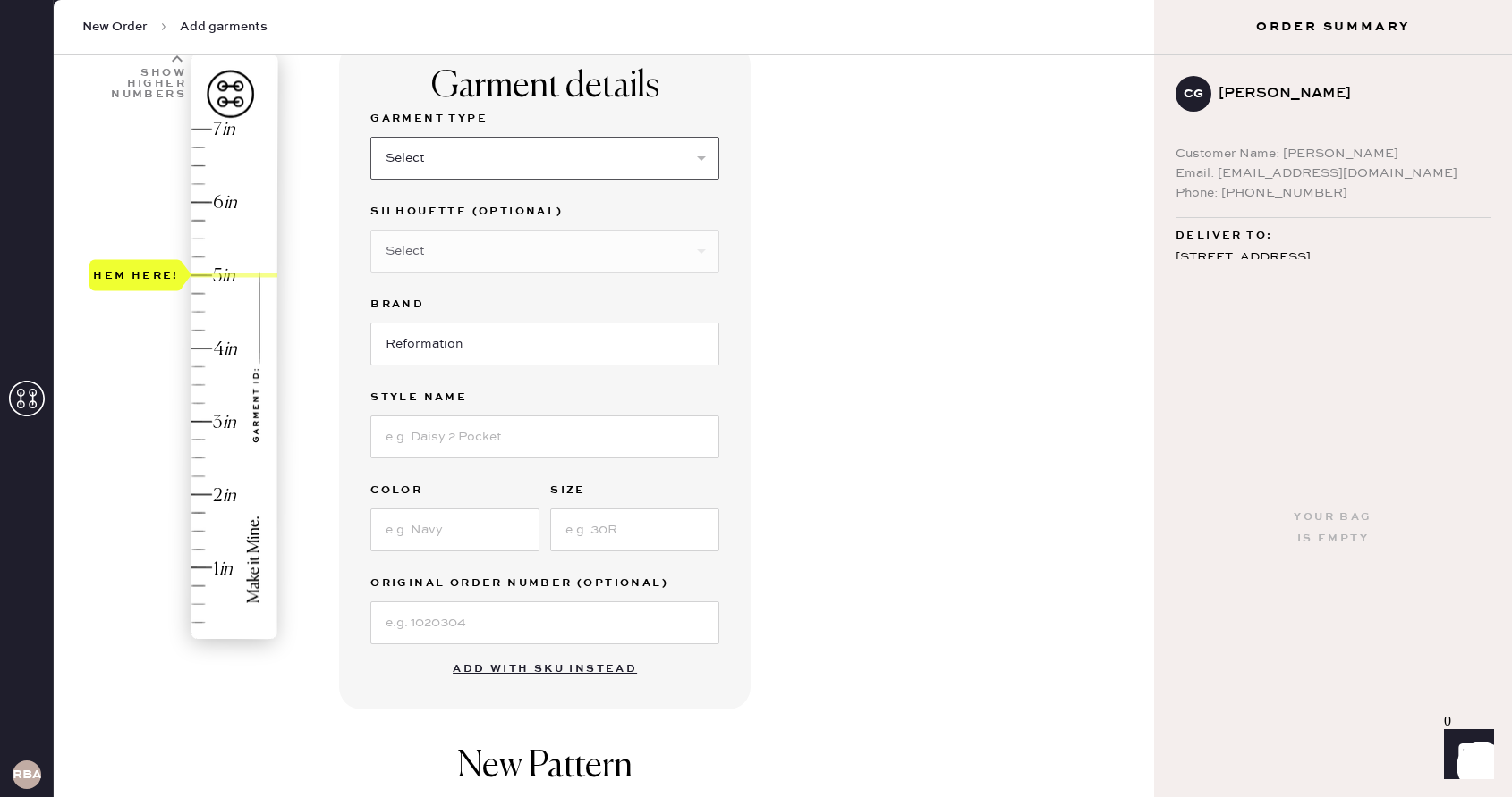
click at [499, 161] on select "Select Basic Skirt Jeans Leggings Pants Shorts Basic Sleeved Dress Basic Sleeve…" at bounding box center [545, 158] width 349 height 43
select select "6"
click at [469, 251] on select "Select Maxi Dress Midi Dress Mini Dress Other" at bounding box center [545, 251] width 349 height 43
select select "39"
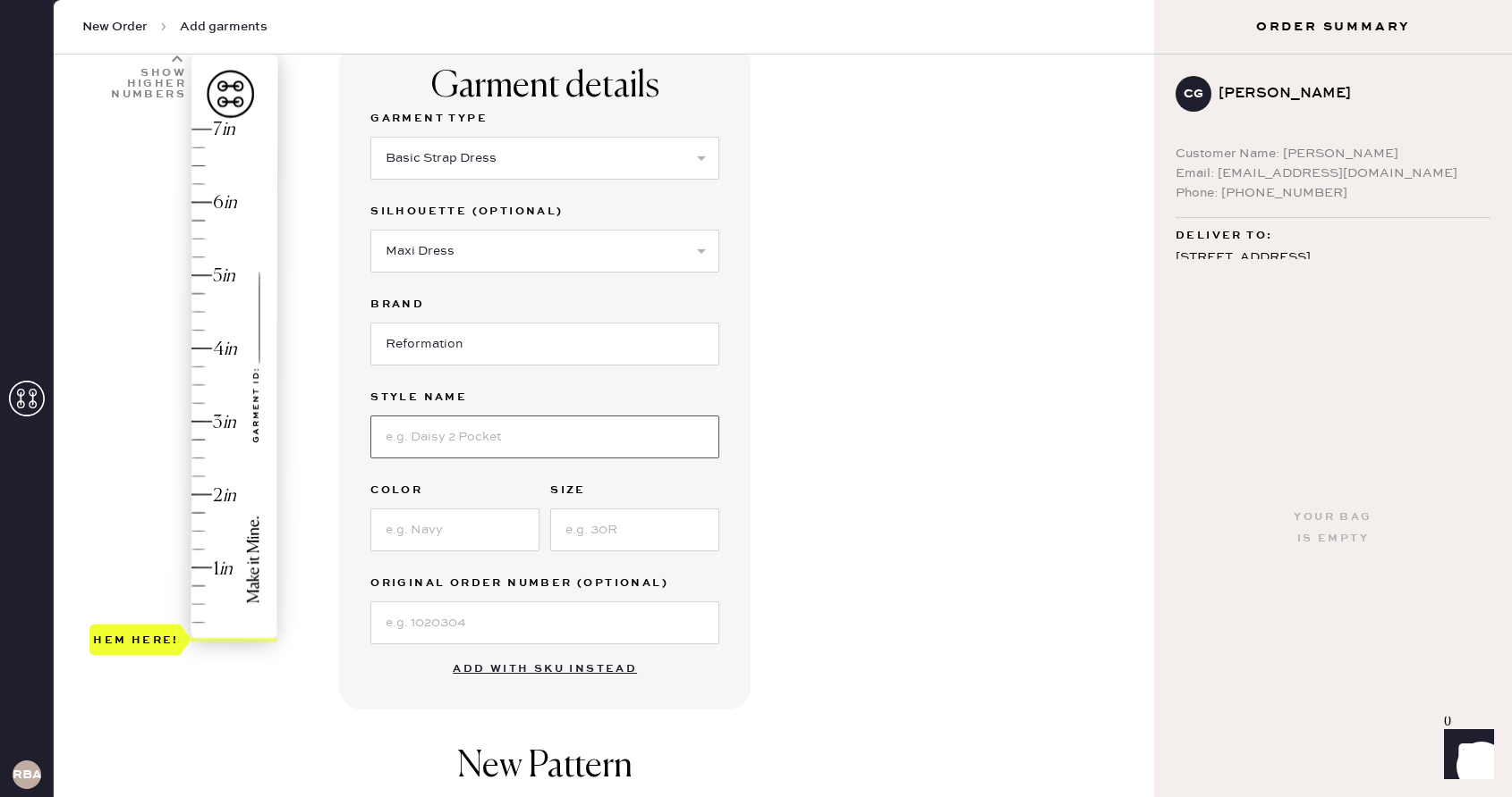
click at [481, 429] on input at bounding box center [545, 436] width 349 height 43
type input "[PERSON_NAME]"
click at [429, 526] on input at bounding box center [455, 529] width 169 height 43
type input "Trieste Border"
click at [605, 542] on input at bounding box center [634, 529] width 169 height 43
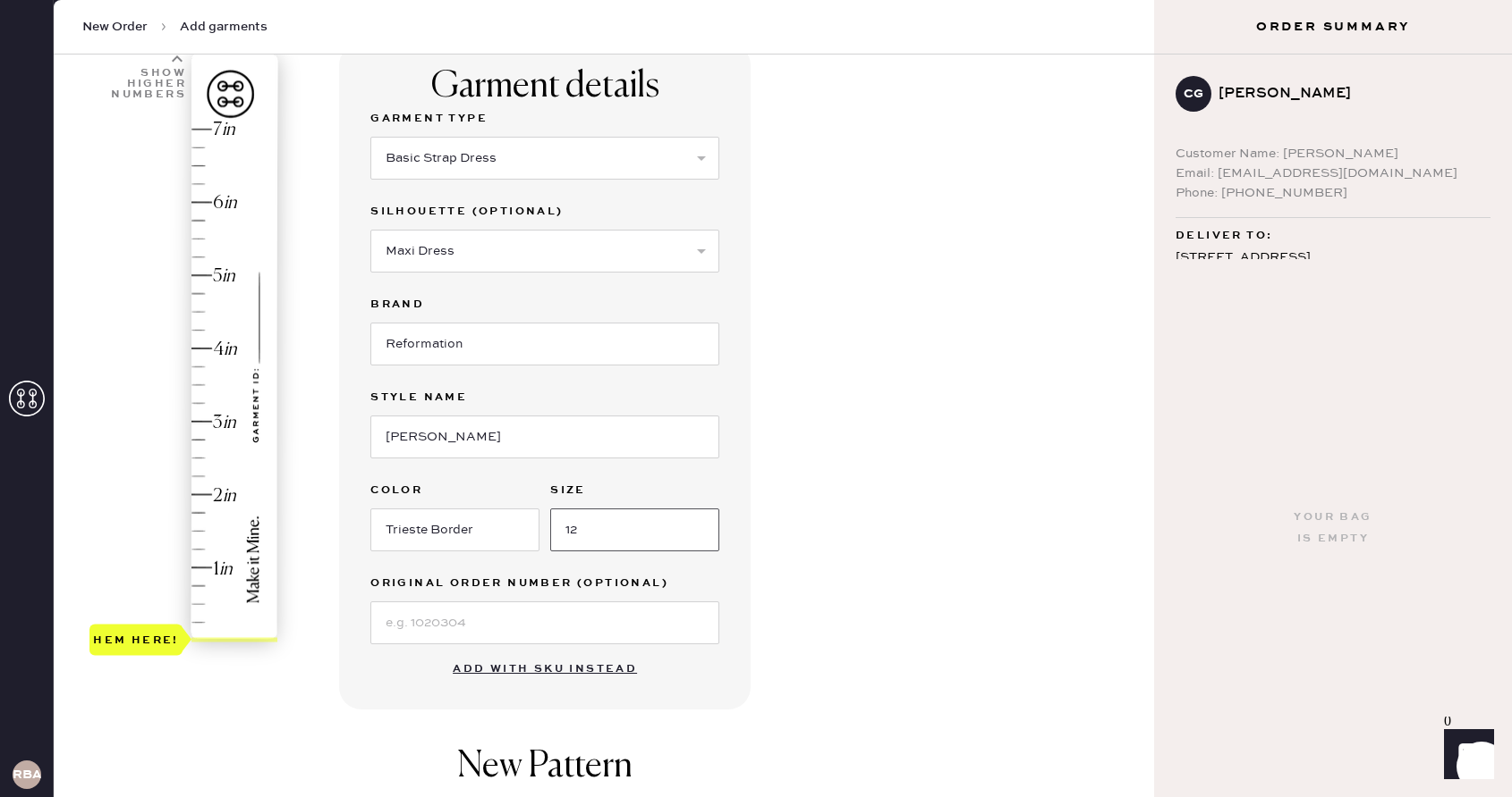
type input "12"
click at [755, 505] on div "Garment details Garment Type Select Basic Skirt Jeans Leggings Pants Shorts Bas…" at bounding box center [739, 575] width 800 height 1066
type input "5"
click at [217, 280] on div "Hem here!" at bounding box center [184, 386] width 191 height 527
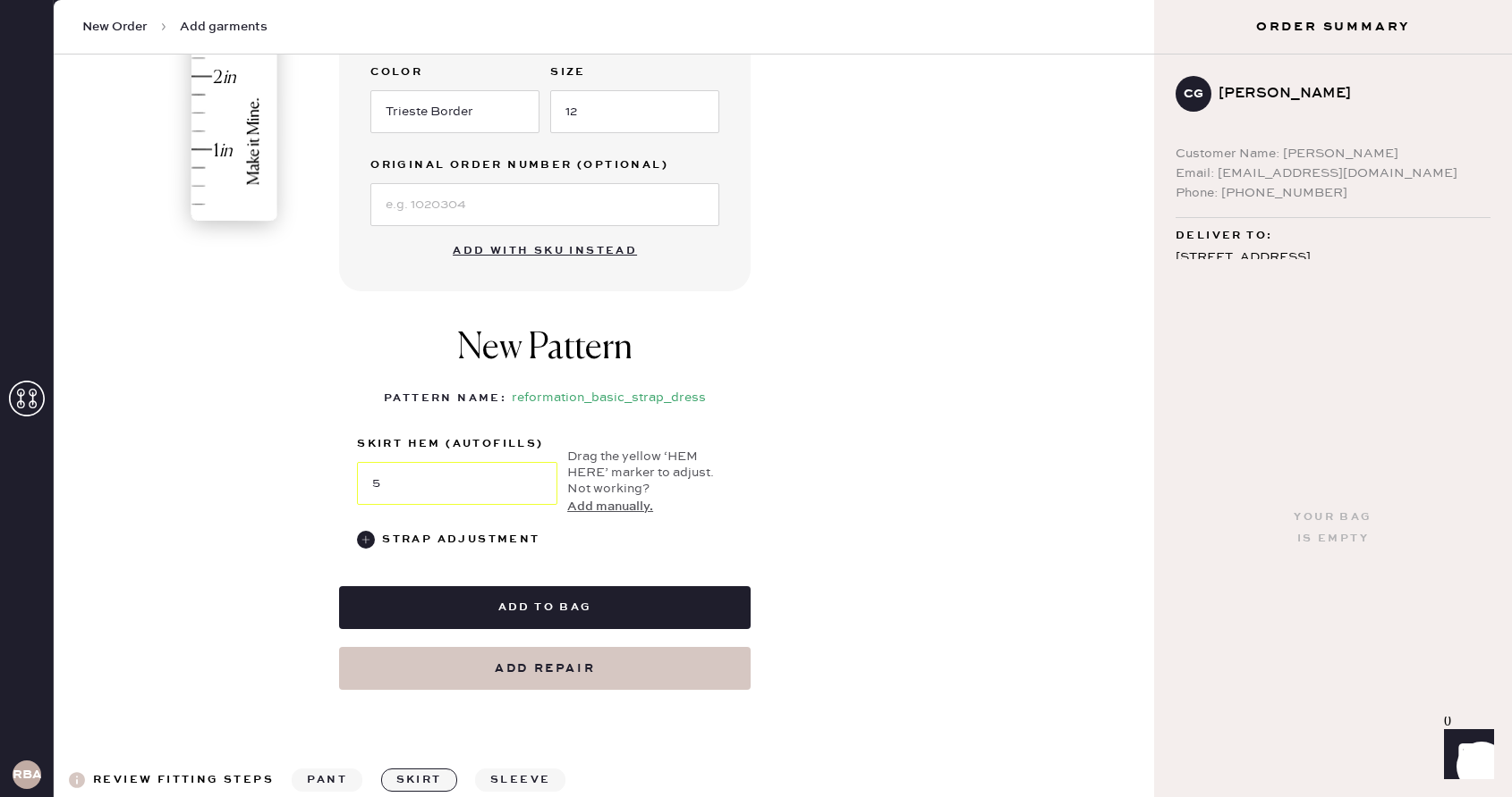
scroll to position [621, 0]
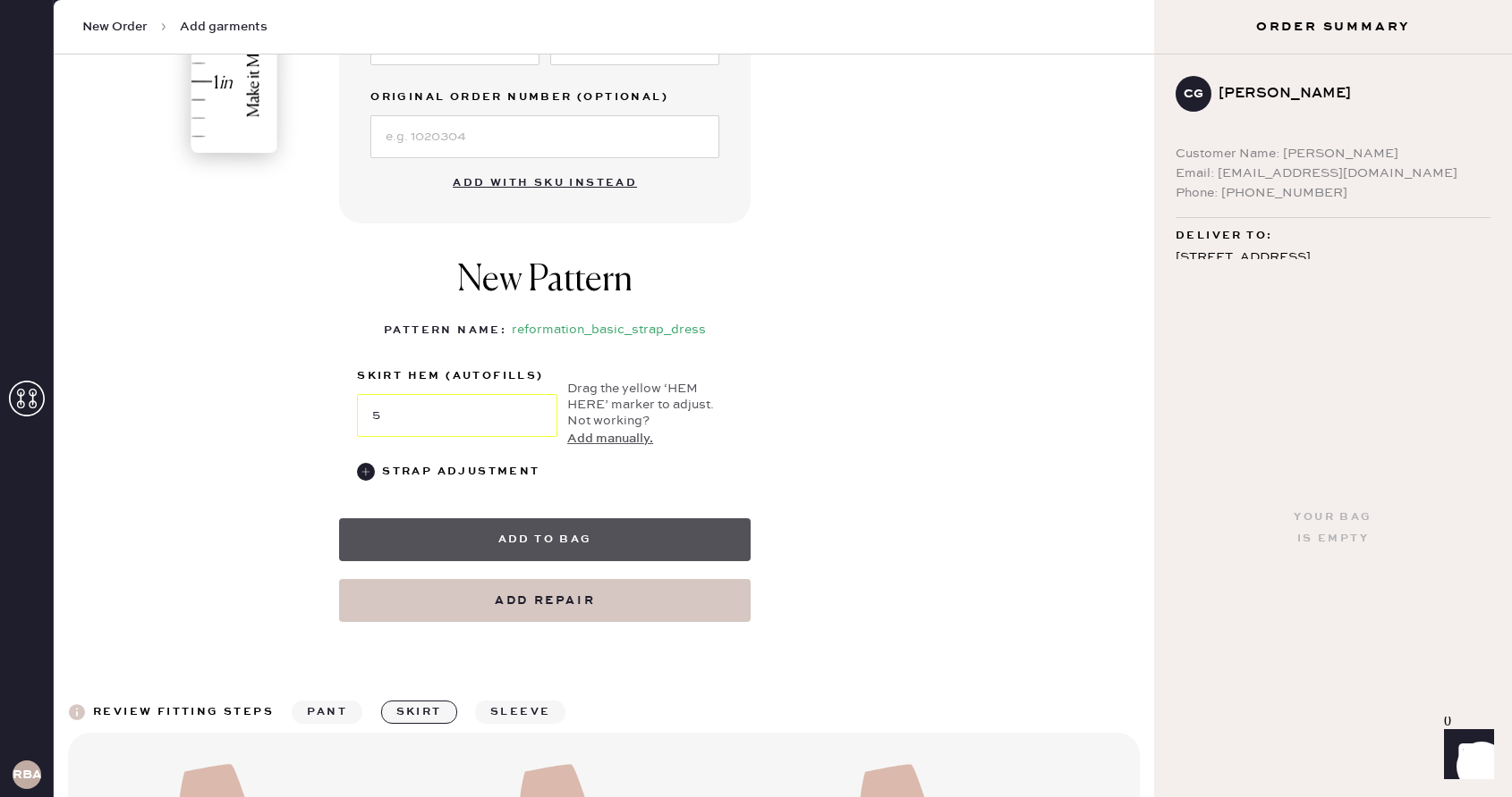
click at [502, 549] on button "Add to bag" at bounding box center [545, 539] width 412 height 43
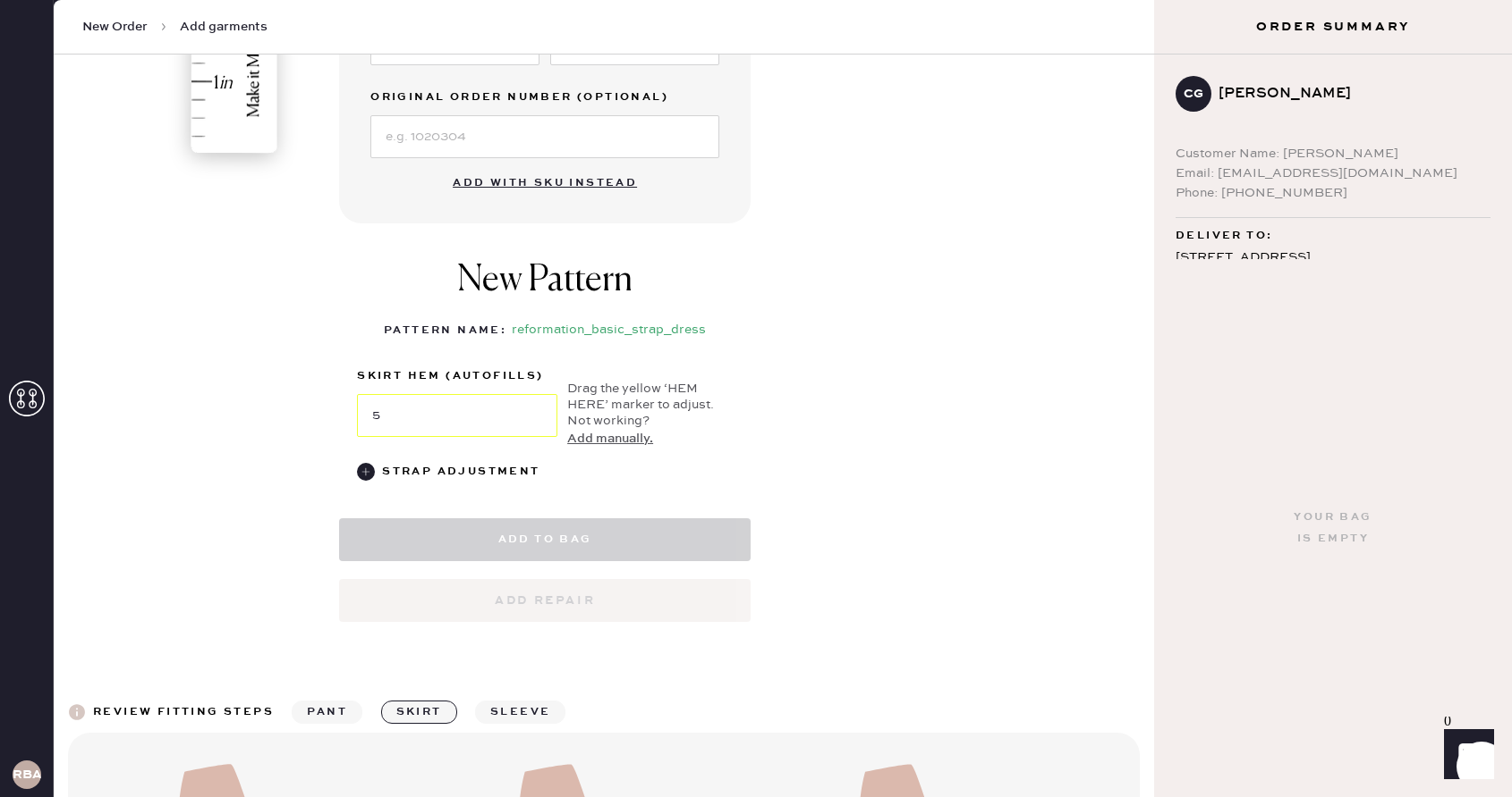
select select "6"
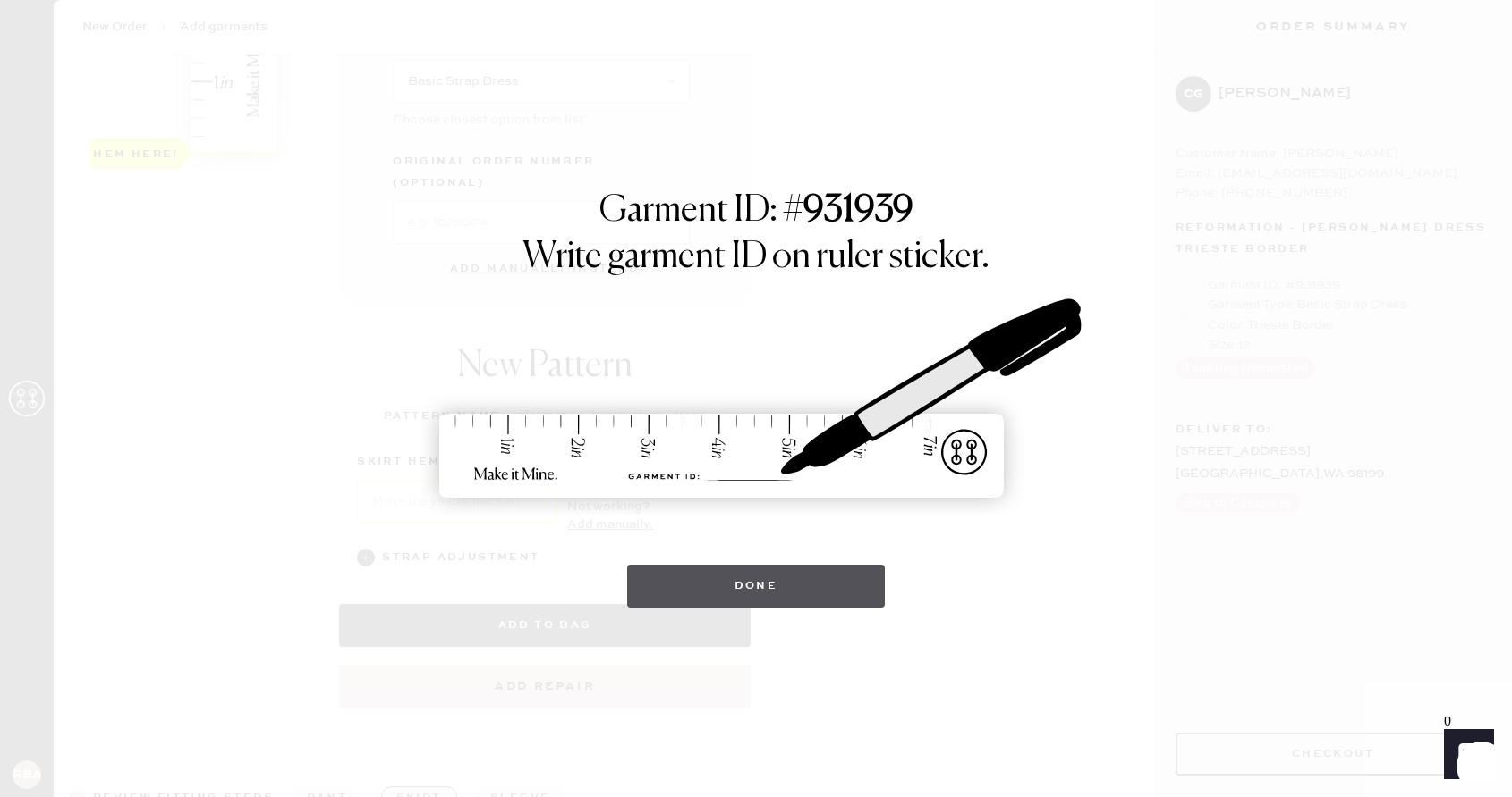
click at [679, 582] on button "Done" at bounding box center [756, 586] width 259 height 43
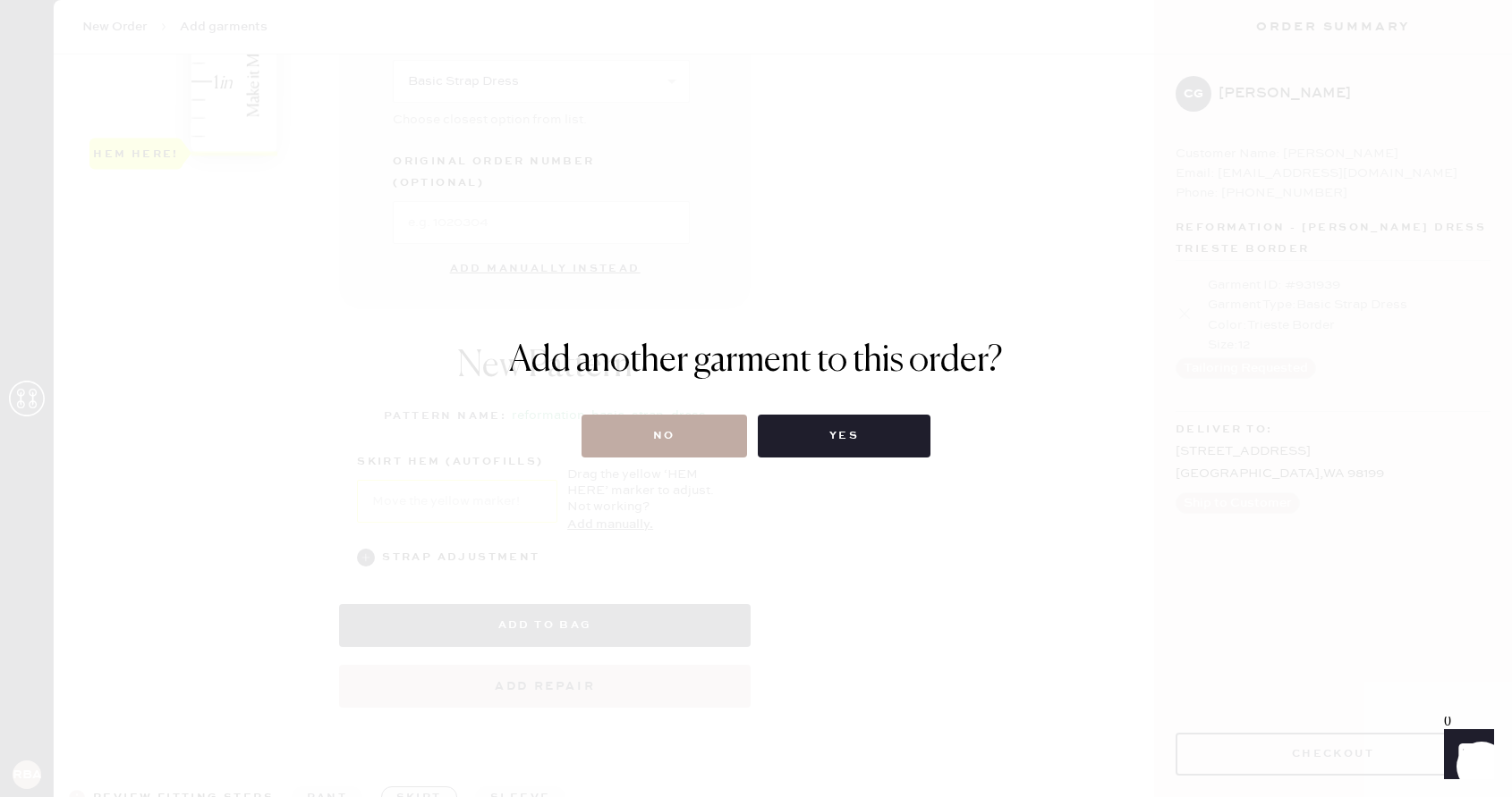
click at [661, 427] on button "No" at bounding box center [665, 435] width 166 height 43
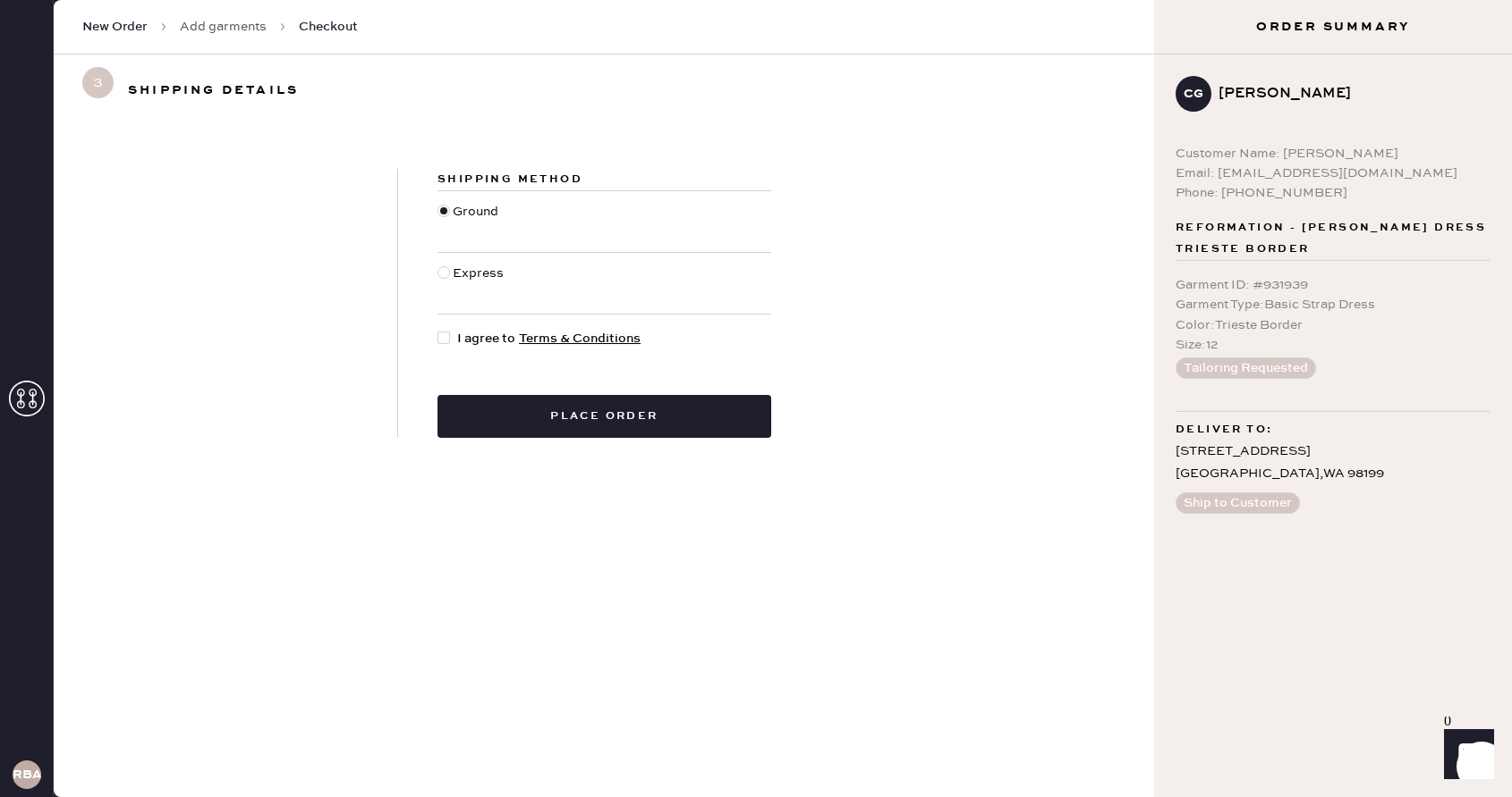
click at [445, 337] on div at bounding box center [444, 338] width 13 height 13
click at [439, 330] on input "I agree to Terms & Conditions" at bounding box center [438, 329] width 1 height 1
checkbox input "true"
click at [551, 421] on button "Place order" at bounding box center [605, 416] width 334 height 43
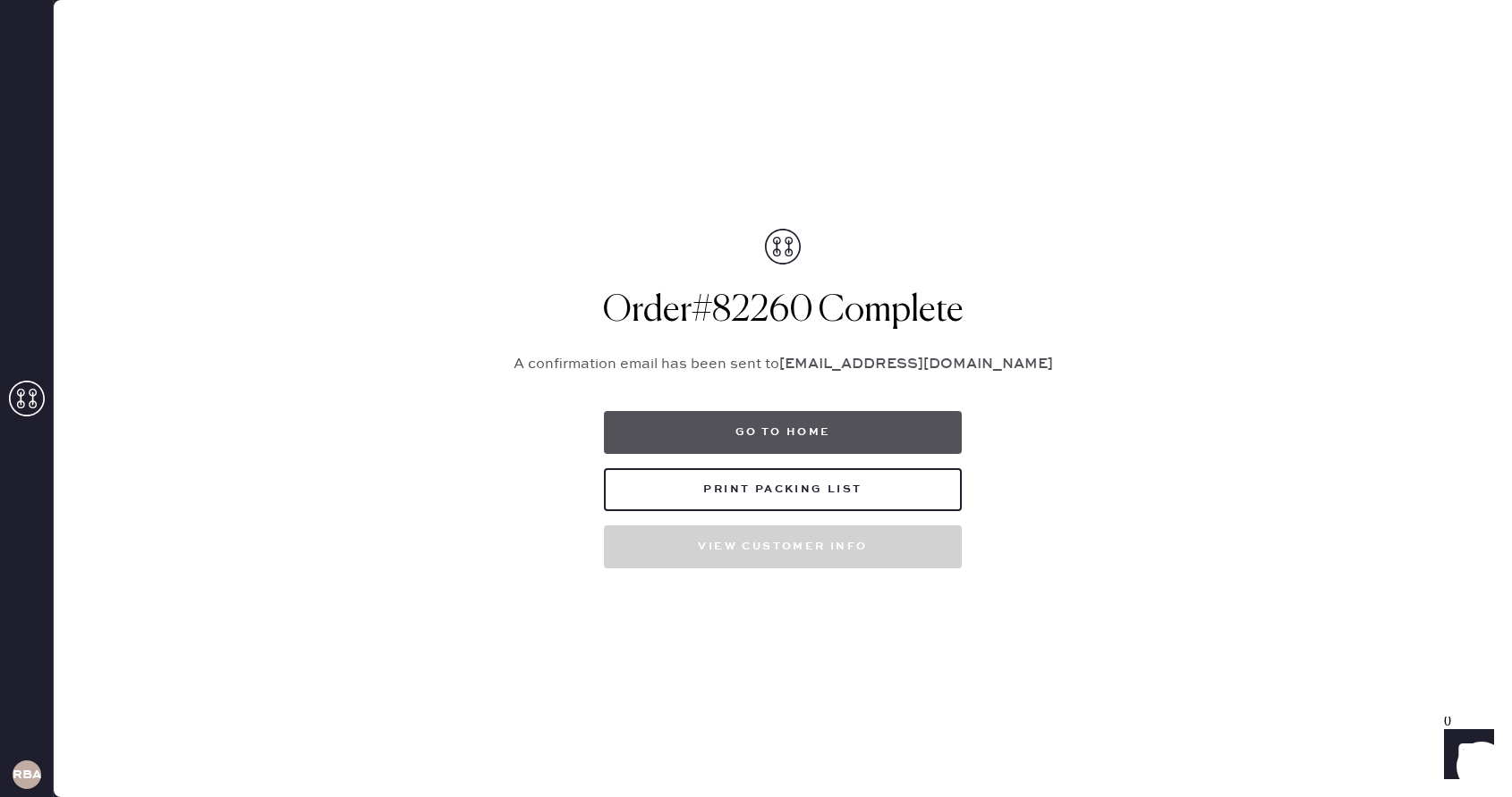
click at [789, 432] on button "Go to home" at bounding box center [782, 432] width 358 height 43
